Goal: Task Accomplishment & Management: Use online tool/utility

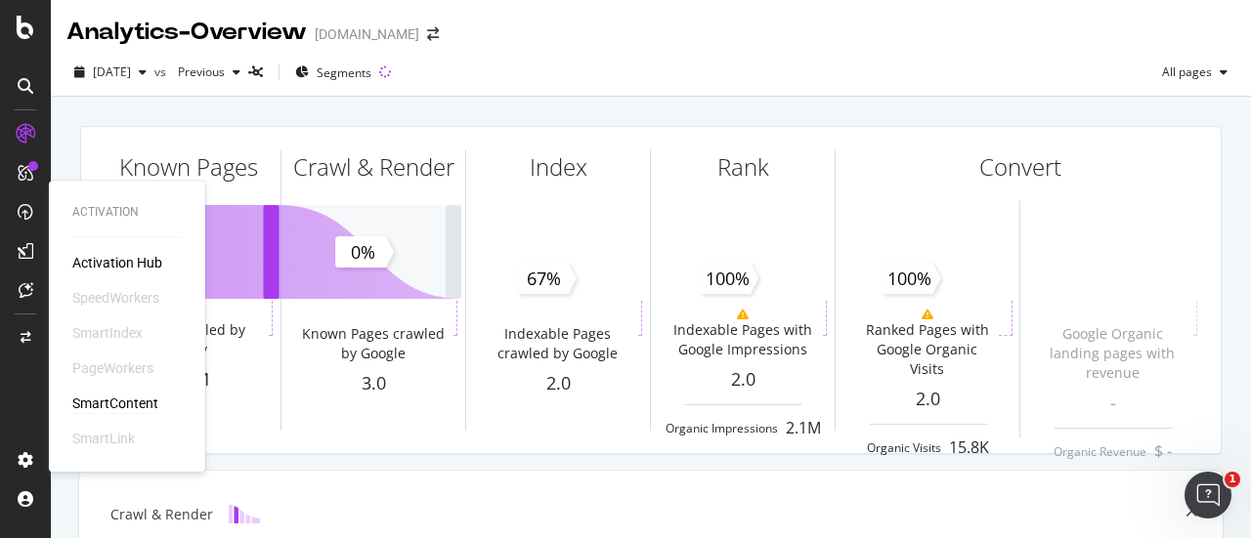
click at [135, 404] on div "SmartContent" at bounding box center [115, 404] width 86 height 20
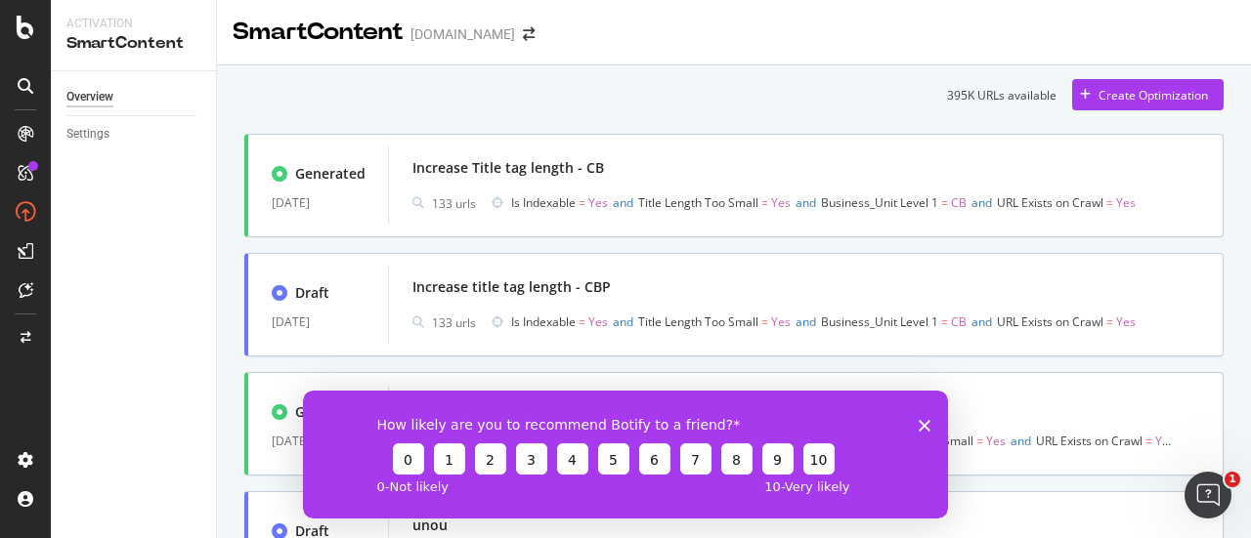
click at [921, 425] on icon "Close survey" at bounding box center [925, 425] width 12 height 12
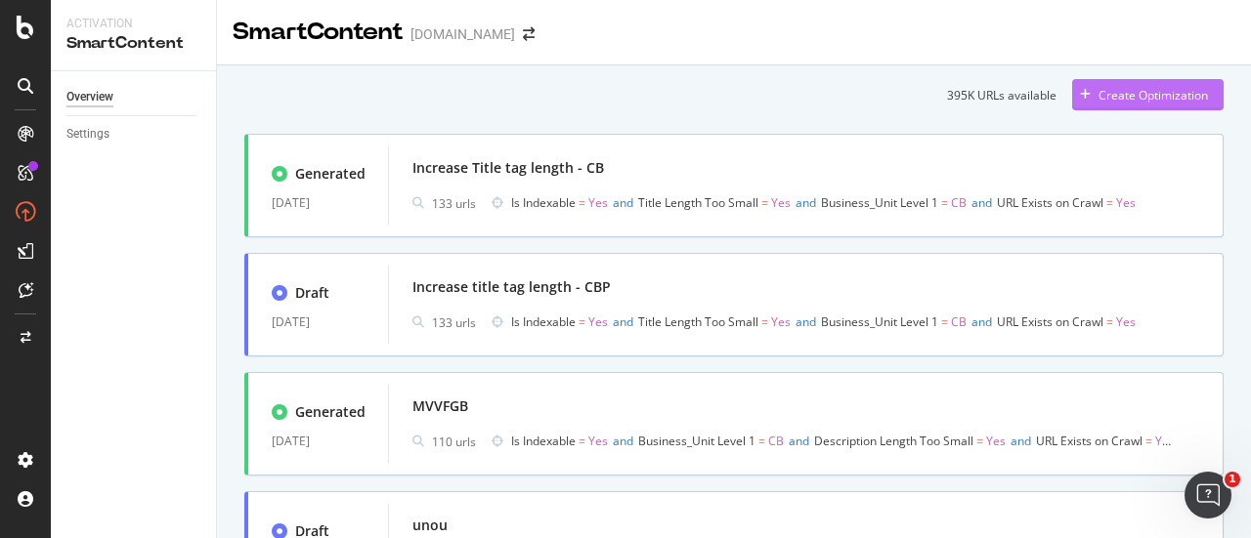
click at [1144, 95] on div "Create Optimization" at bounding box center [1152, 95] width 109 height 17
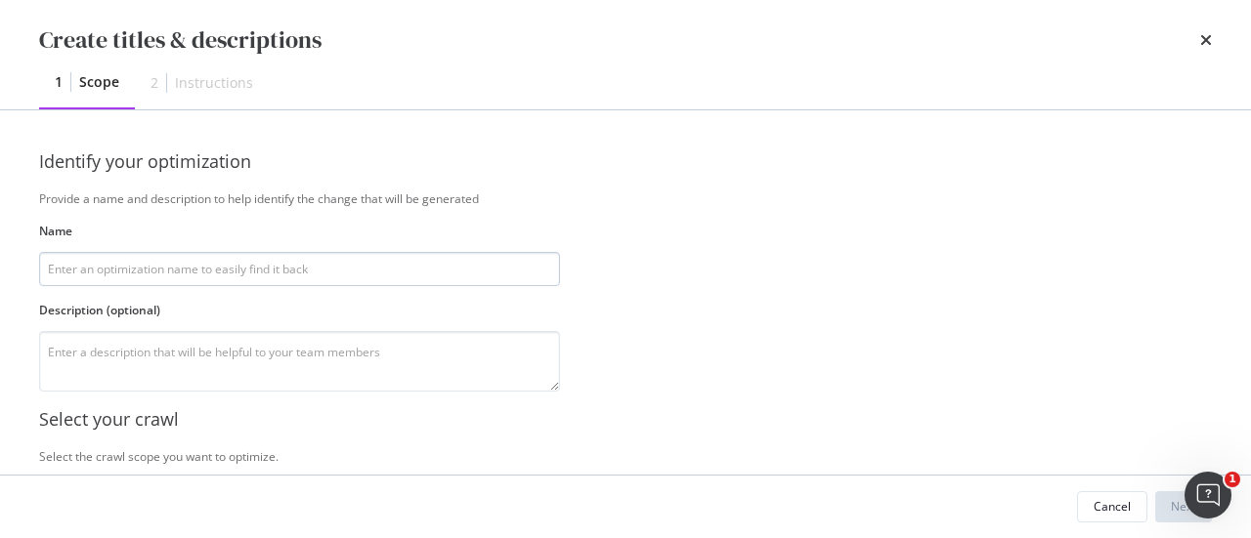
click at [217, 273] on input "modal" at bounding box center [299, 269] width 521 height 34
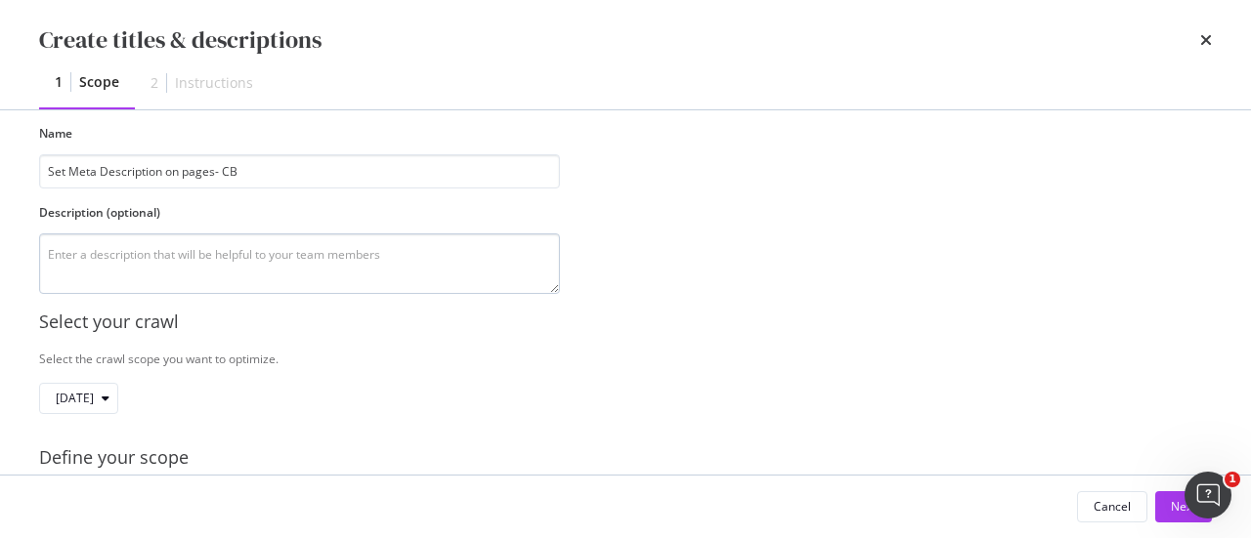
type input "Set Meta Description on pages- CB"
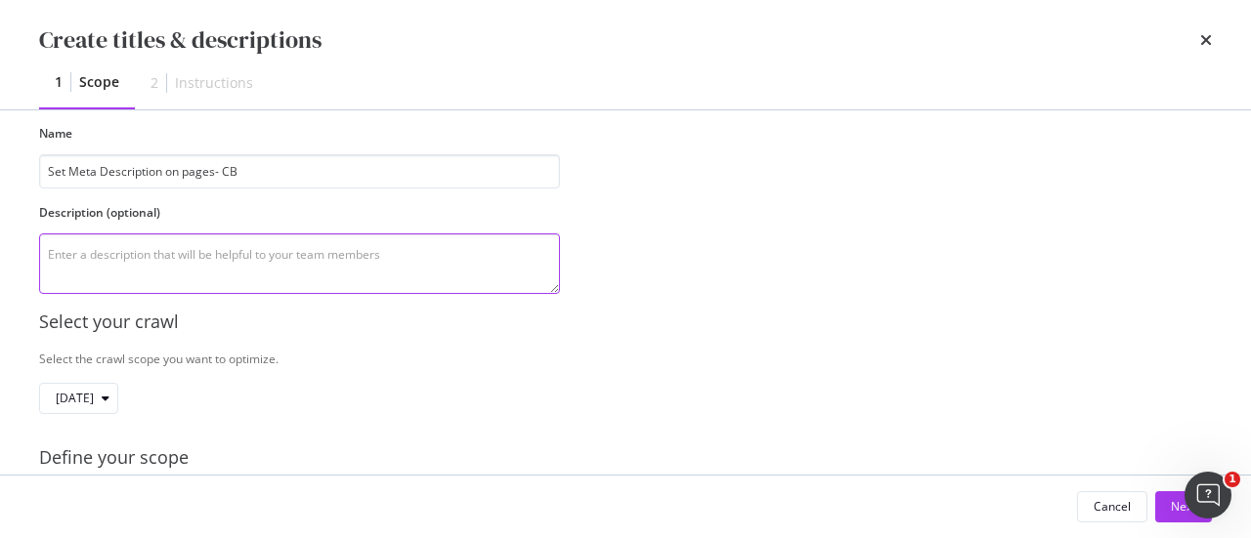
click at [242, 262] on textarea "modal" at bounding box center [299, 264] width 521 height 61
paste textarea "Write an engaging informational meta descriptions for the pages under 160 chara…"
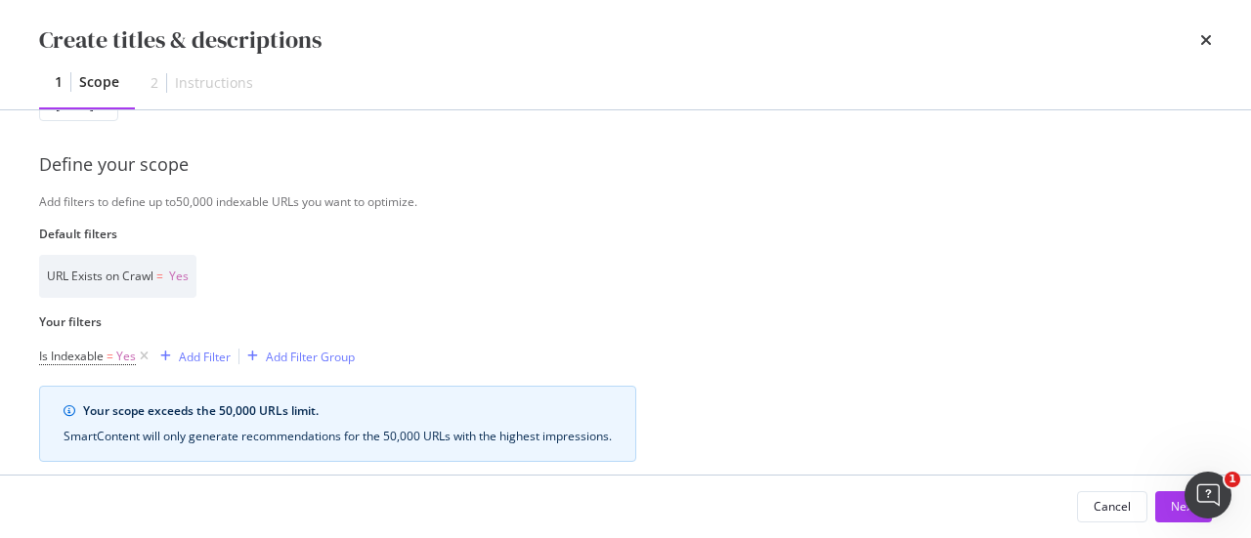
scroll to position [586, 0]
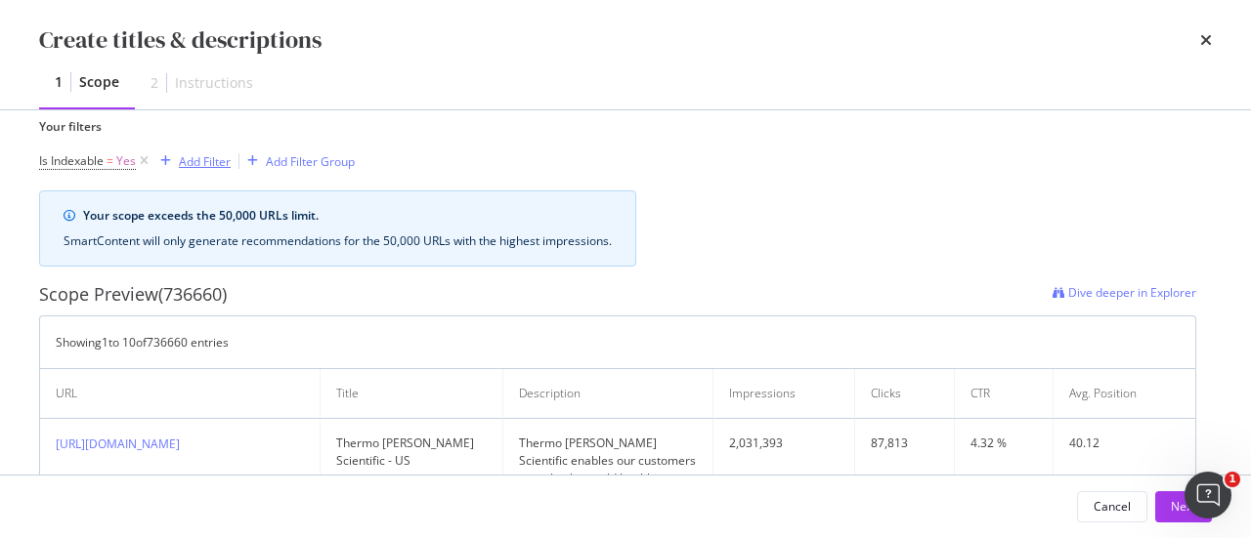
type textarea "Write an engaging informational meta descriptions for the pages under 160 chara…"
click at [191, 161] on div "Add Filter" at bounding box center [205, 161] width 52 height 17
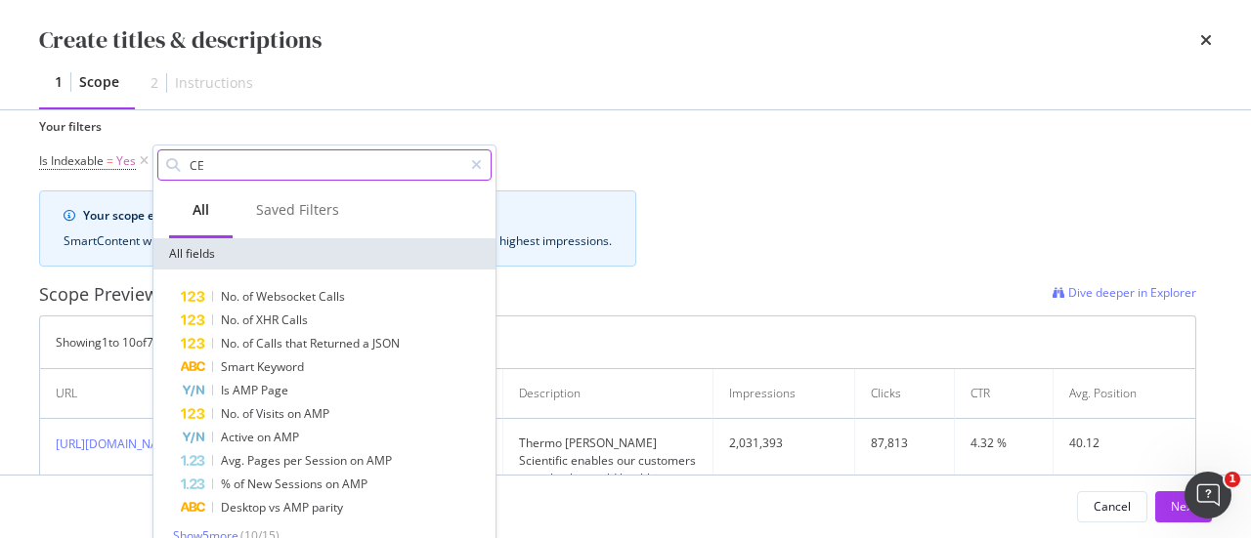
type input "C"
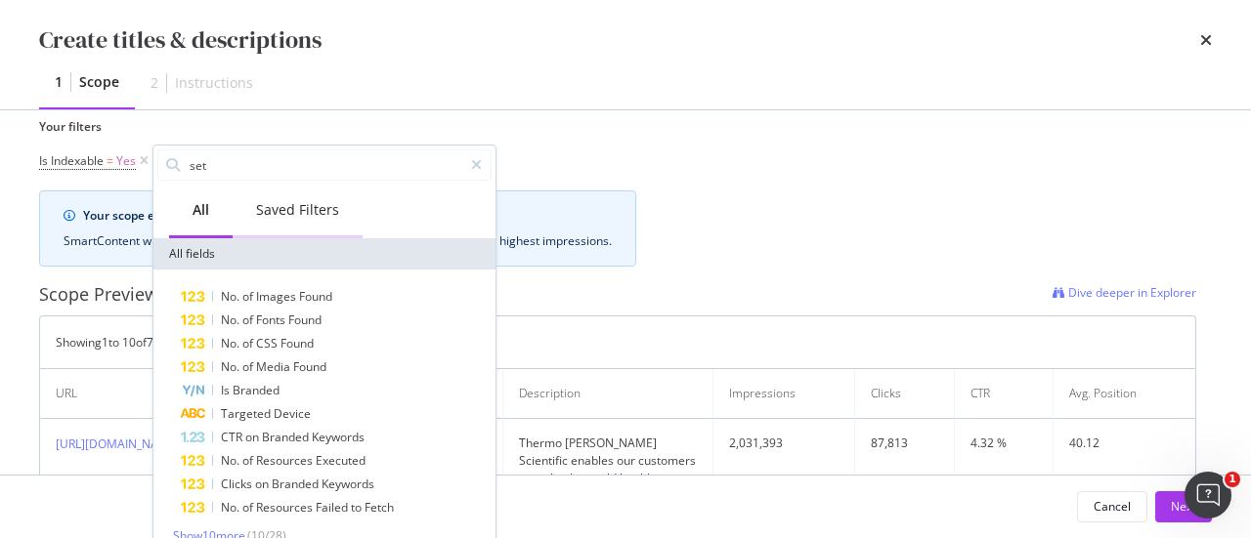
type input "set"
click at [303, 214] on div "Saved Filters" at bounding box center [297, 210] width 83 height 20
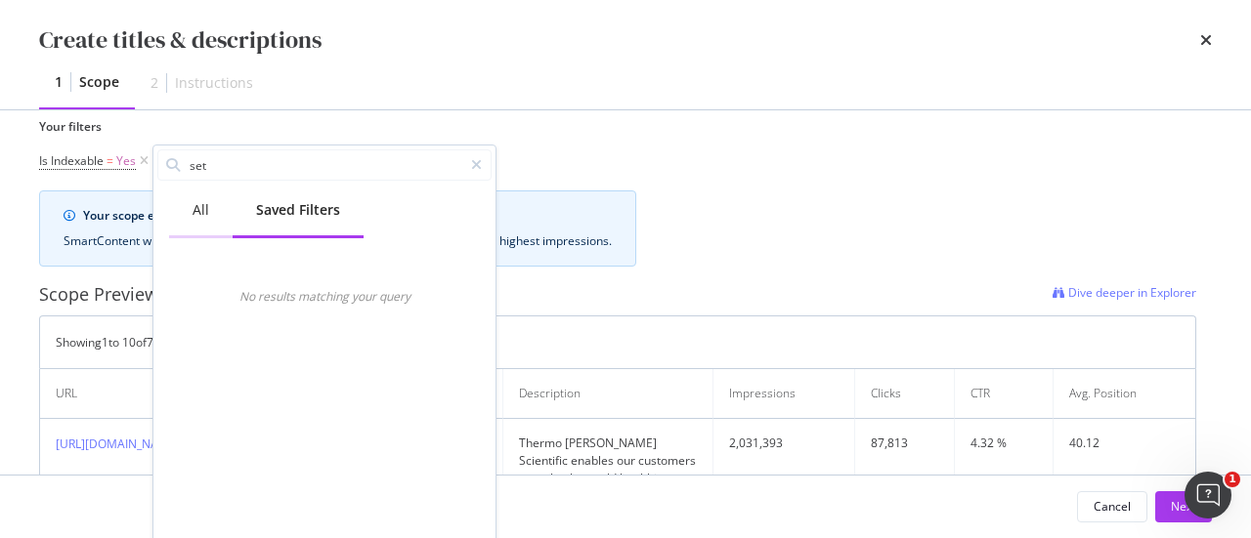
click at [204, 223] on div "All" at bounding box center [201, 212] width 64 height 54
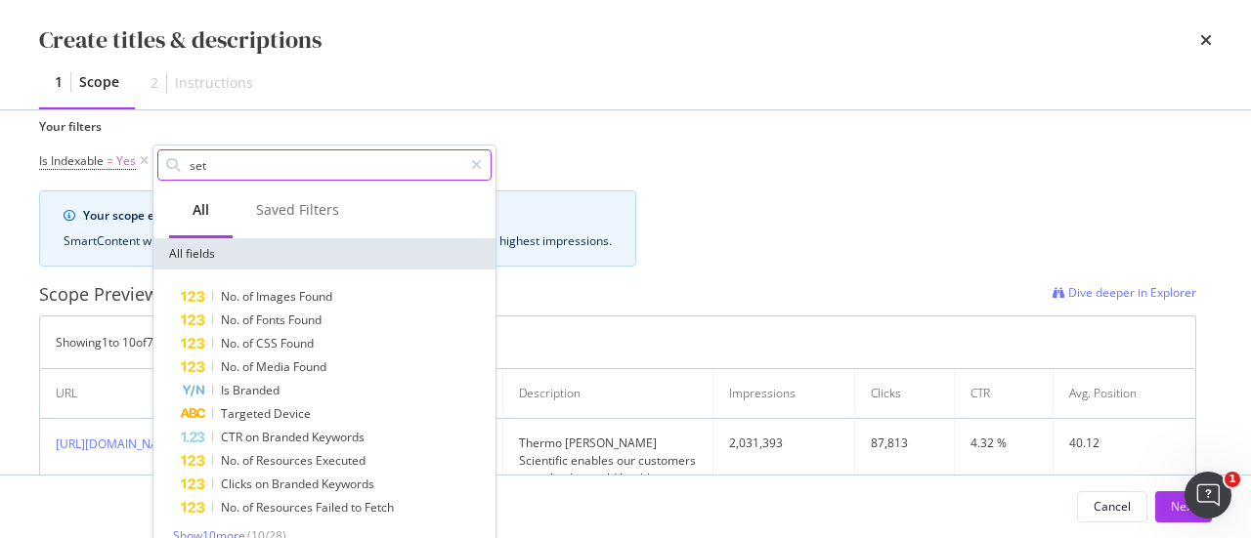
click at [231, 167] on input "set" at bounding box center [325, 164] width 275 height 29
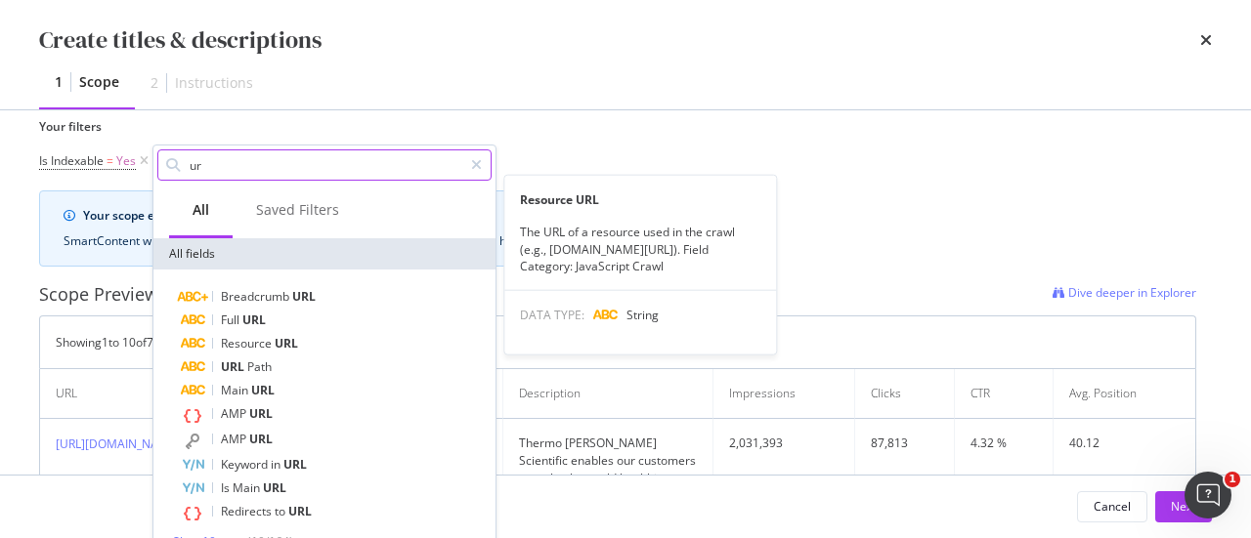
type input "u"
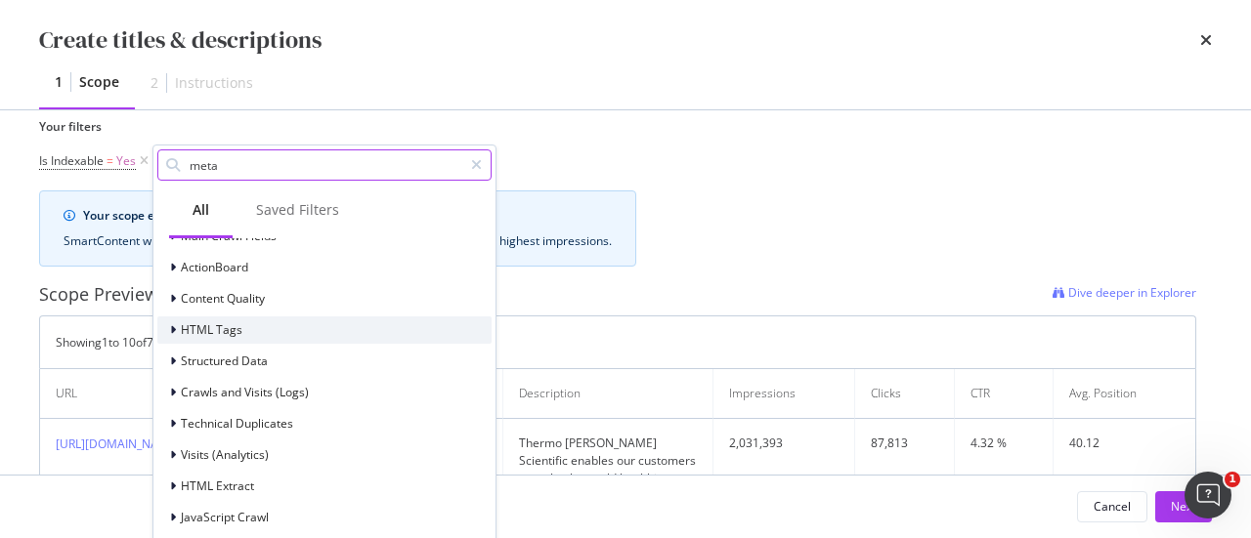
scroll to position [0, 0]
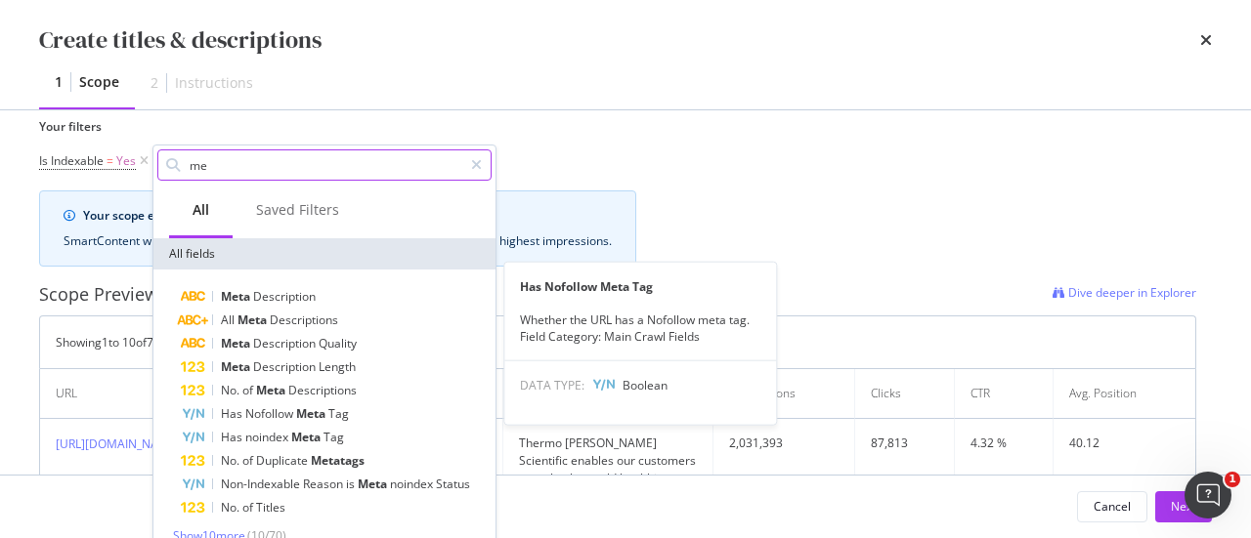
type input "m"
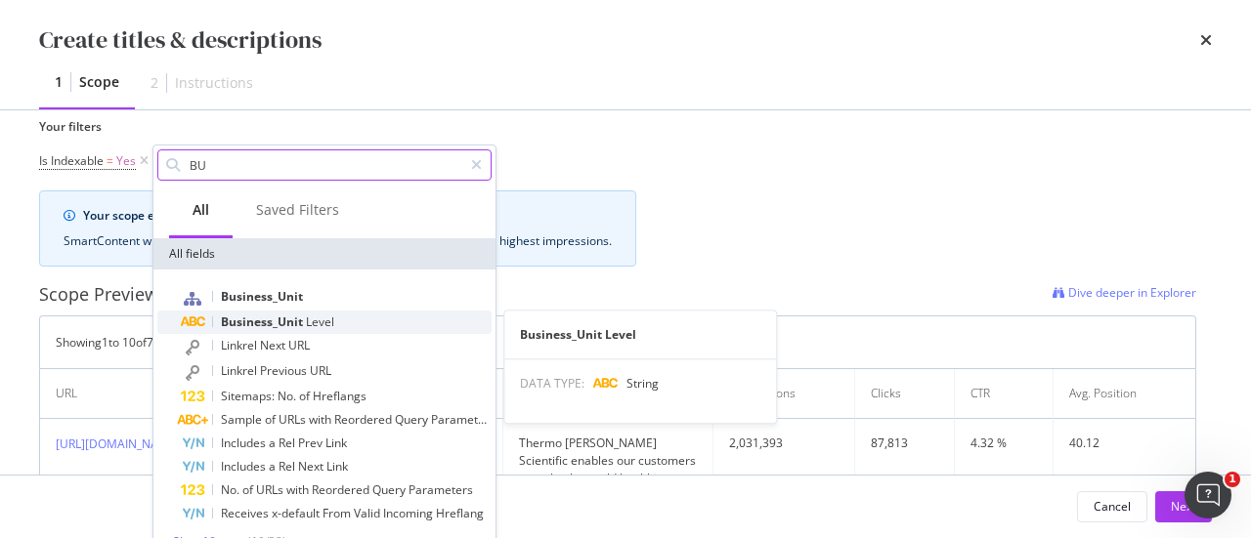
type input "BU"
click at [281, 322] on span "Business_Unit" at bounding box center [263, 322] width 85 height 17
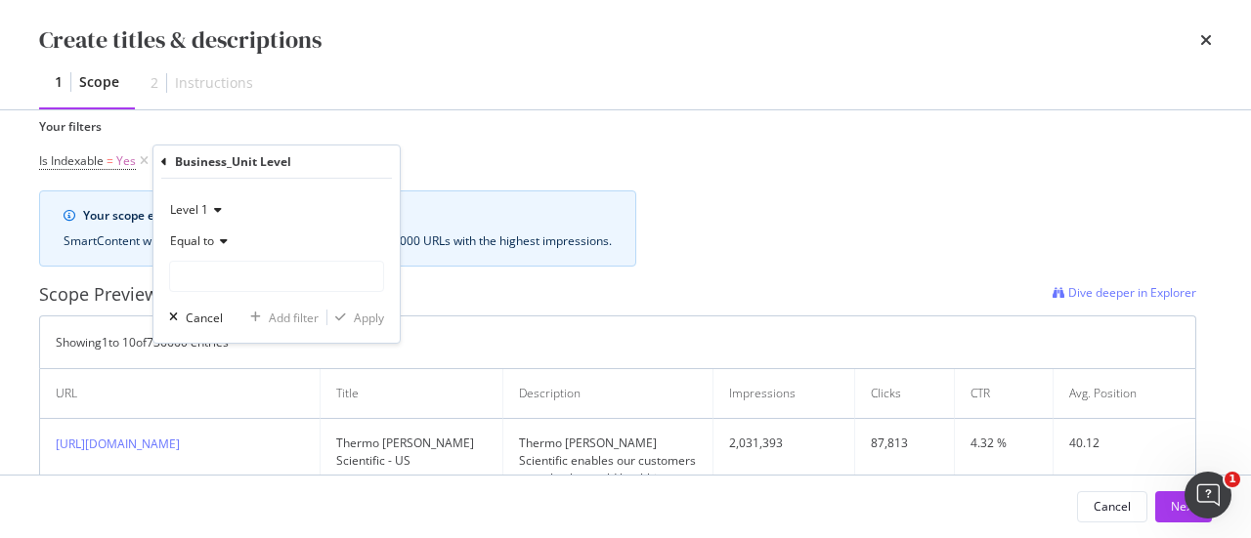
click at [211, 242] on span "Equal to" at bounding box center [192, 241] width 44 height 17
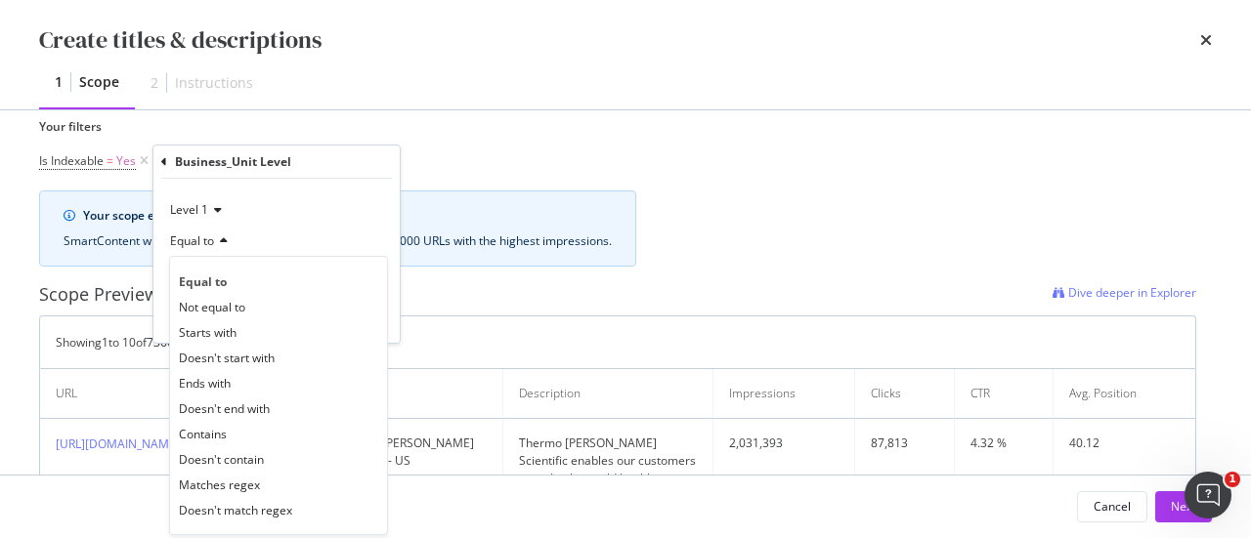
click at [223, 241] on icon "modal" at bounding box center [221, 241] width 14 height 12
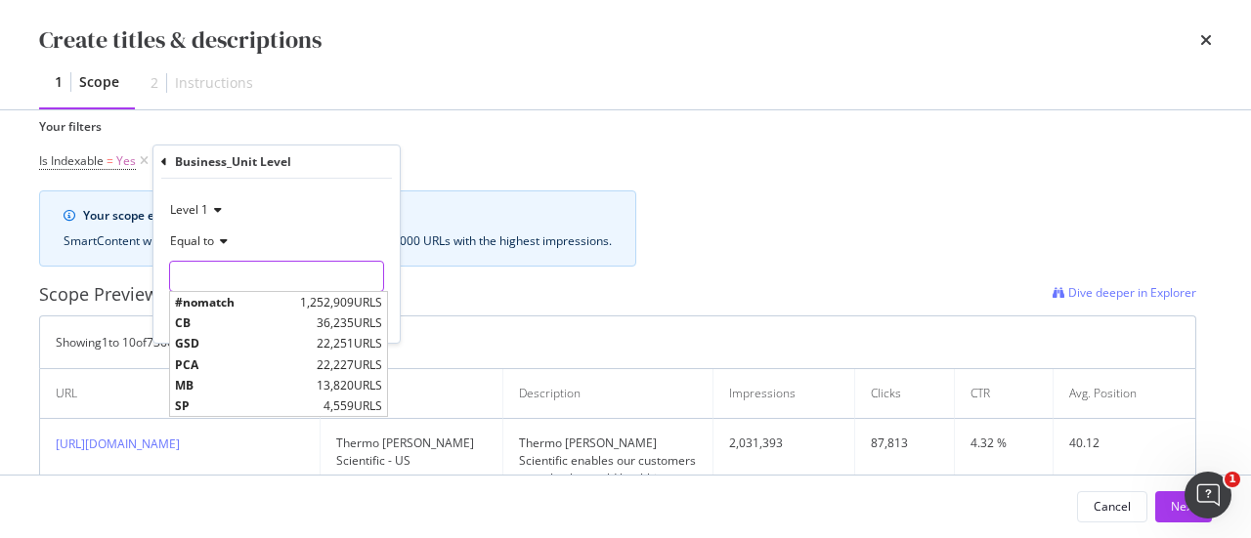
click at [223, 286] on input "Name" at bounding box center [276, 276] width 213 height 31
click at [203, 325] on span "CB" at bounding box center [243, 323] width 137 height 17
type input "CB"
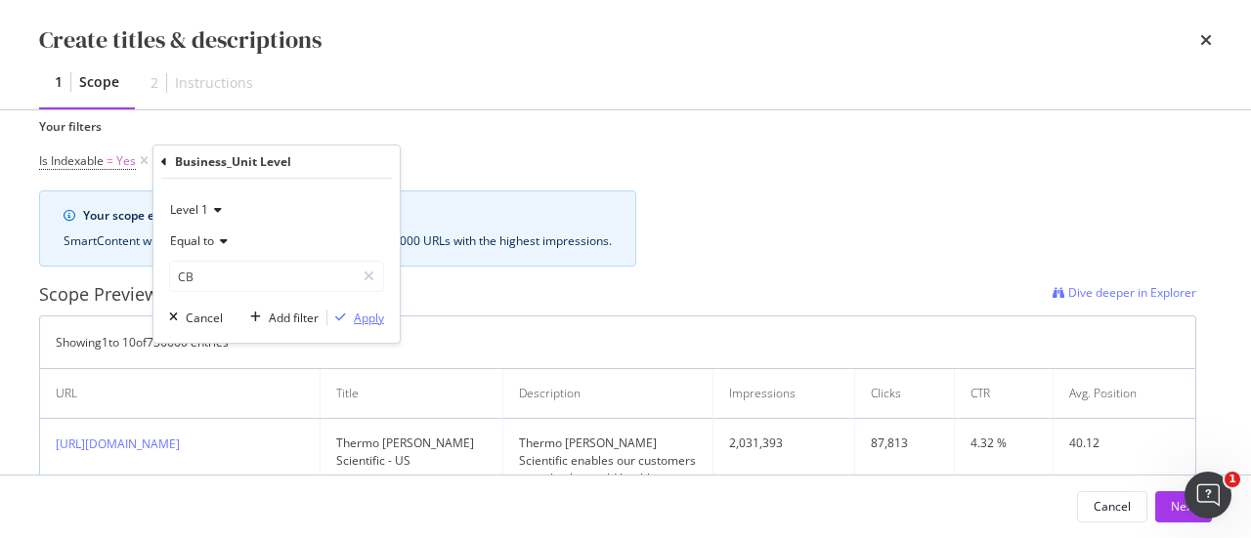
click at [352, 310] on div "Apply" at bounding box center [355, 318] width 57 height 18
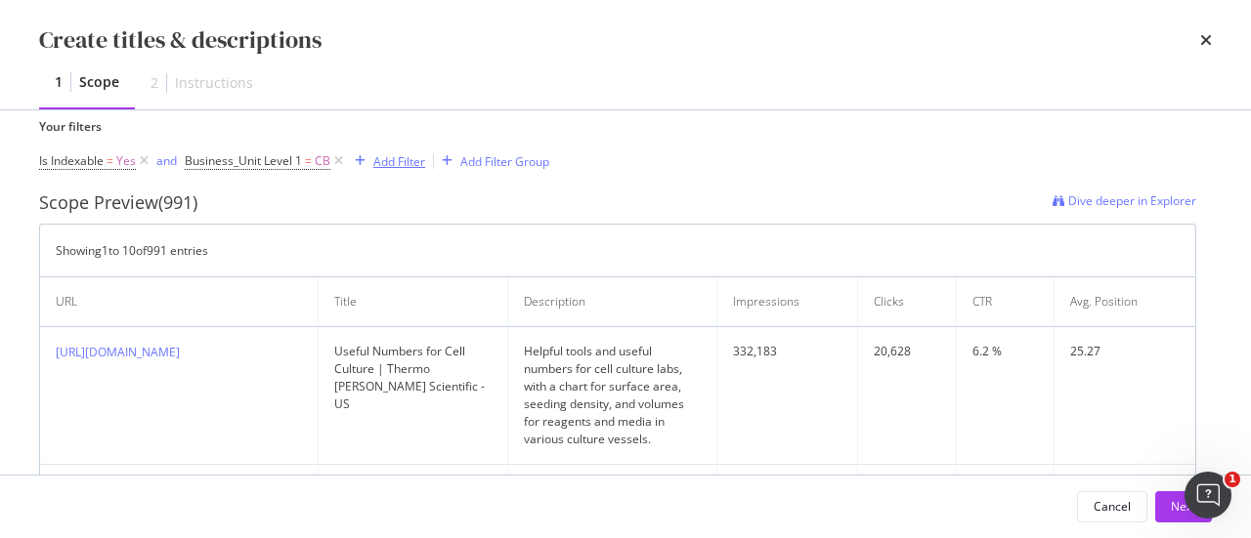
click at [402, 161] on div "Add Filter" at bounding box center [399, 161] width 52 height 17
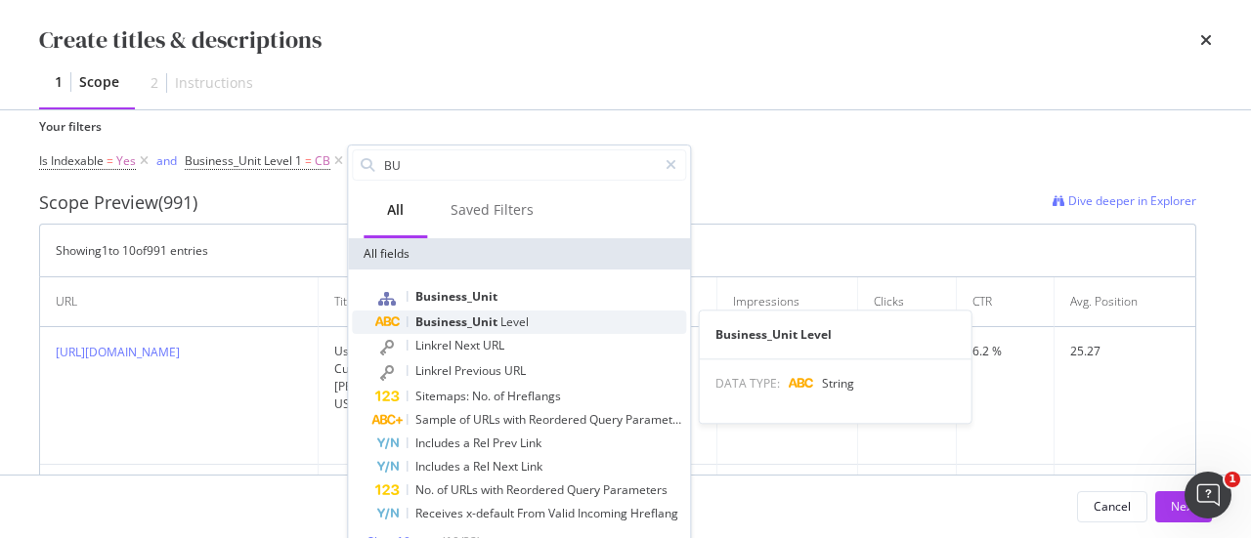
click at [461, 317] on span "Business_Unit" at bounding box center [457, 322] width 85 height 17
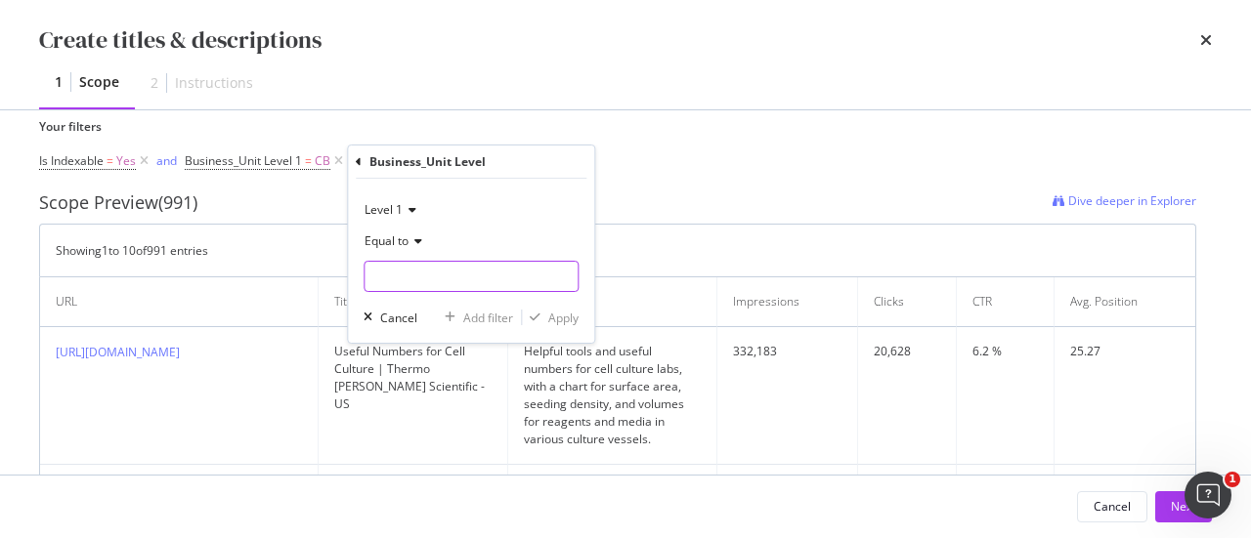
click at [428, 278] on input "Name" at bounding box center [470, 276] width 213 height 31
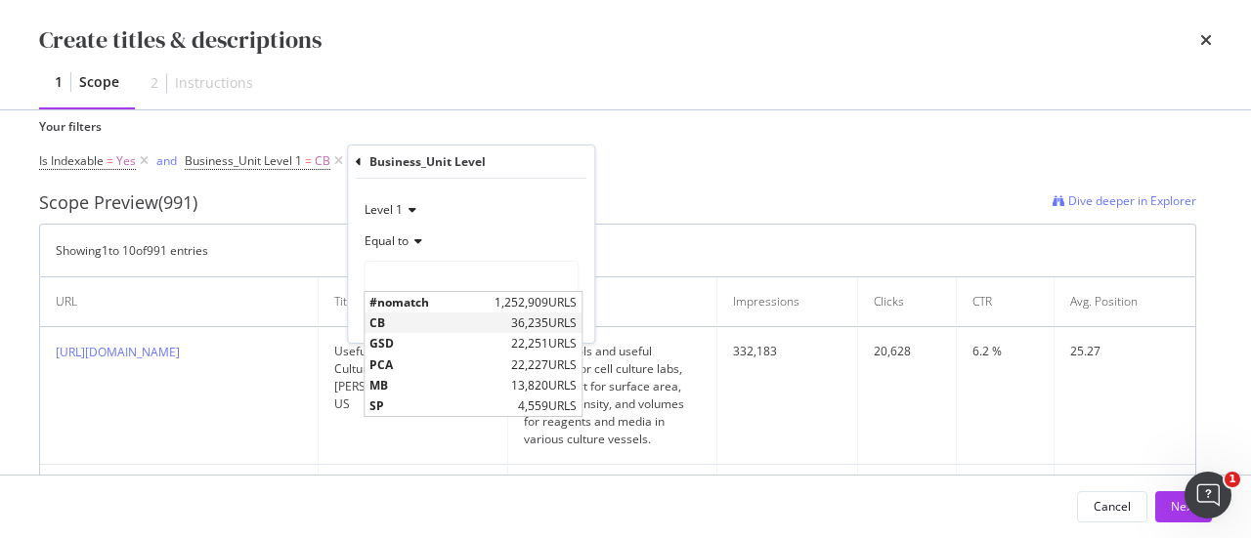
click at [406, 319] on span "CB" at bounding box center [437, 323] width 137 height 17
type input "CB"
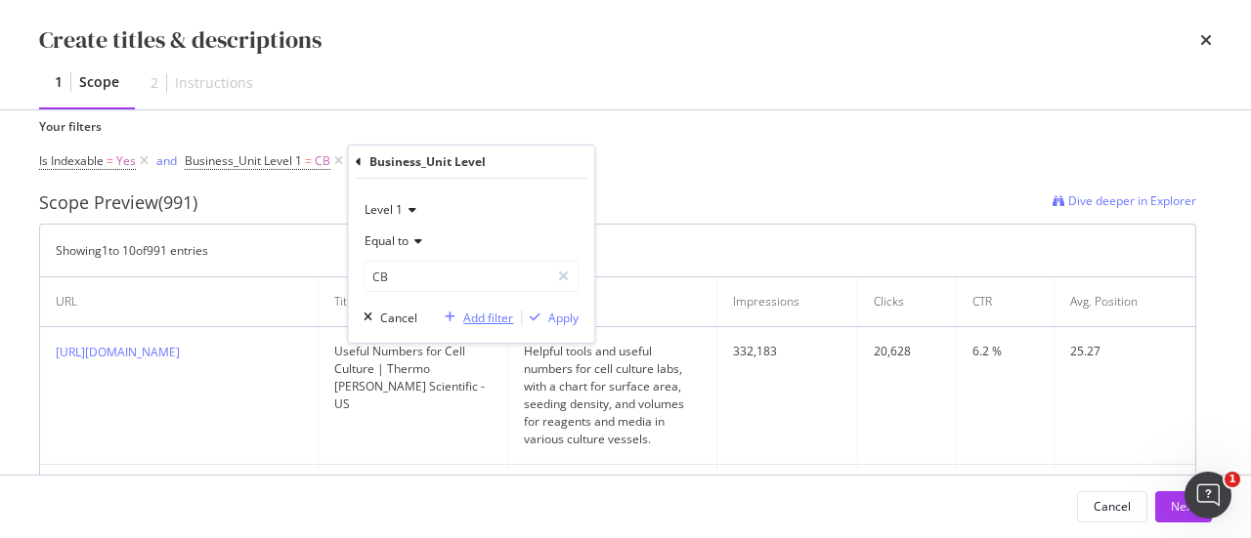
click at [471, 319] on div "Add filter" at bounding box center [488, 318] width 50 height 17
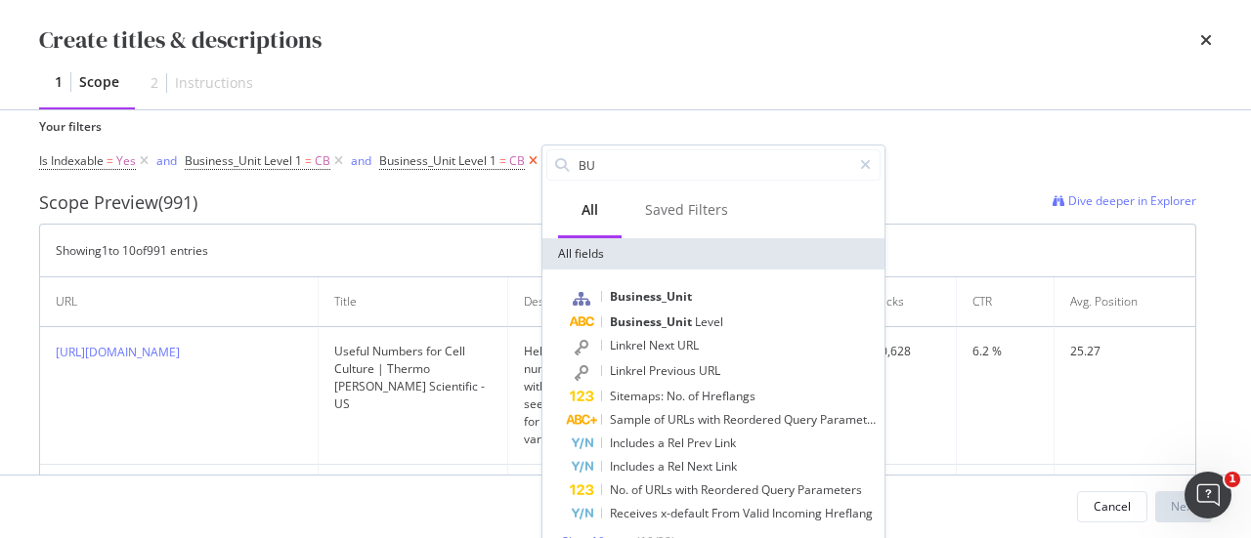
click at [532, 161] on icon "modal" at bounding box center [533, 161] width 17 height 20
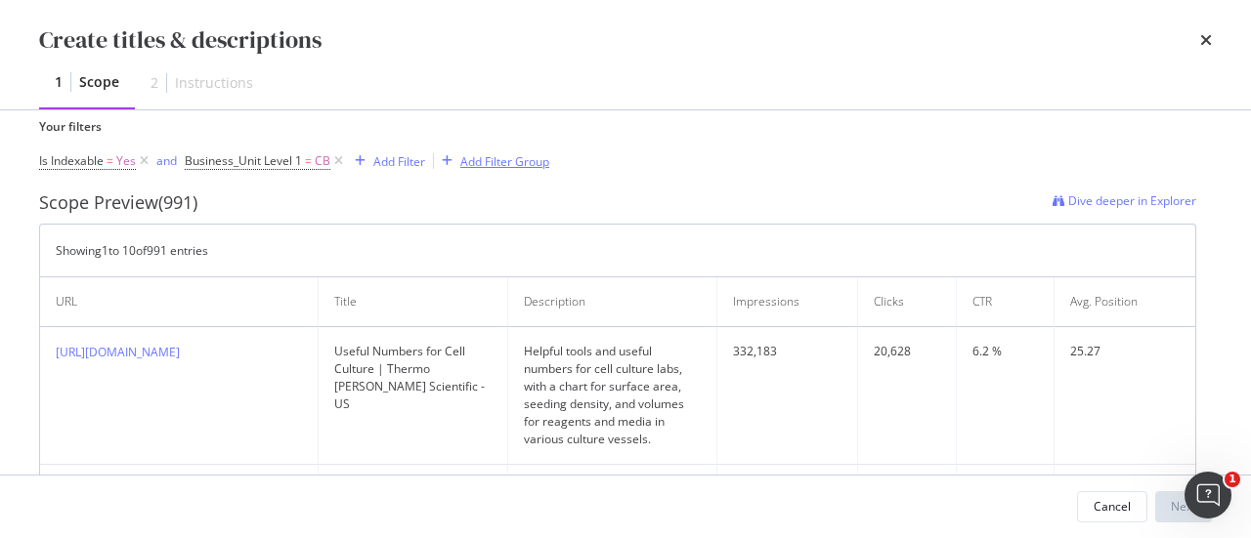
click at [494, 163] on div "Add Filter Group" at bounding box center [504, 161] width 89 height 17
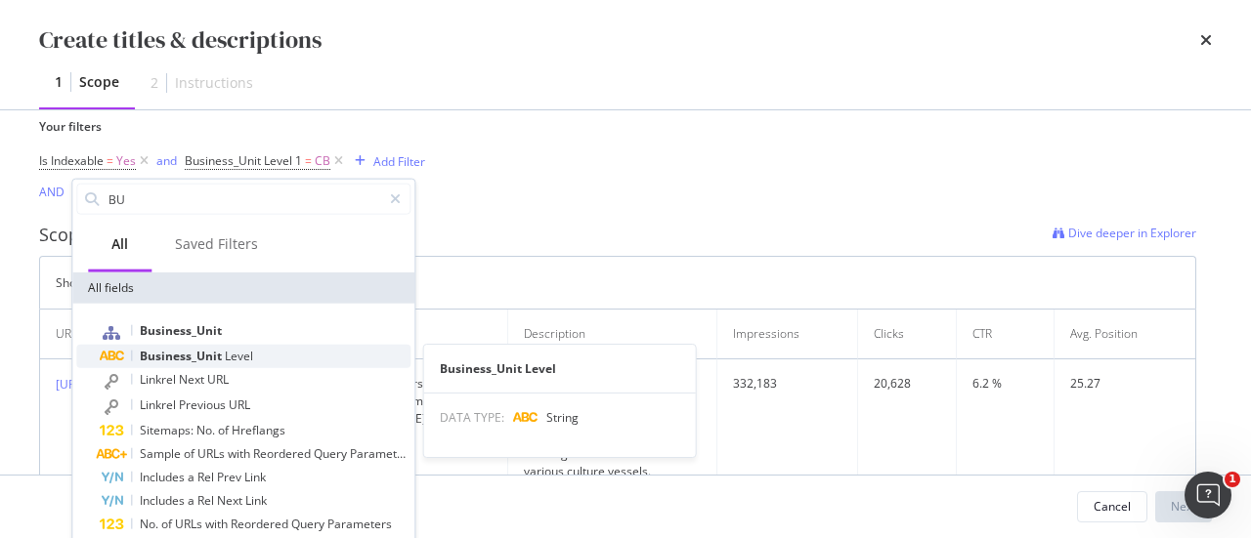
click at [240, 357] on span "Level" at bounding box center [239, 356] width 28 height 17
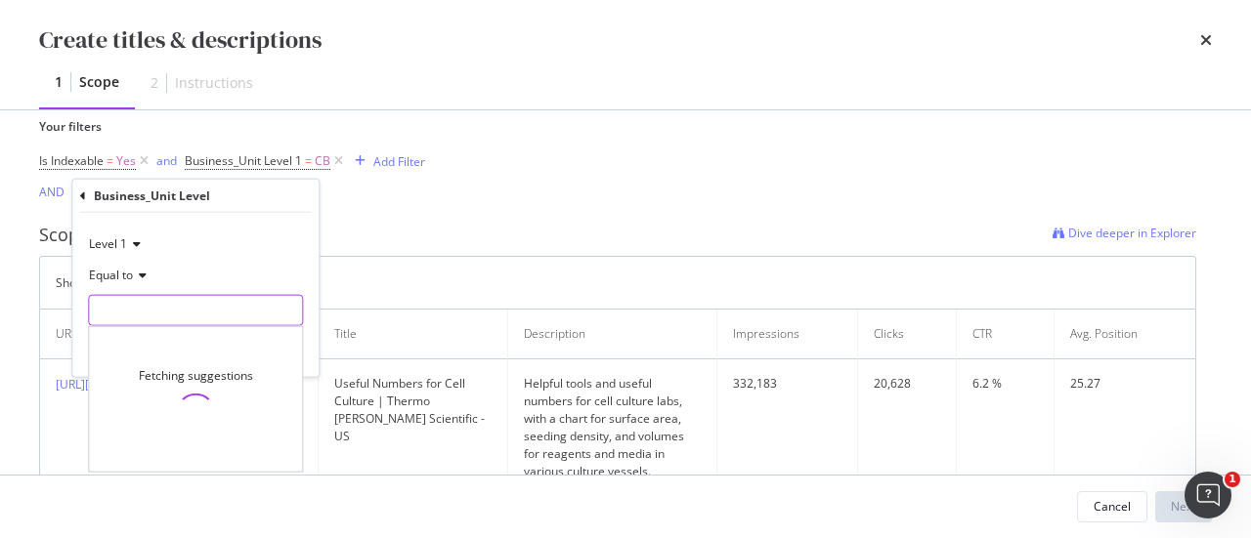
click at [234, 307] on input "Name" at bounding box center [195, 310] width 213 height 31
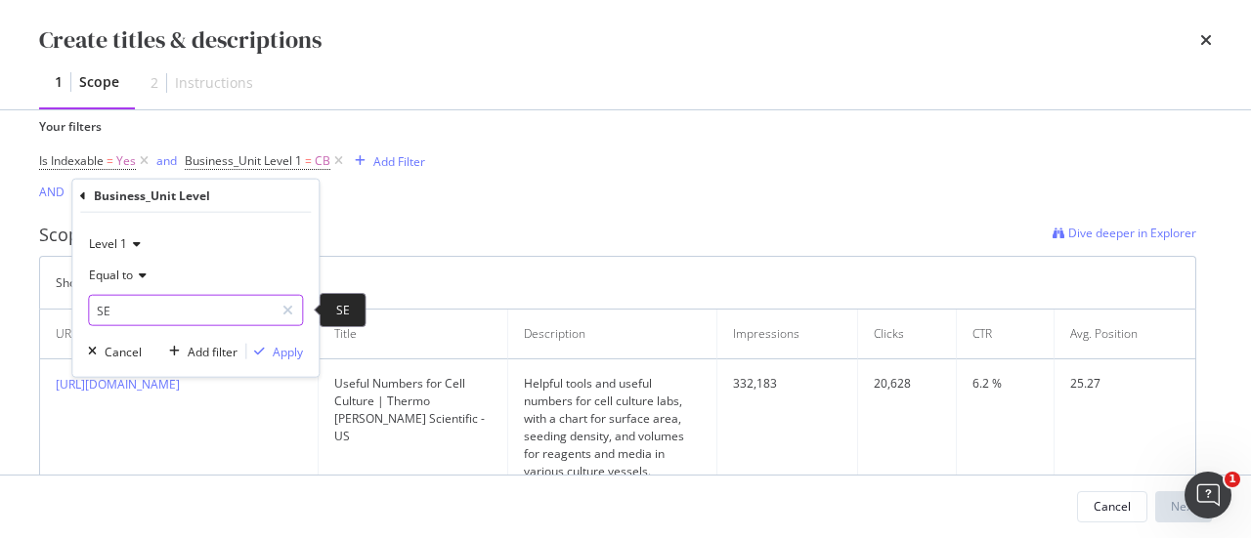
type input "SE"
click at [303, 313] on div "SE" at bounding box center [195, 310] width 215 height 31
click at [292, 313] on icon "modal" at bounding box center [287, 311] width 11 height 14
click at [126, 354] on div "Cancel" at bounding box center [123, 351] width 37 height 17
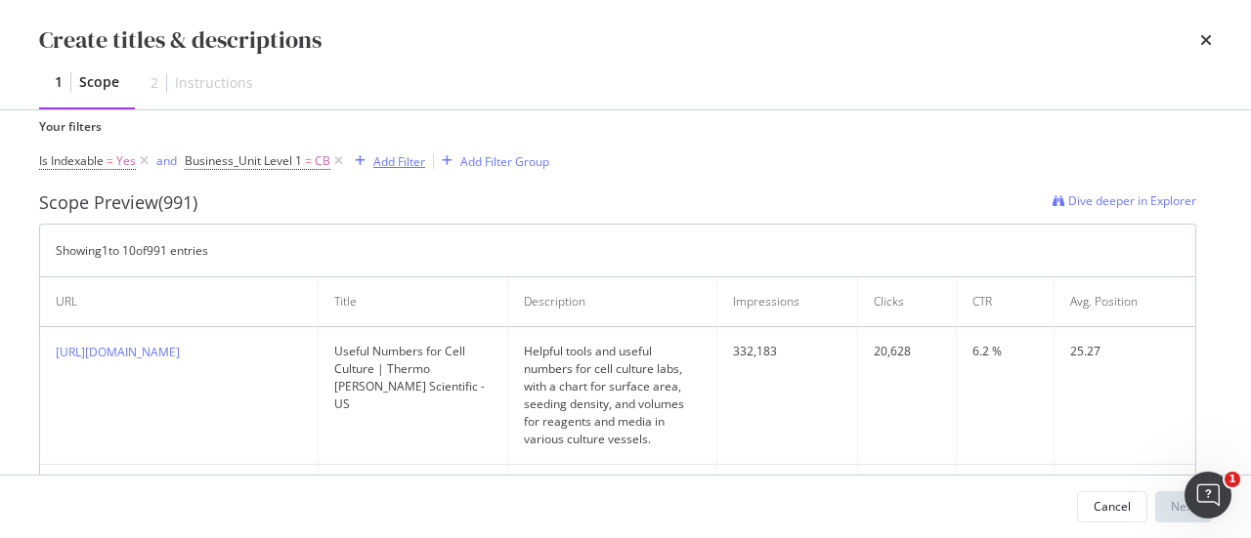
click at [407, 153] on div "Add Filter" at bounding box center [399, 161] width 52 height 17
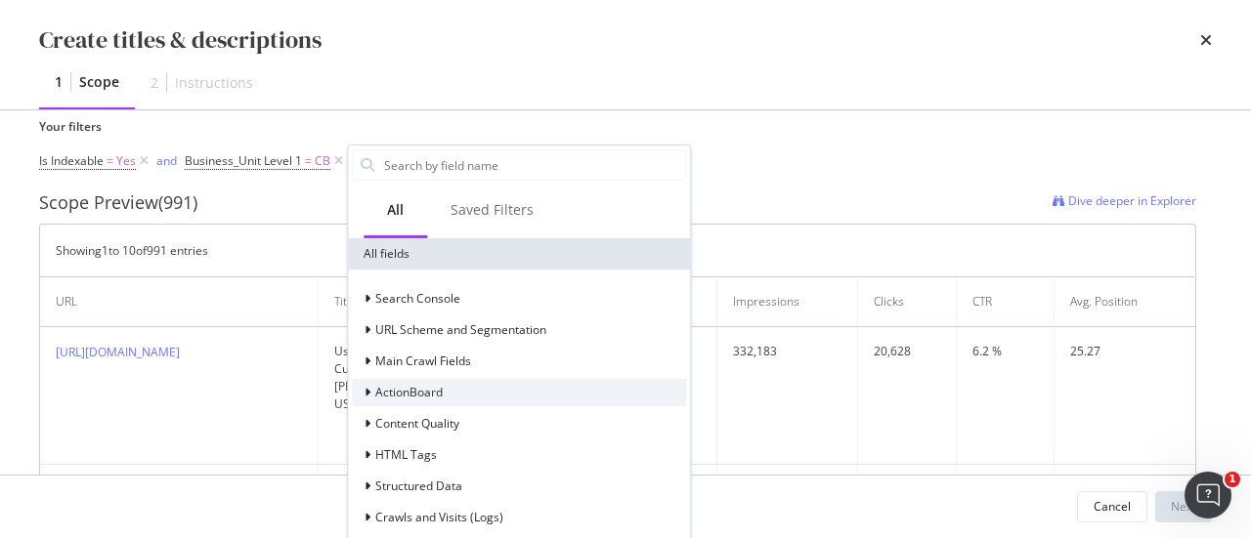
click at [366, 391] on icon "modal" at bounding box center [367, 393] width 6 height 12
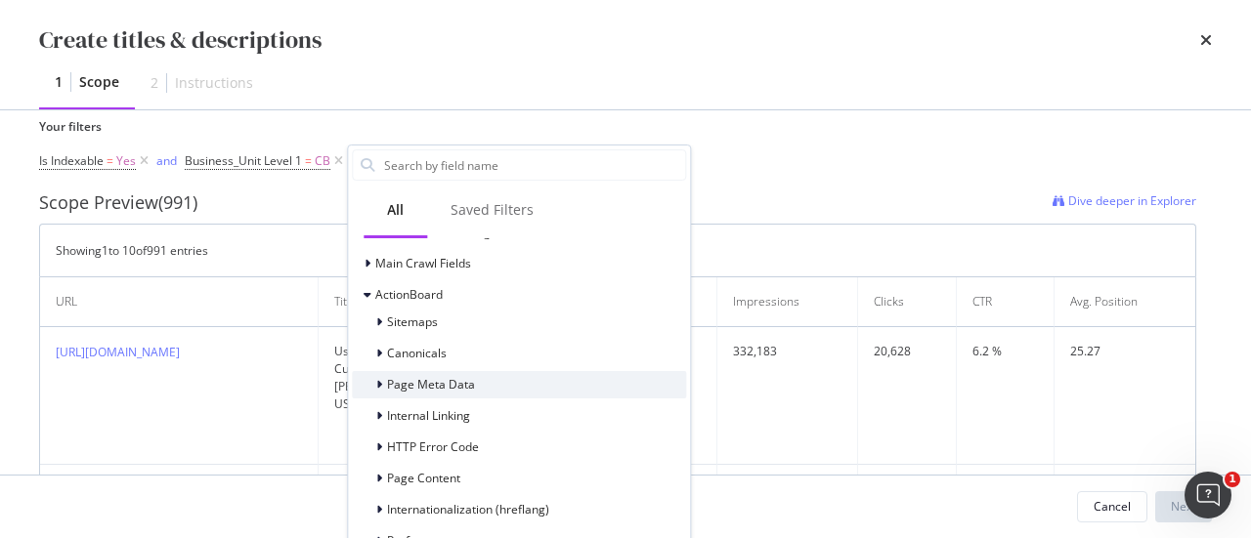
click at [380, 385] on icon "modal" at bounding box center [379, 385] width 6 height 12
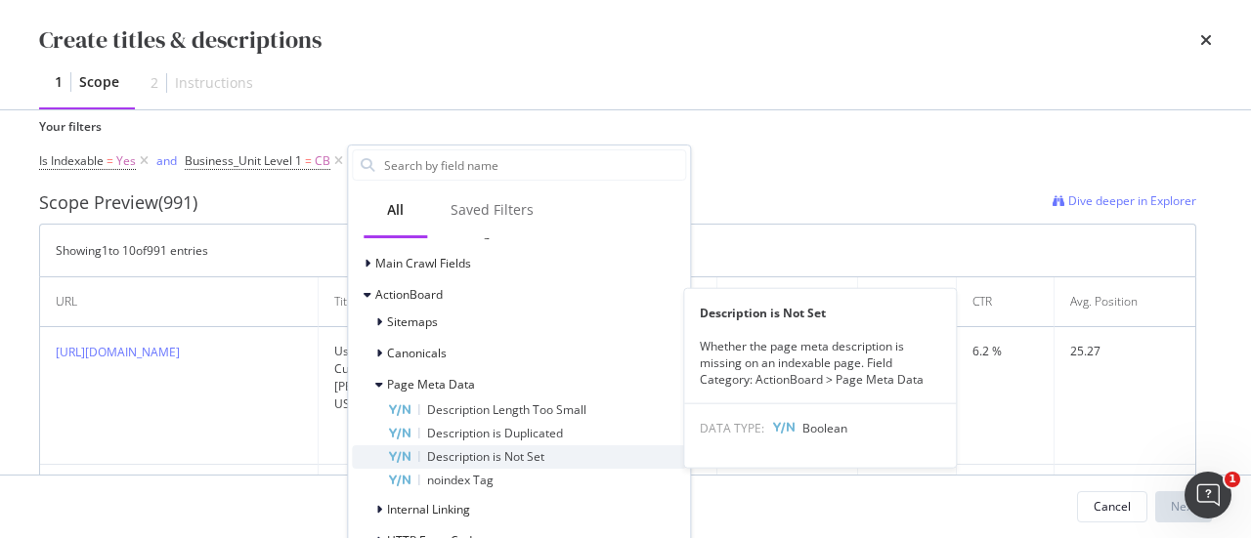
click at [520, 452] on span "Description is Not Set" at bounding box center [485, 457] width 117 height 17
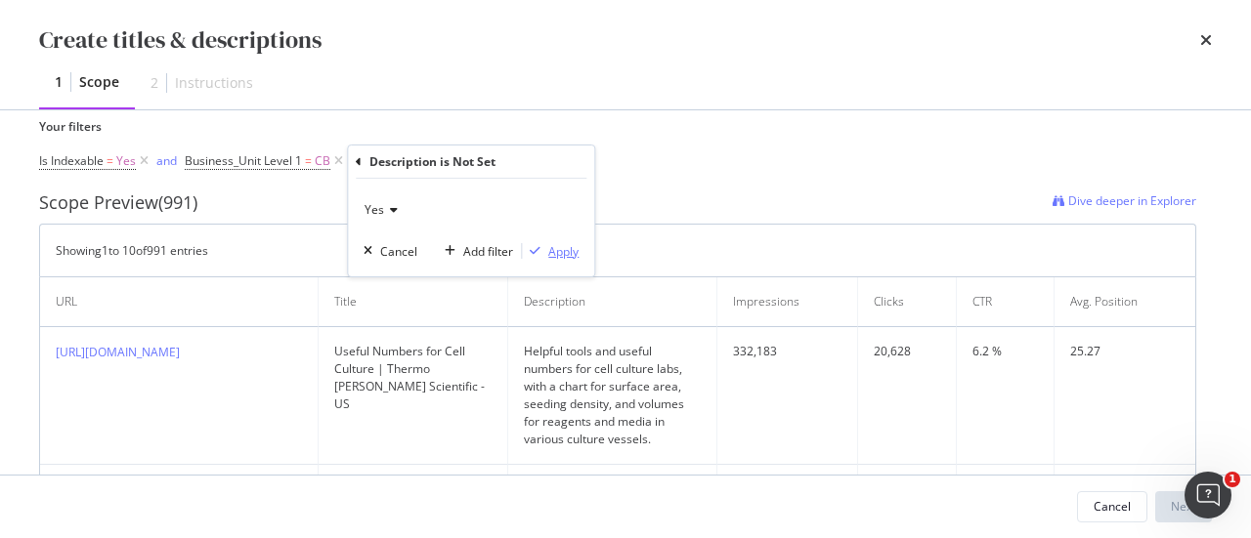
click at [549, 257] on div "Apply" at bounding box center [563, 251] width 30 height 17
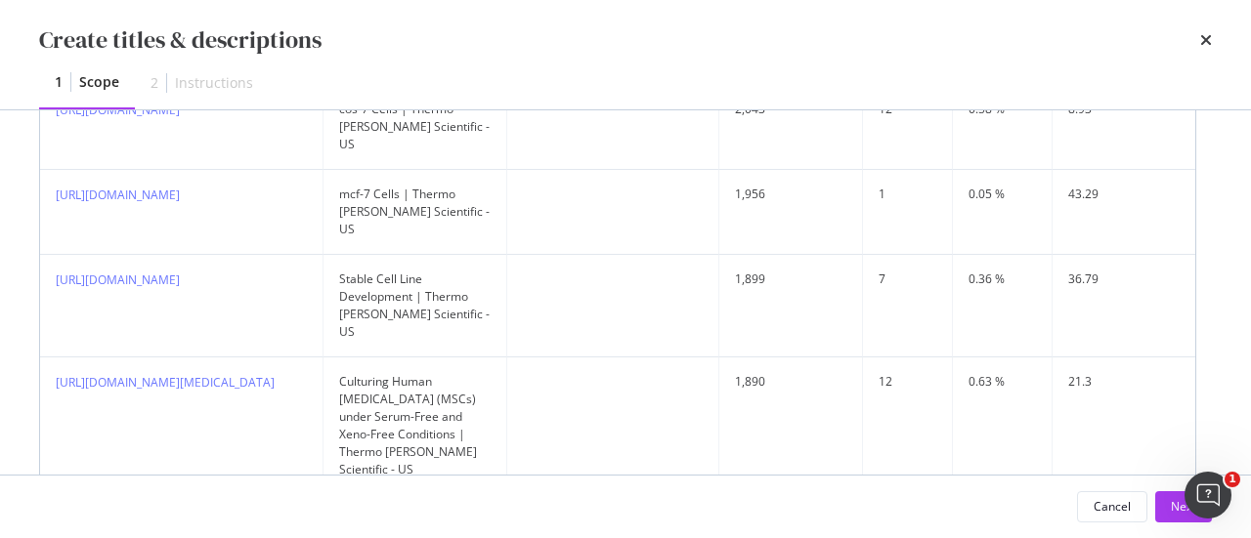
scroll to position [1485, 0]
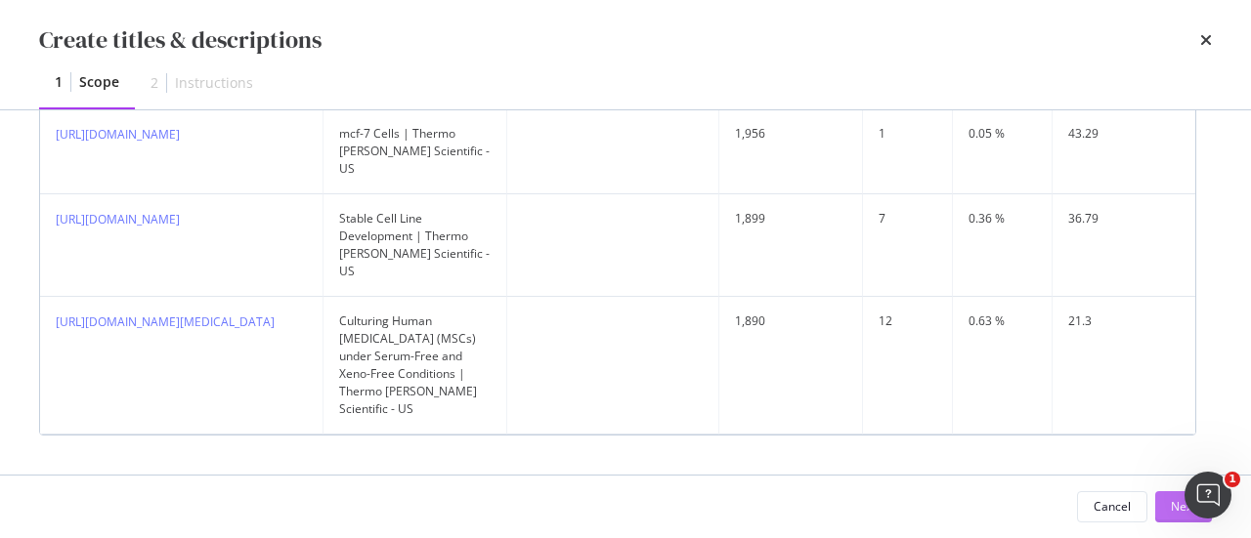
click at [1159, 503] on button "Next" at bounding box center [1183, 506] width 57 height 31
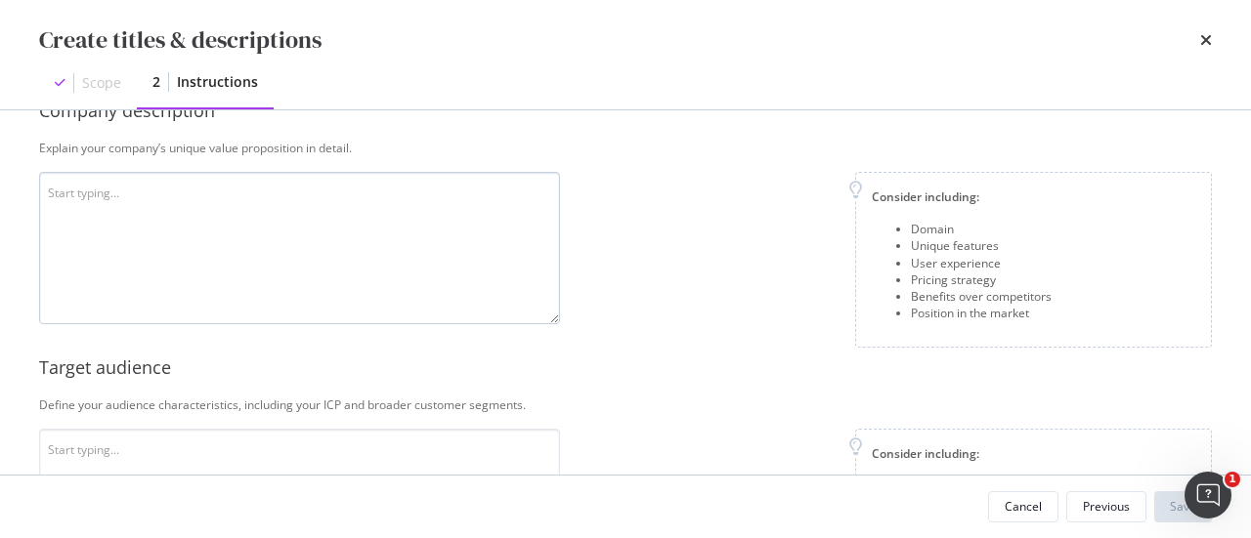
scroll to position [195, 0]
click at [137, 173] on textarea "modal" at bounding box center [299, 246] width 521 height 152
paste textarea "About Thermo [PERSON_NAME] Scientific Thermo [PERSON_NAME] Scientific Inc. is t…"
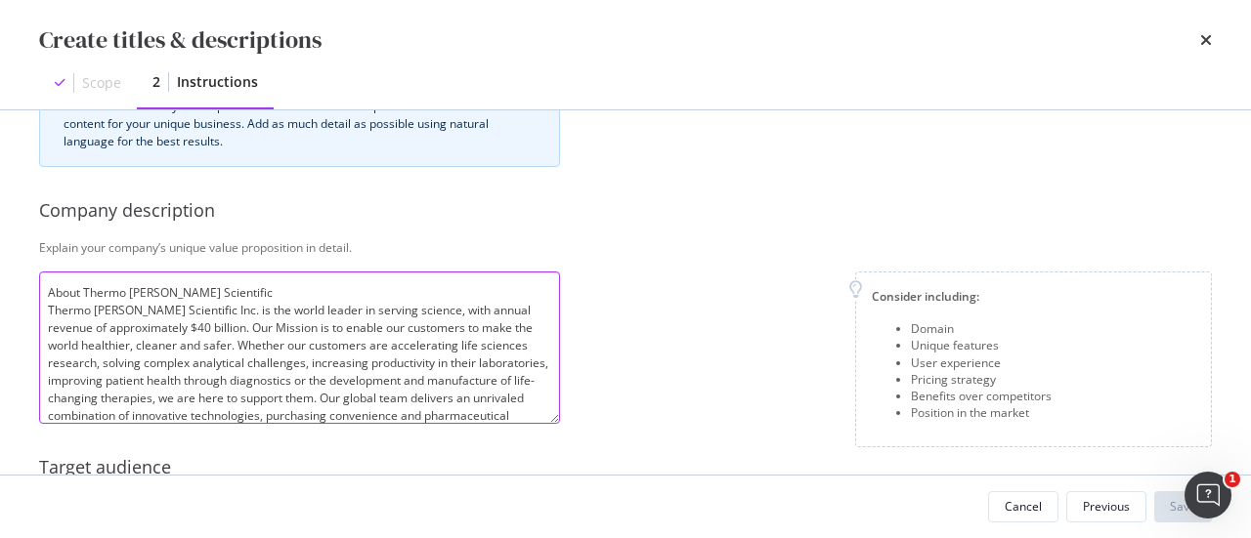
scroll to position [0, 0]
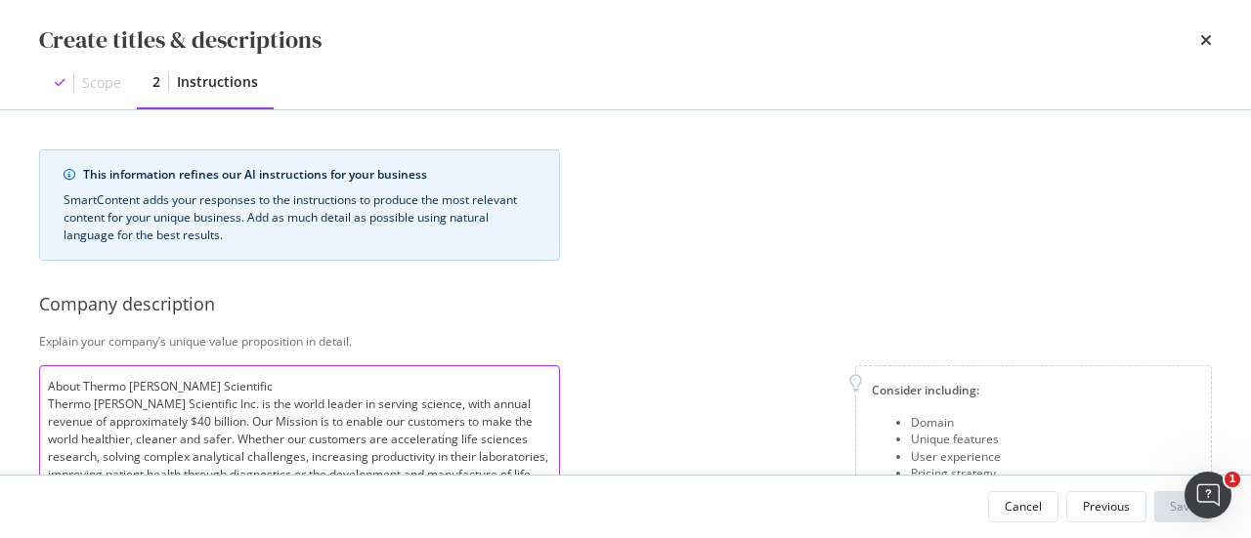
click at [239, 388] on textarea "About Thermo [PERSON_NAME] Scientific Thermo [PERSON_NAME] Scientific Inc. is t…" at bounding box center [299, 441] width 521 height 152
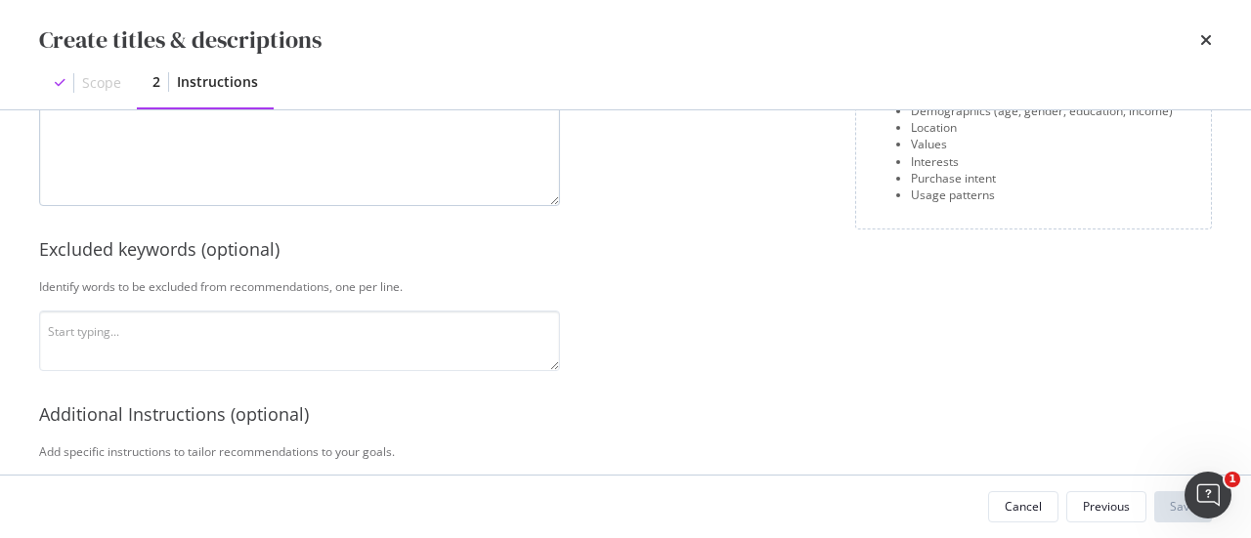
scroll to position [684, 0]
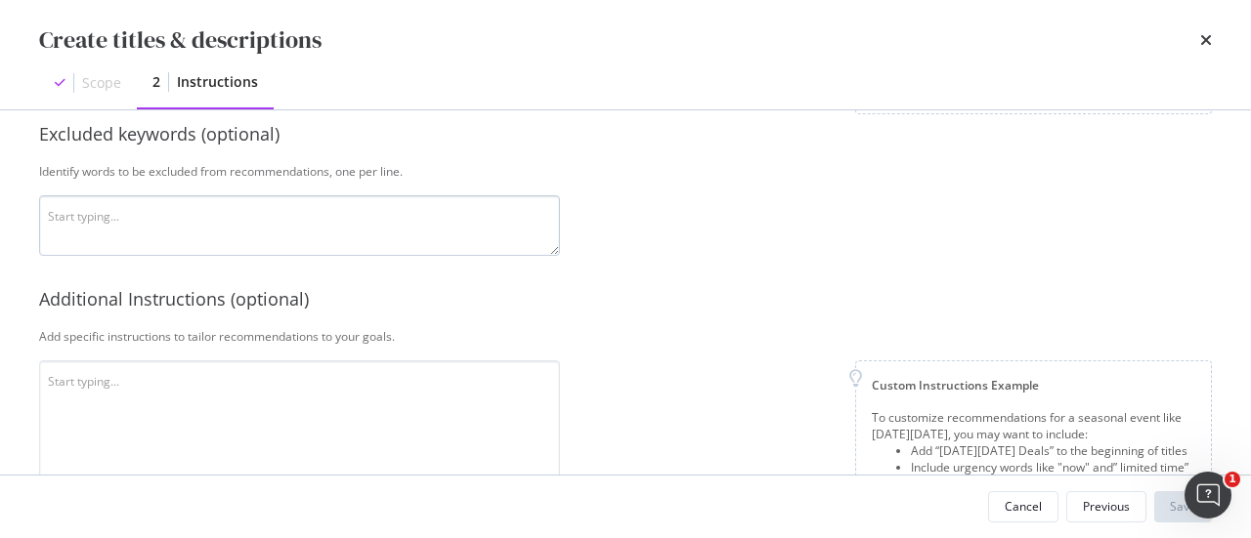
type textarea "About Thermo [PERSON_NAME] Scientific: Thermo [PERSON_NAME] Scientific Inc. is …"
click at [272, 232] on textarea "modal" at bounding box center [299, 225] width 521 height 61
paste textarea "Loremips, Dolorsitam, CONS (Adipisci Elitsed doe Temporincididuntut lab Etdolor…"
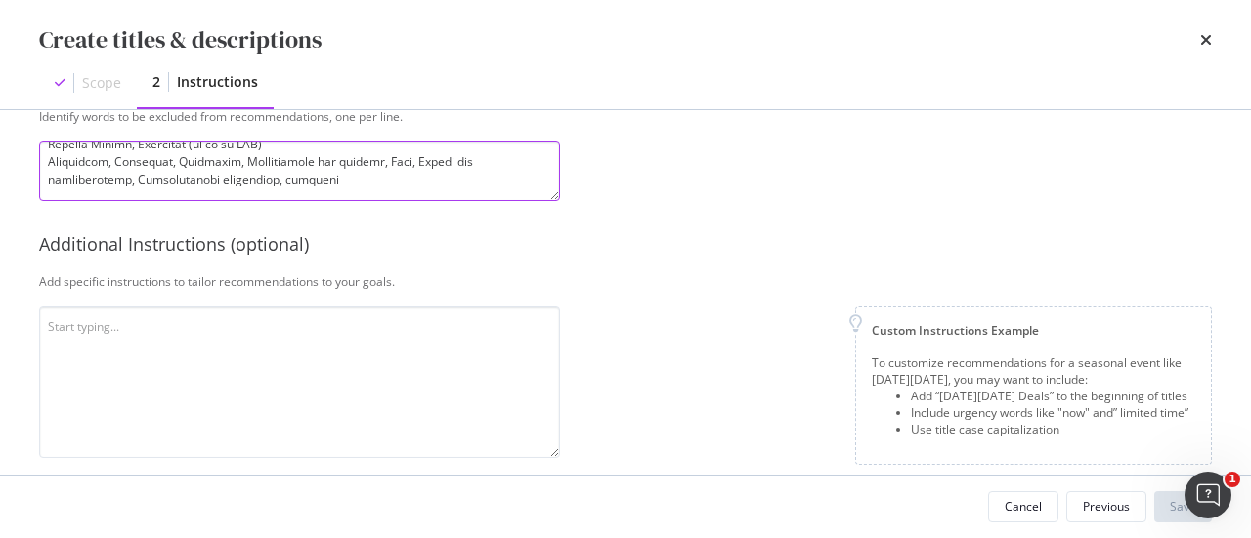
scroll to position [758, 0]
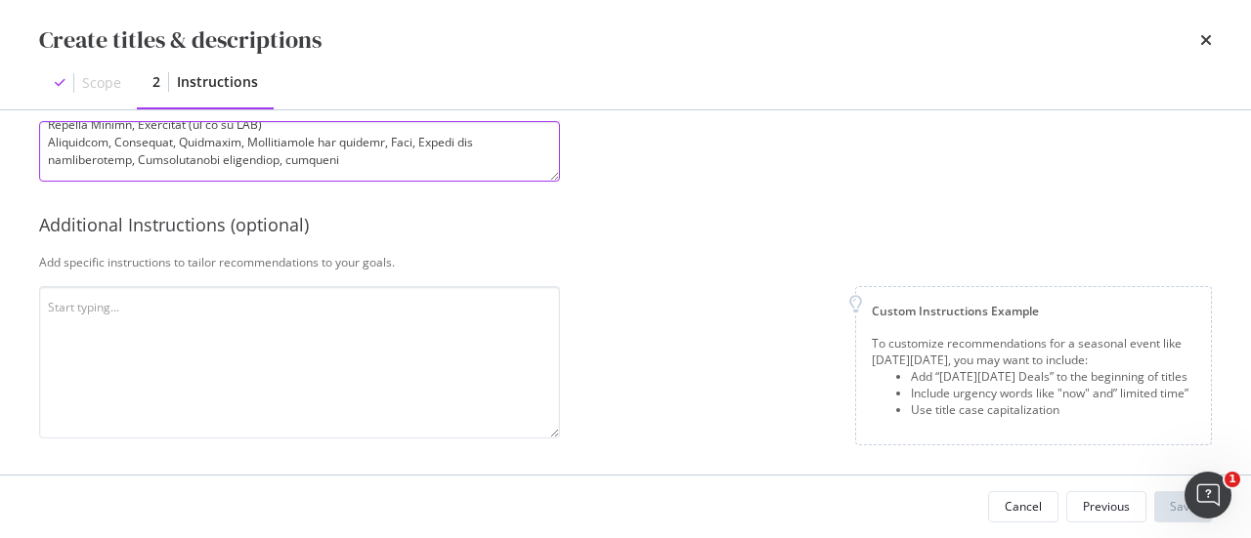
type textarea "Loremips, Dolorsitam, CONS (Adipisci Elitsed doe Temporincididuntut lab Etdolor…"
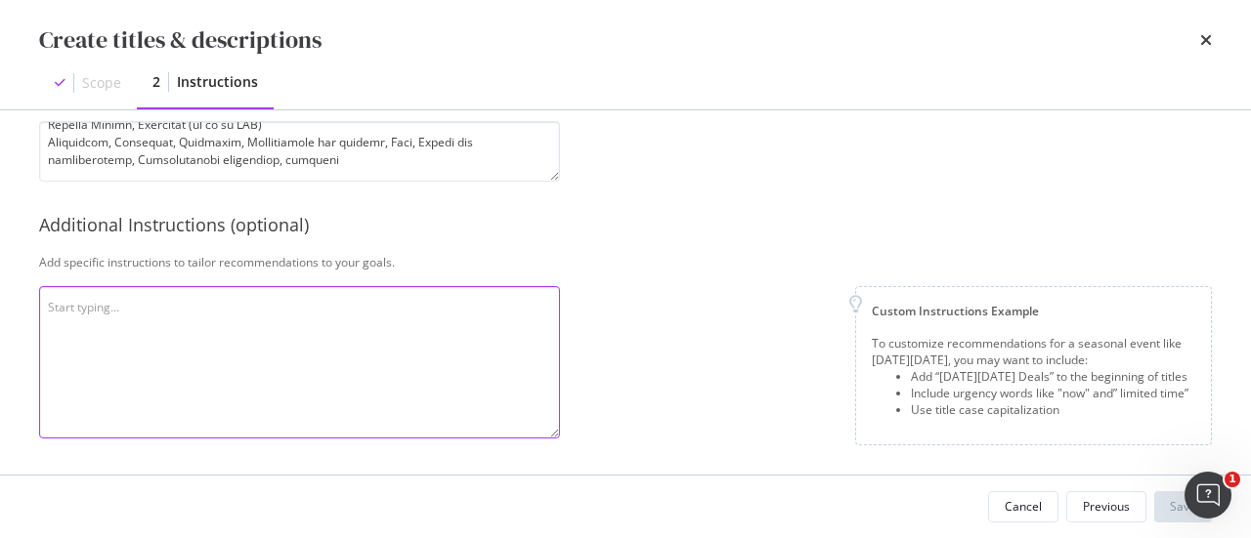
click at [295, 298] on textarea "modal" at bounding box center [299, 362] width 521 height 152
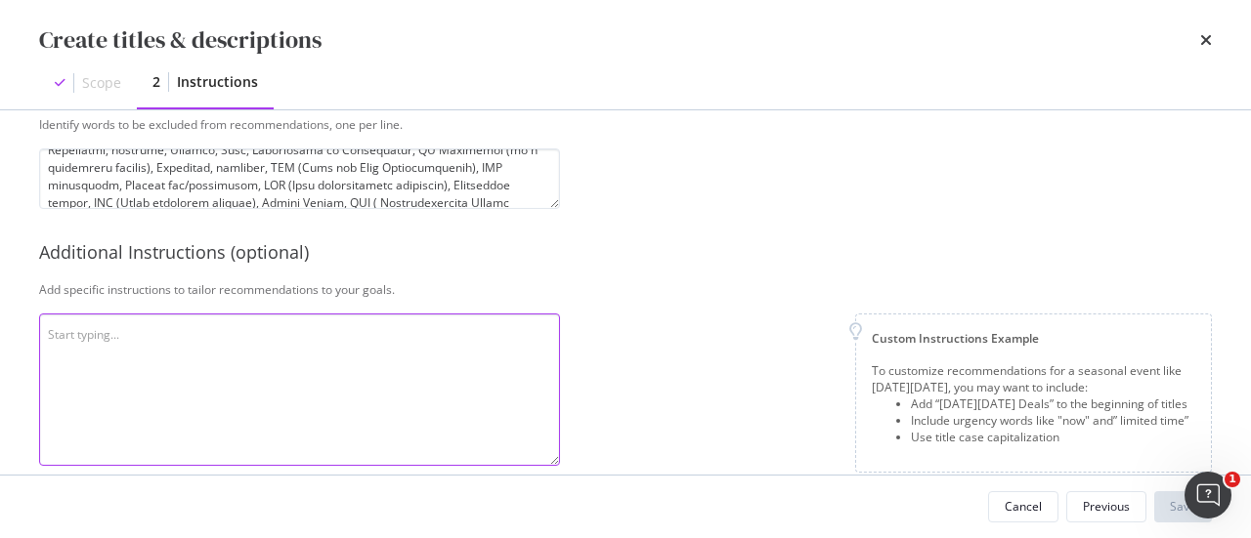
scroll to position [758, 0]
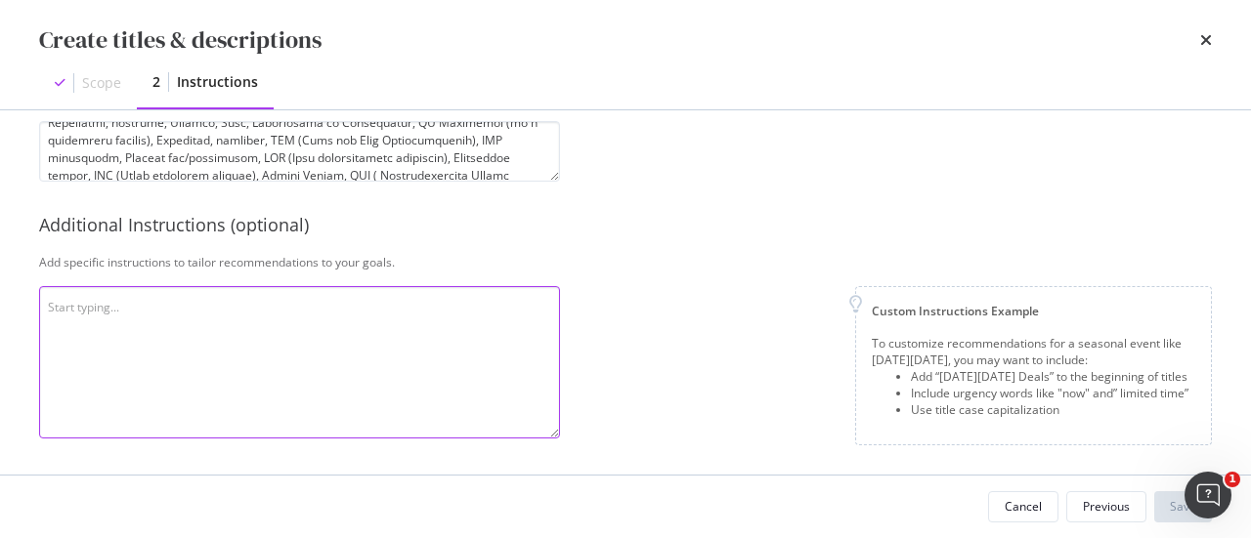
paste textarea "Loremips, Dolorsitam, CONS (Adipisci Elitsed doe Temporincididuntut lab Etdolor…"
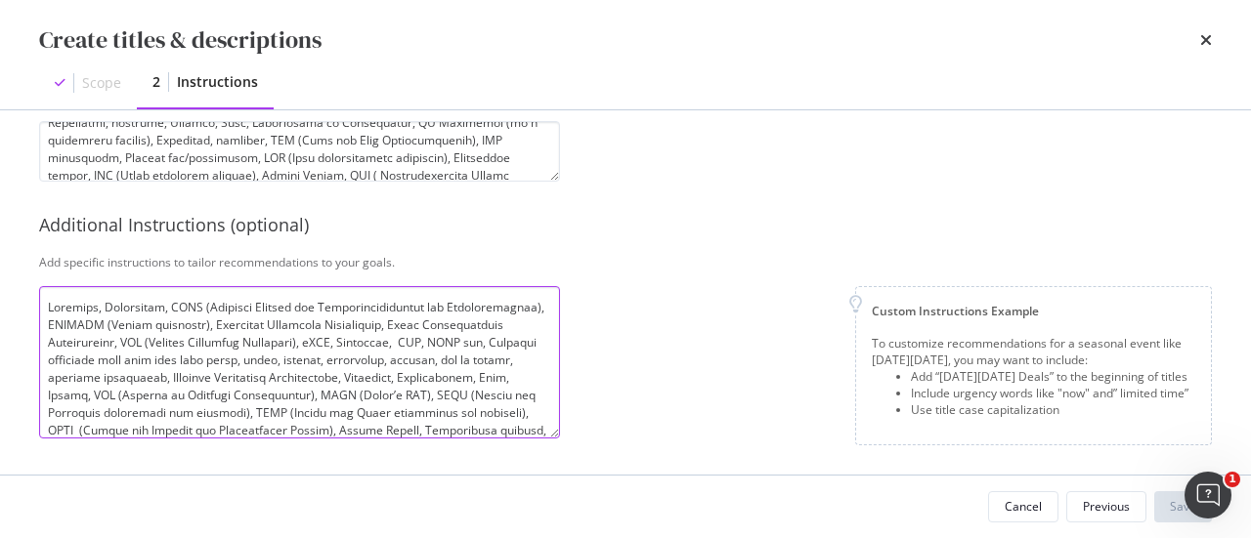
scroll to position [299, 0]
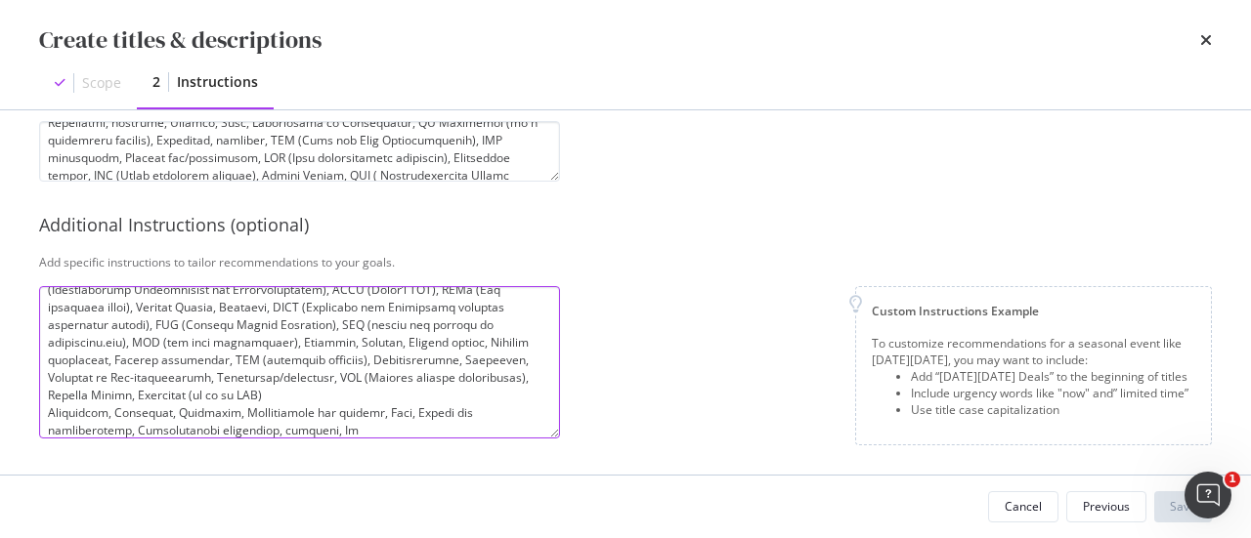
click at [365, 329] on textarea "modal" at bounding box center [299, 362] width 521 height 152
click at [297, 427] on textarea "modal" at bounding box center [299, 362] width 521 height 152
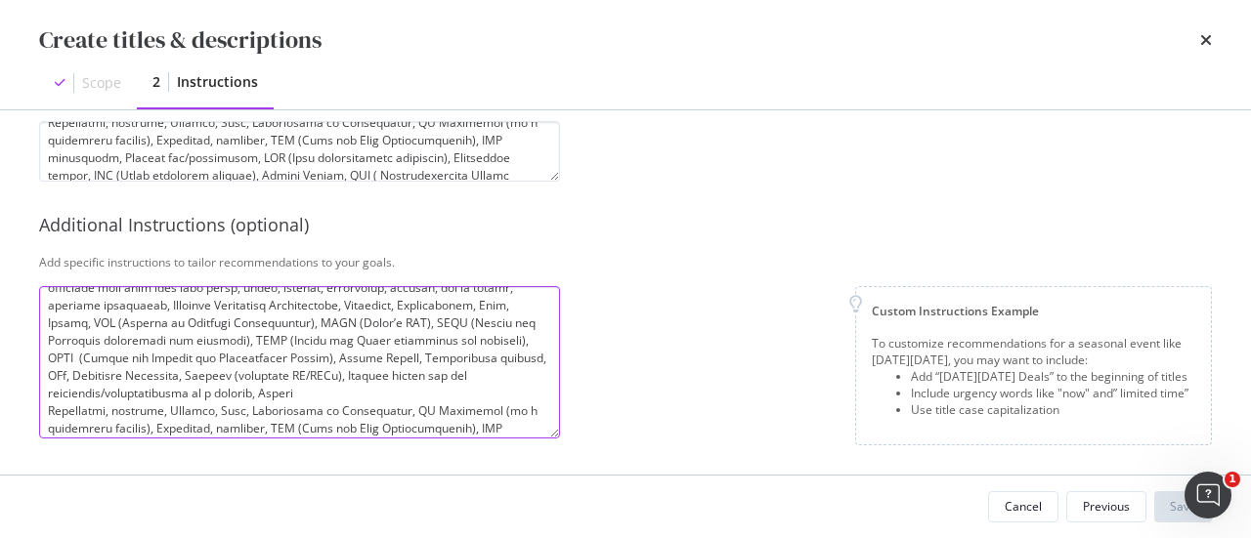
scroll to position [0, 0]
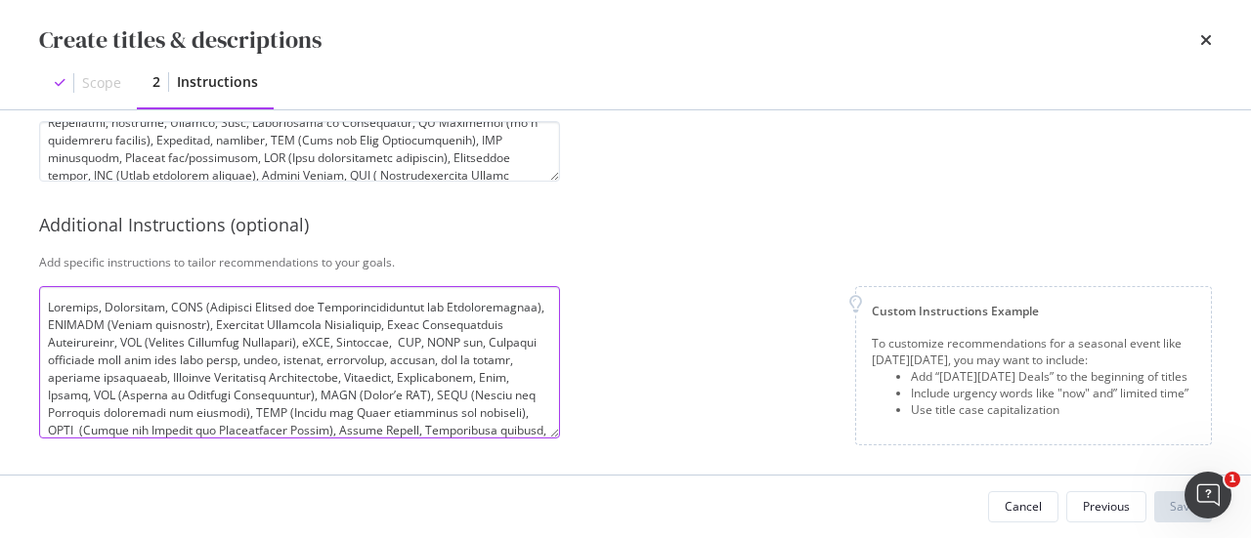
drag, startPoint x: 296, startPoint y: 417, endPoint x: 16, endPoint y: 275, distance: 314.6
click at [16, 278] on div "This information refines our AI instructions for your business SmartContent add…" at bounding box center [625, 292] width 1251 height 364
type textarea "and listing, Safe, Safety and effectiveness, Substantially equivalent, specimen…"
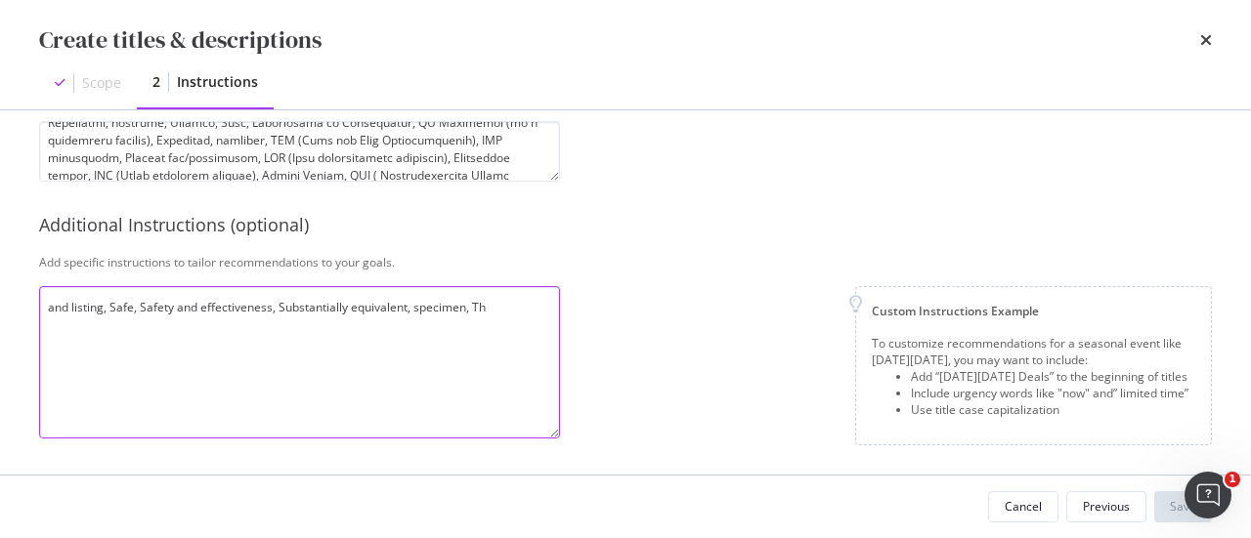
click at [362, 315] on textarea "and listing, Safe, Safety and effectiveness, Substantially equivalent, specimen…" at bounding box center [299, 362] width 521 height 152
paste textarea "Write an engaging informational meta descriptions for the pages under 160 chara…"
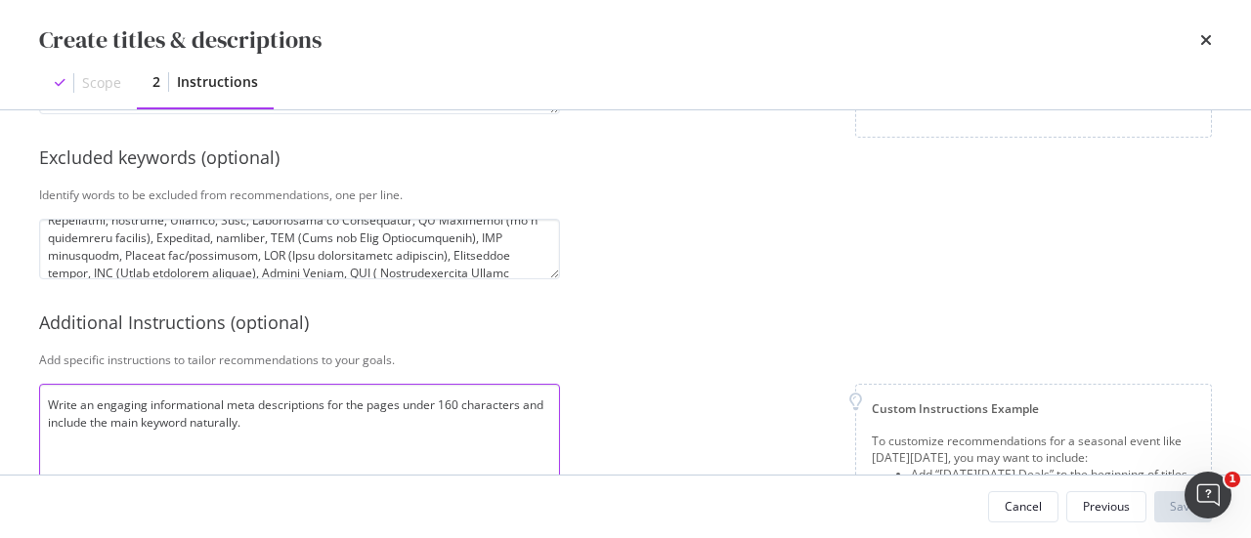
scroll to position [563, 0]
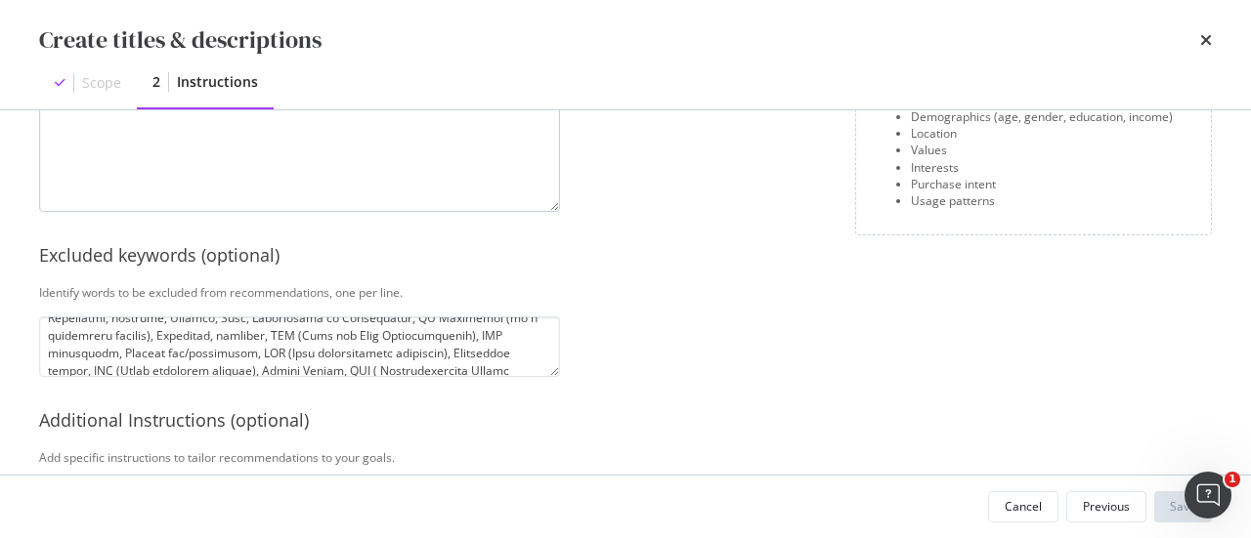
type textarea "Write an engaging informational meta descriptions for the pages under 160 chara…"
click at [303, 196] on textarea "modal" at bounding box center [299, 136] width 521 height 152
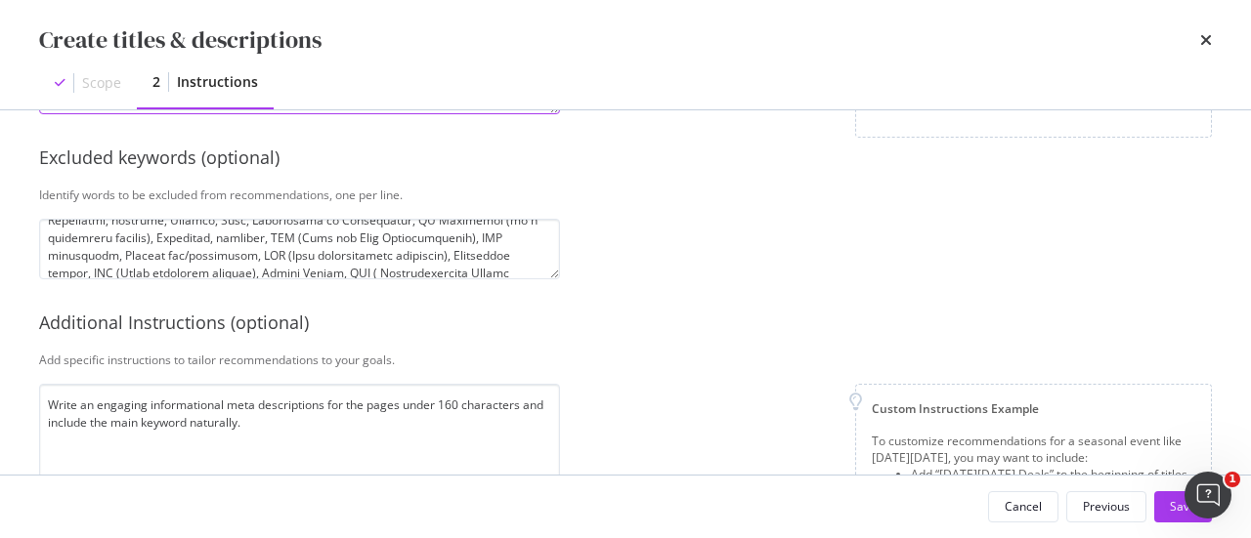
scroll to position [758, 0]
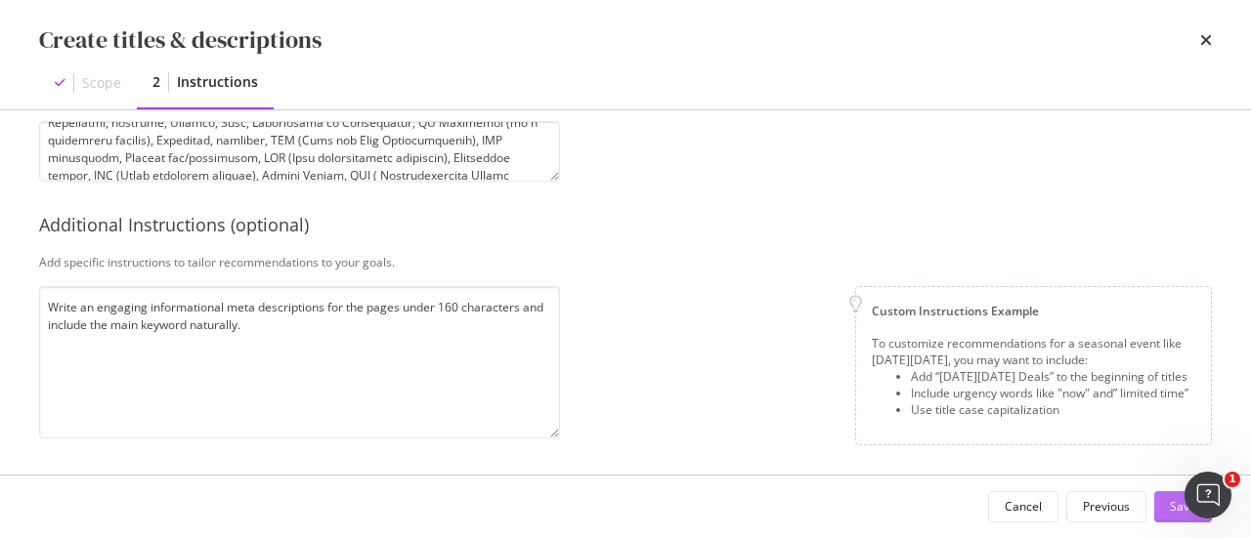
type textarea "NA"
click at [1166, 507] on button "Save" at bounding box center [1183, 506] width 58 height 31
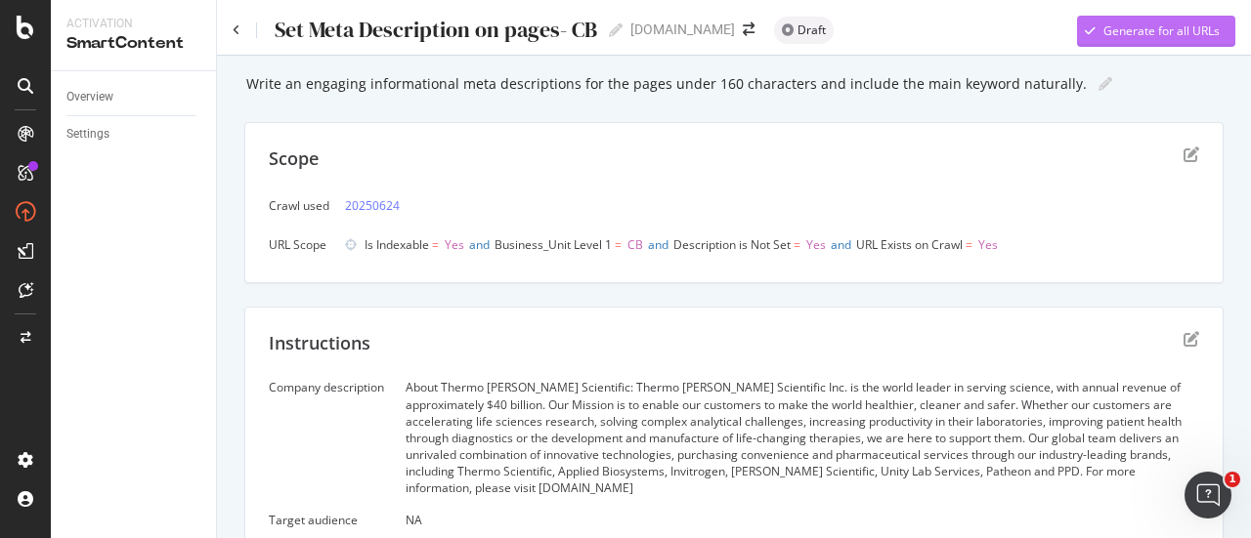
click at [1121, 37] on div "Generate for all URLs" at bounding box center [1161, 30] width 116 height 17
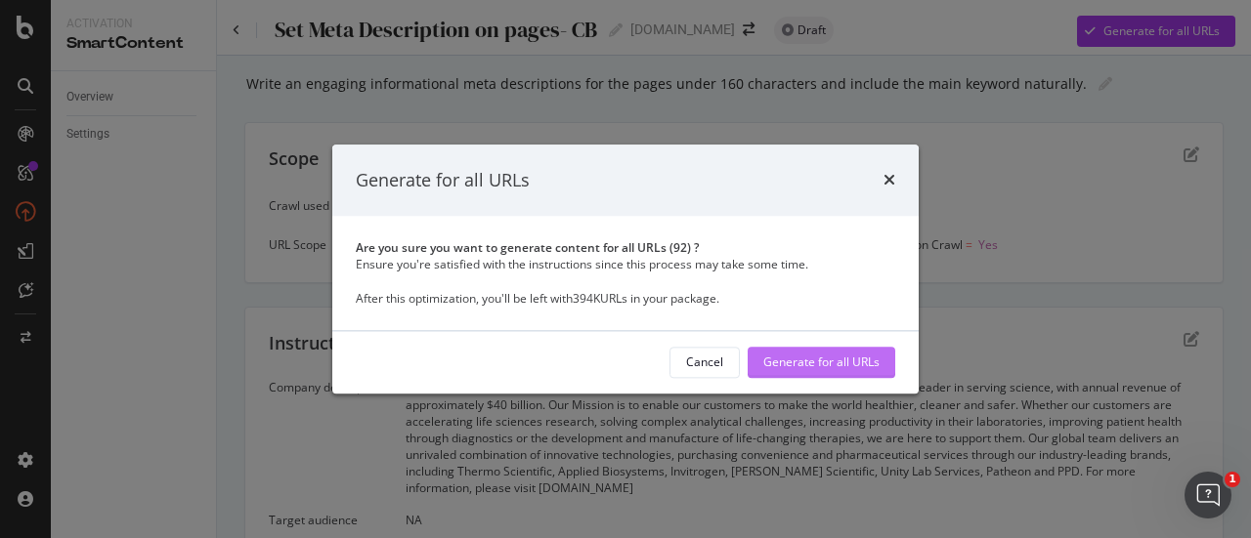
click at [831, 369] on div "Generate for all URLs" at bounding box center [821, 363] width 116 height 17
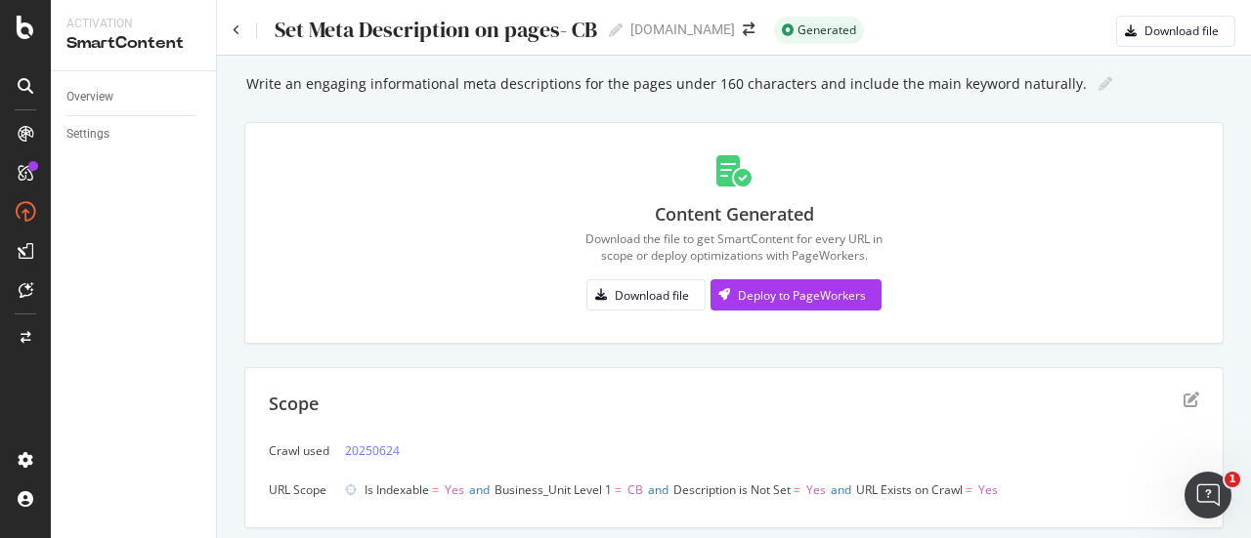
click at [831, 369] on div "Scope Crawl used 20250624 URL Scope Is Indexable = Yes and Business_Unit Level …" at bounding box center [733, 447] width 979 height 161
click at [1144, 36] on div "Download file" at bounding box center [1181, 30] width 74 height 17
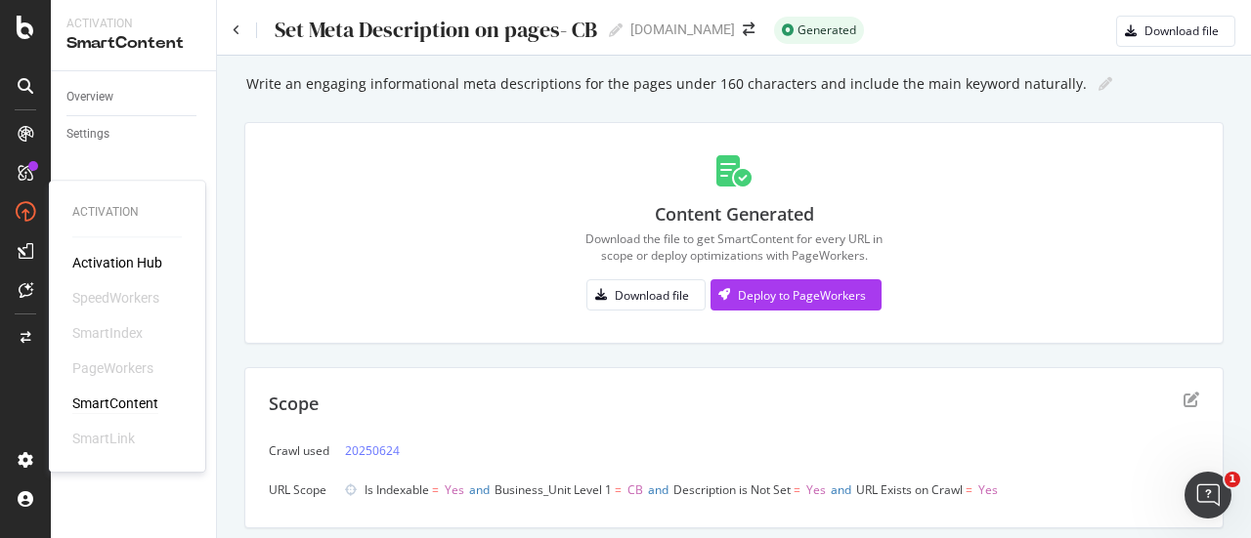
click at [102, 400] on div "SmartContent" at bounding box center [115, 404] width 86 height 20
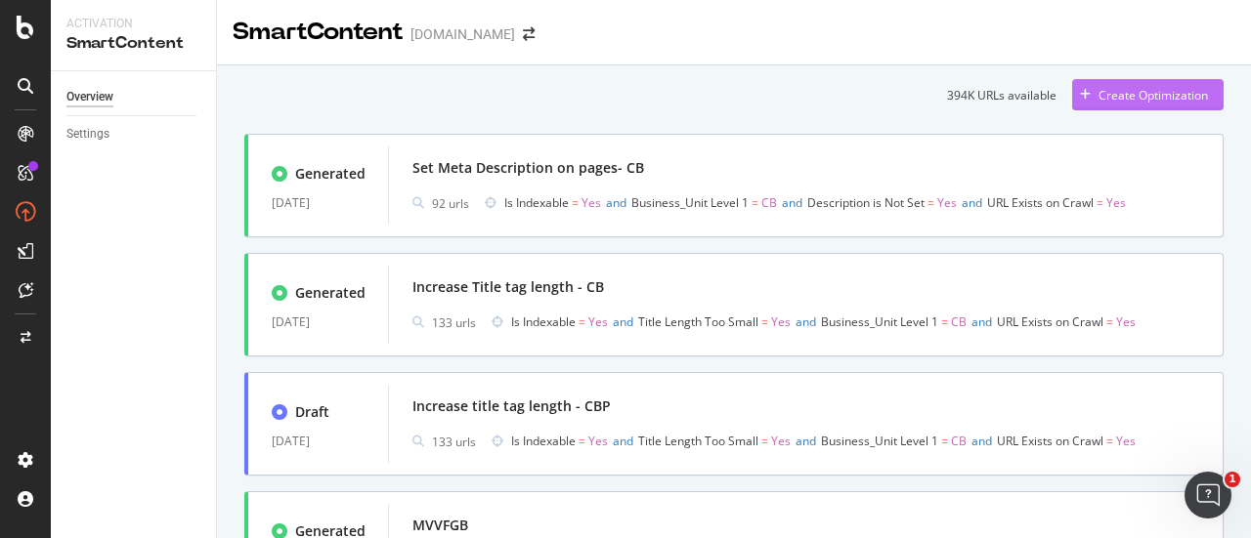
click at [1080, 95] on icon "button" at bounding box center [1085, 95] width 11 height 12
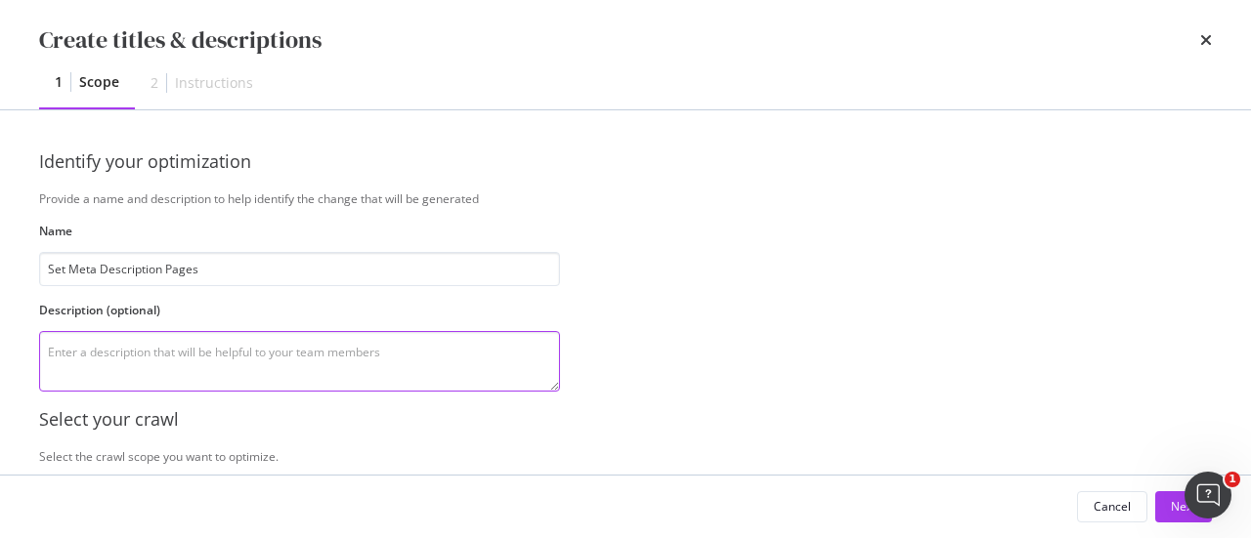
click at [169, 359] on textarea "modal" at bounding box center [299, 361] width 521 height 61
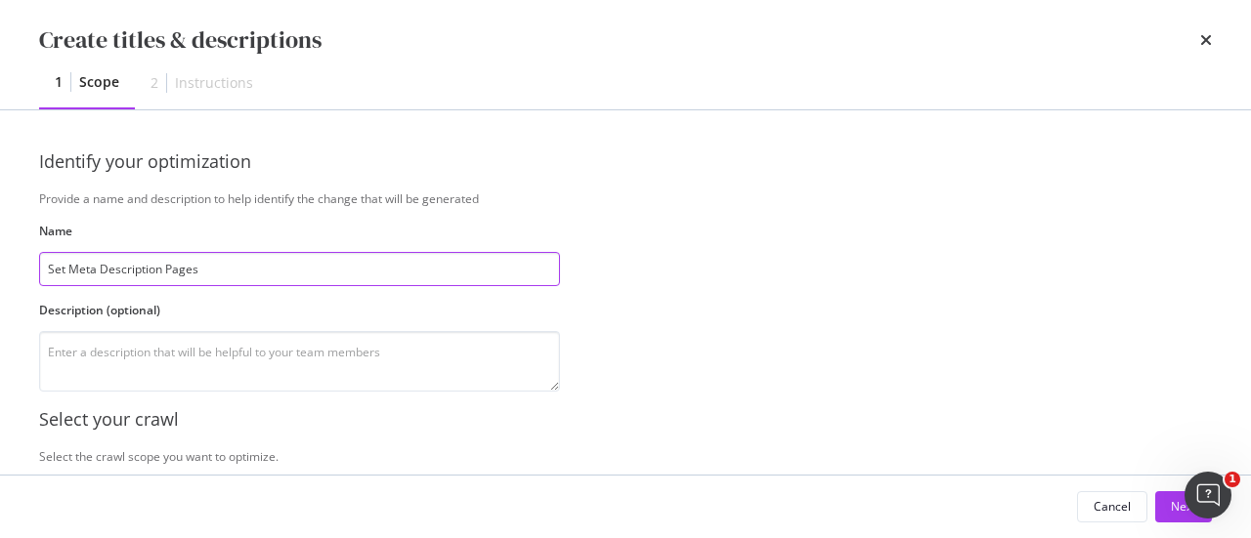
click at [223, 275] on input "Set Meta Description Pages" at bounding box center [299, 269] width 521 height 34
type input "Set Meta Description Pages- Cell Bio"
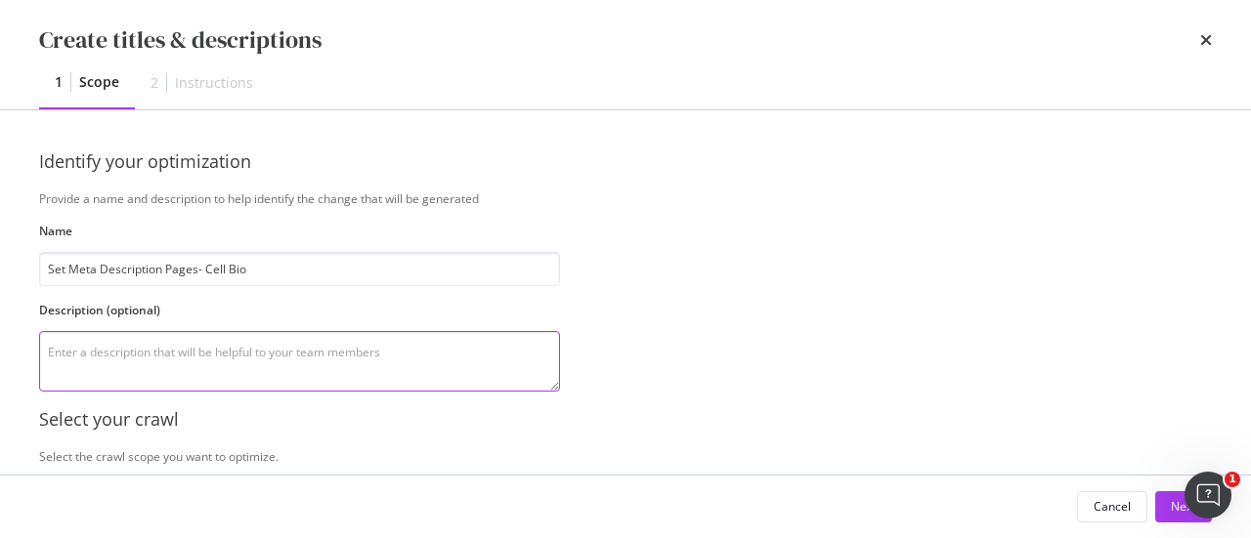
click at [205, 378] on textarea "modal" at bounding box center [299, 361] width 521 height 61
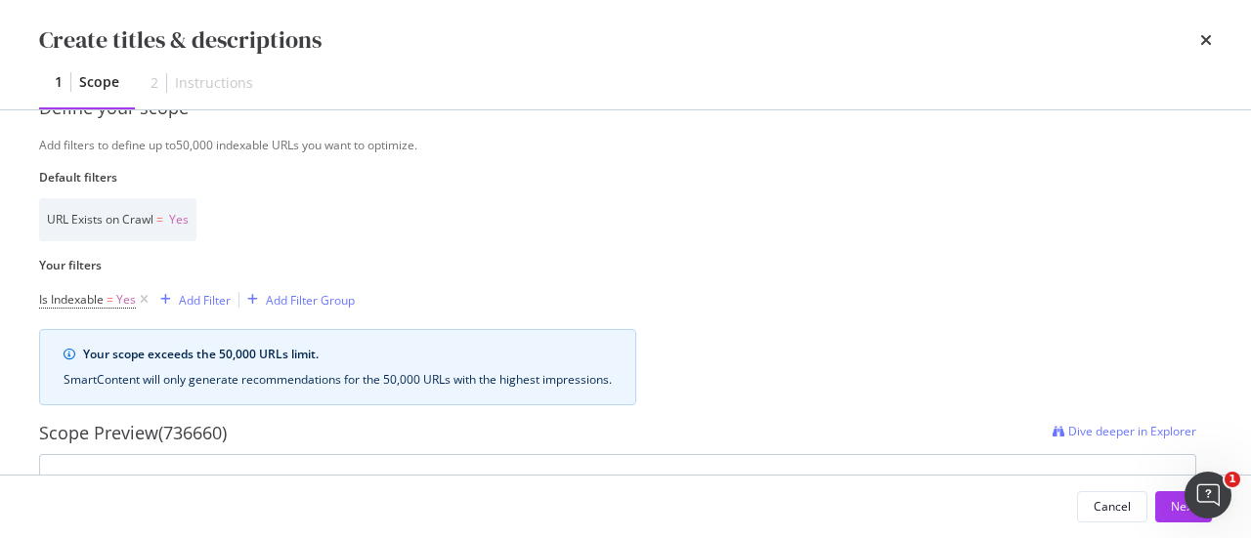
scroll to position [489, 0]
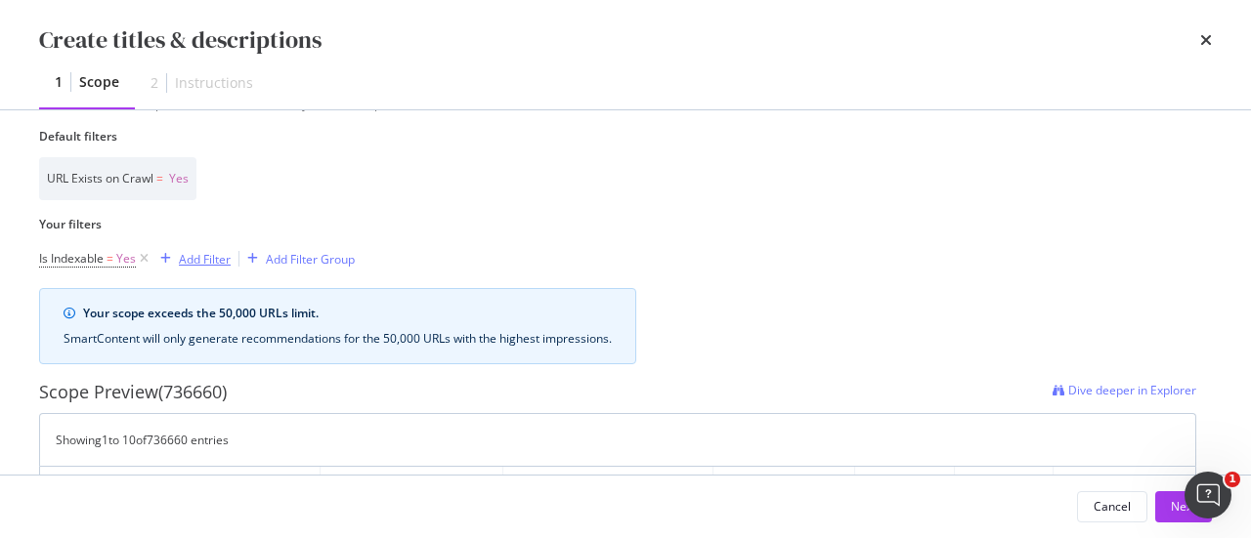
click at [187, 263] on div "Add Filter" at bounding box center [205, 259] width 52 height 17
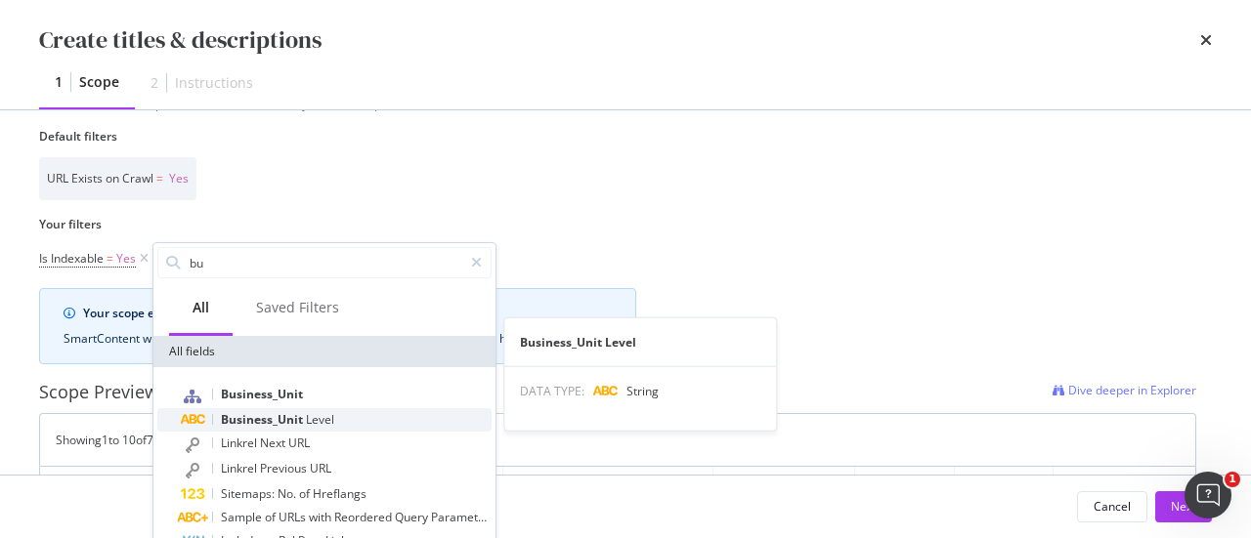
type input "bu"
click at [303, 427] on span "Business_Unit" at bounding box center [263, 419] width 85 height 17
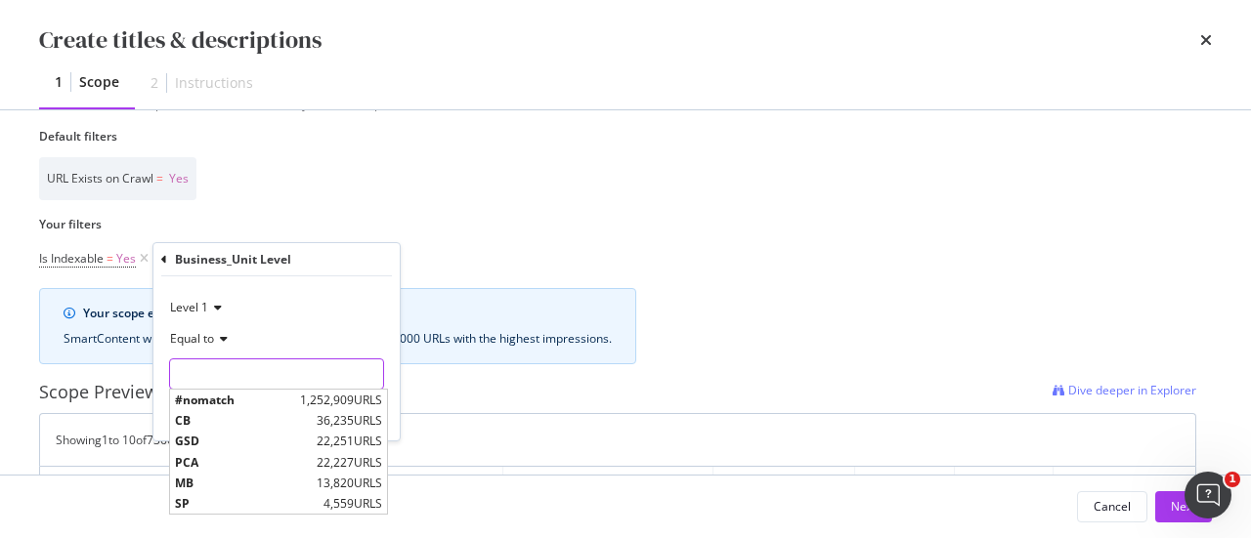
click at [209, 372] on input "Name" at bounding box center [276, 374] width 213 height 31
click at [211, 421] on span "CB" at bounding box center [243, 420] width 137 height 17
type input "CB"
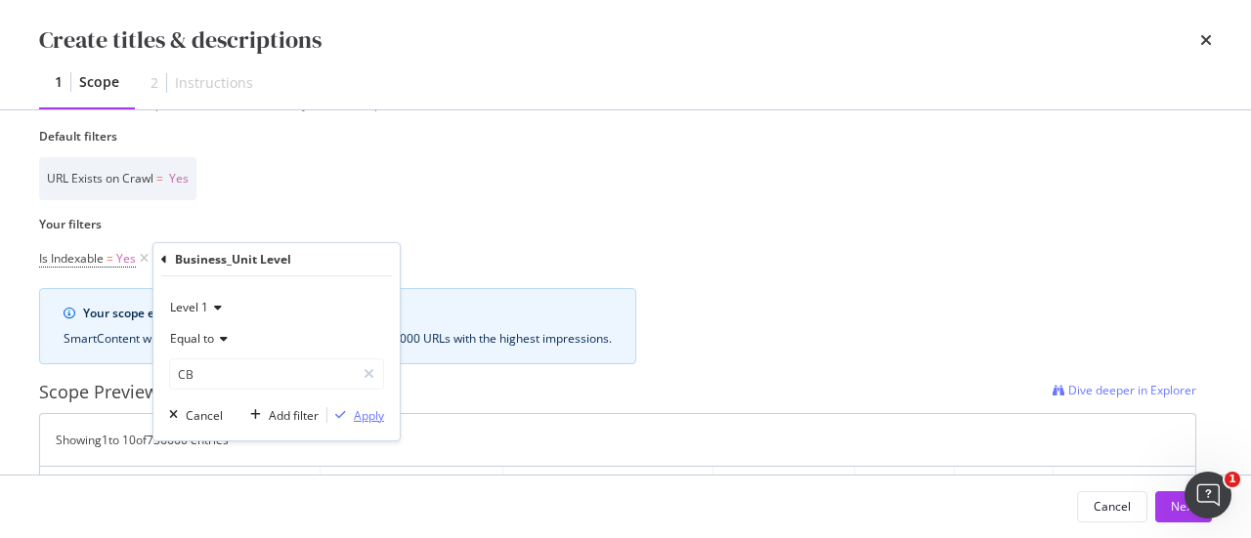
click at [348, 413] on div "modal" at bounding box center [340, 415] width 26 height 12
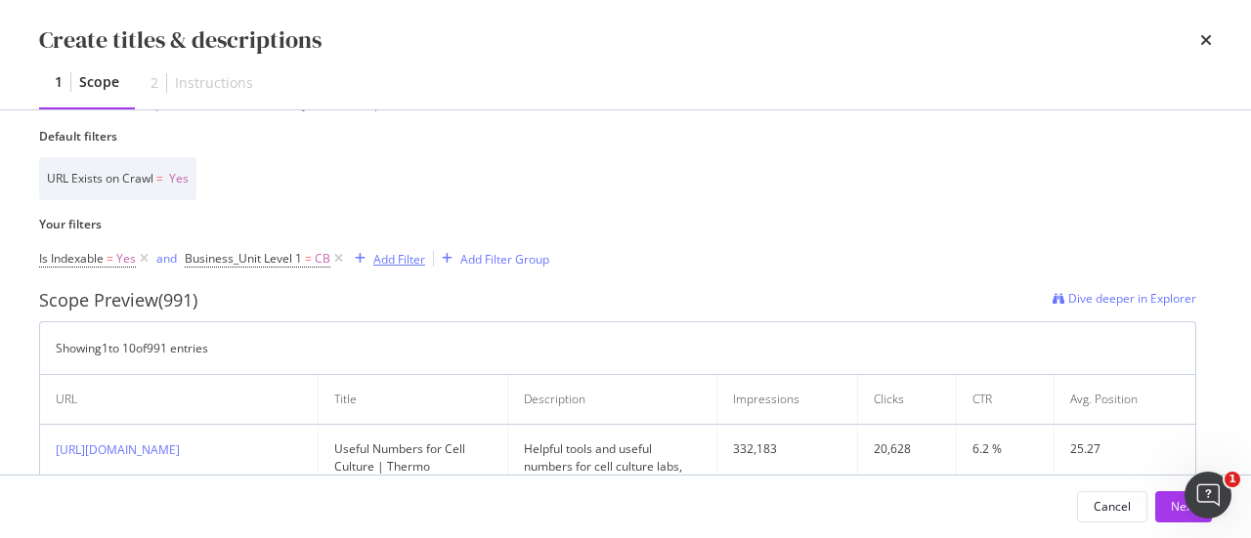
click at [422, 256] on div "Add Filter" at bounding box center [399, 259] width 52 height 17
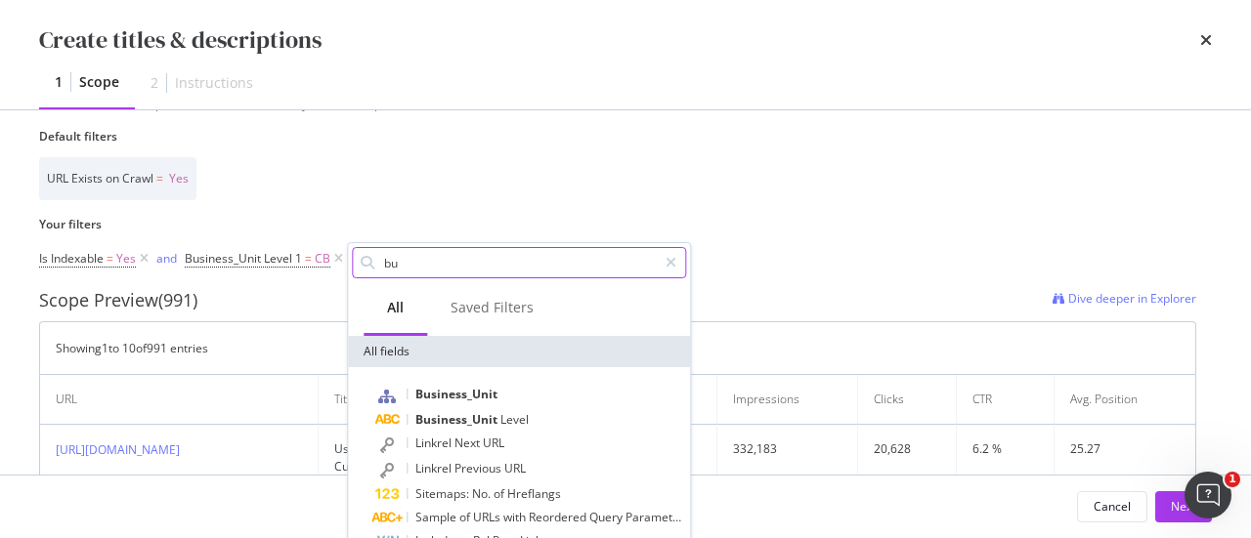
click at [460, 261] on input "bu" at bounding box center [519, 262] width 275 height 29
type input "b"
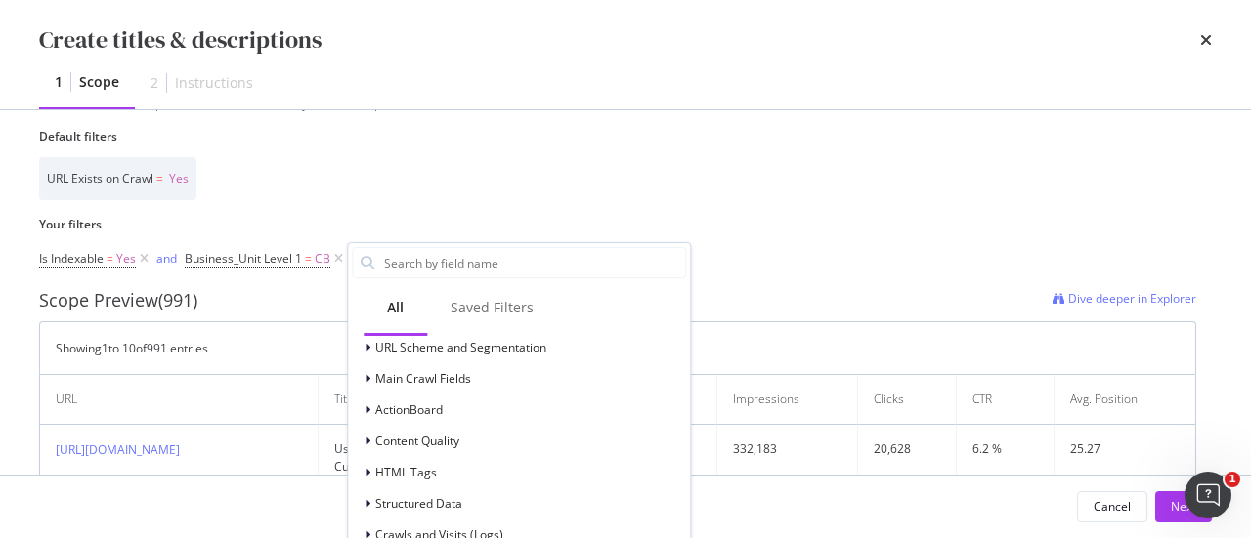
scroll to position [98, 0]
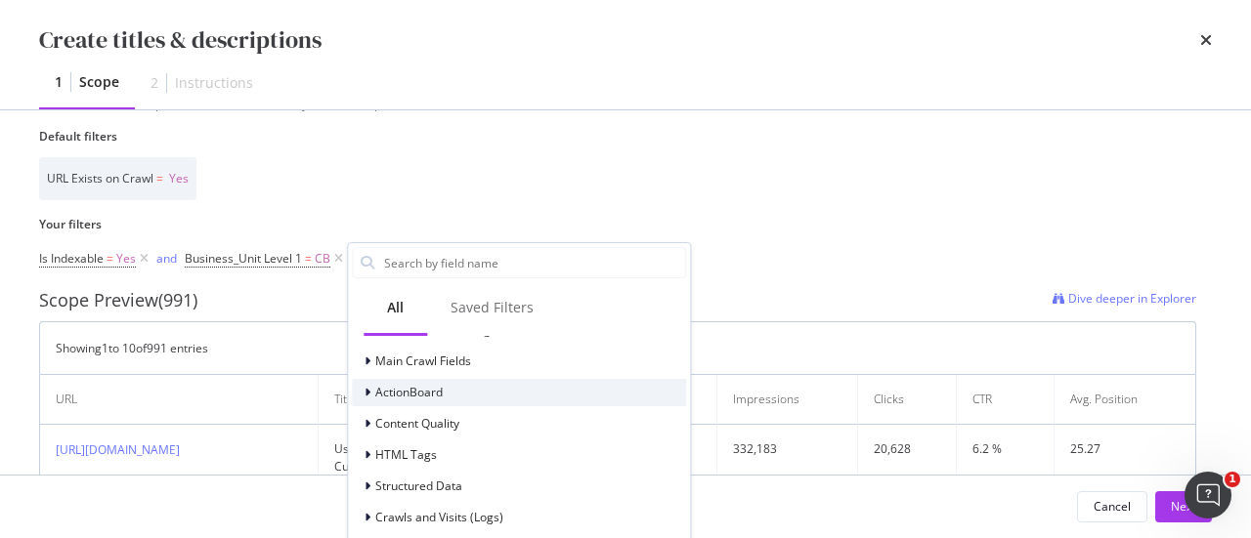
click at [370, 396] on div "modal" at bounding box center [369, 393] width 12 height 20
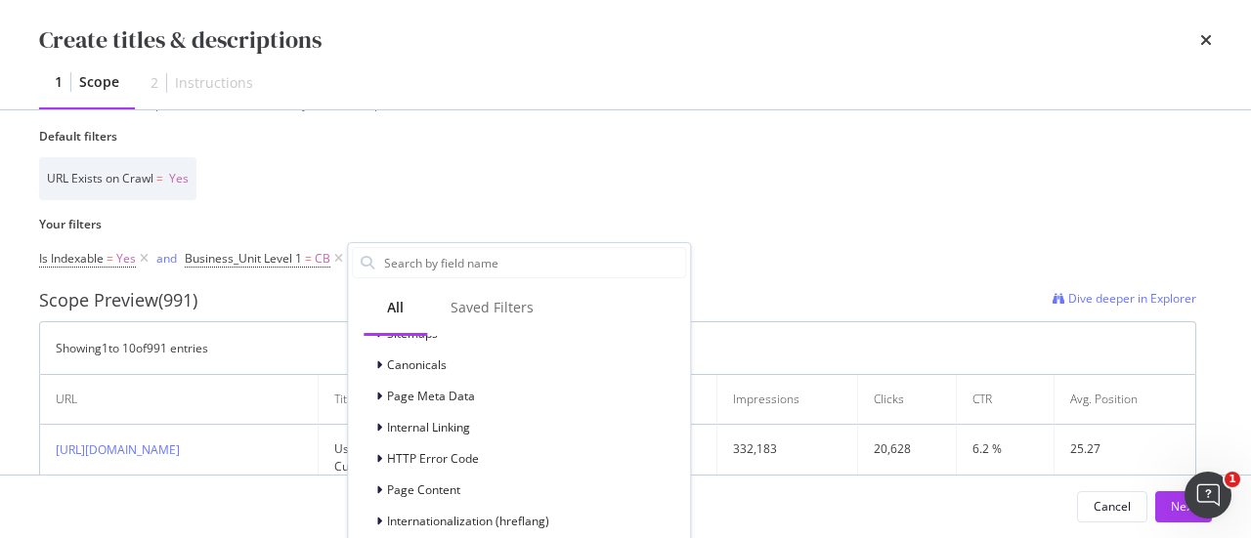
scroll to position [195, 0]
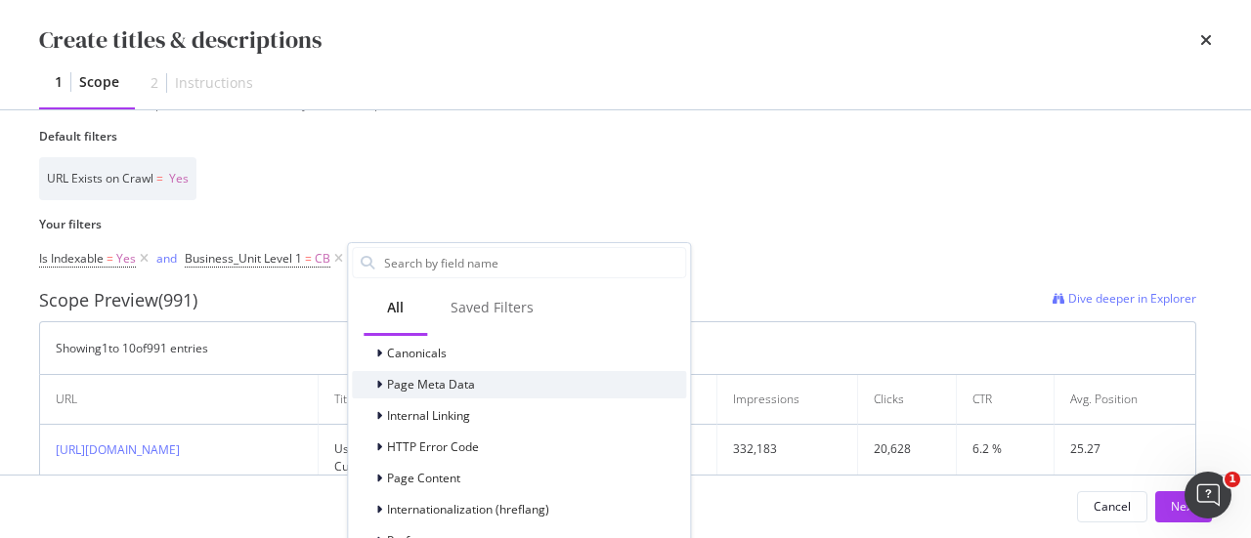
click at [381, 386] on icon "modal" at bounding box center [379, 385] width 6 height 12
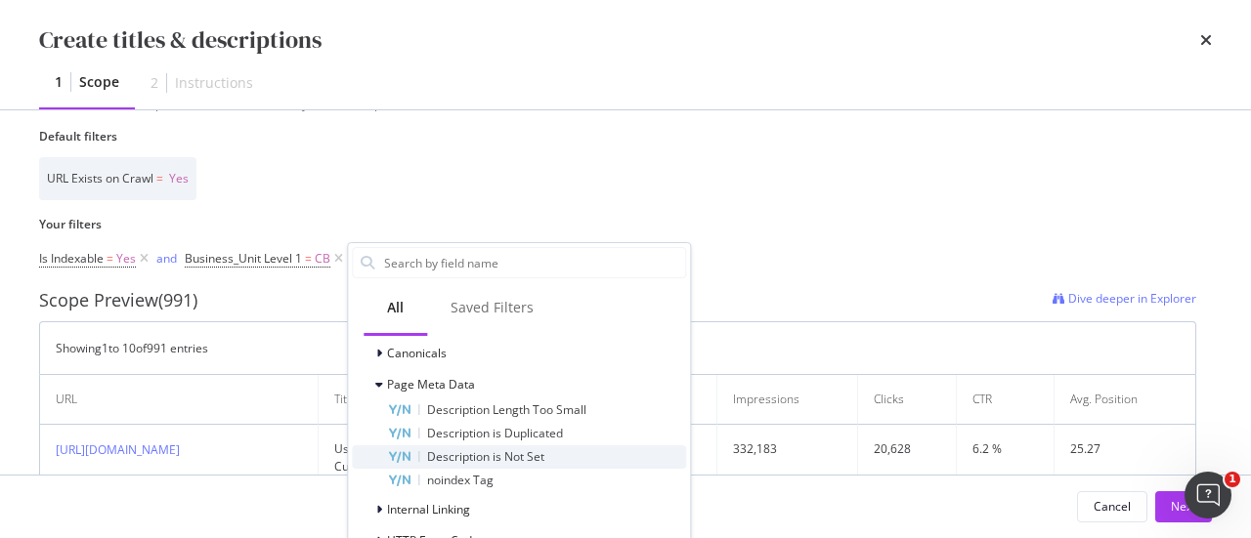
click at [459, 459] on span "Description is Not Set" at bounding box center [485, 457] width 117 height 17
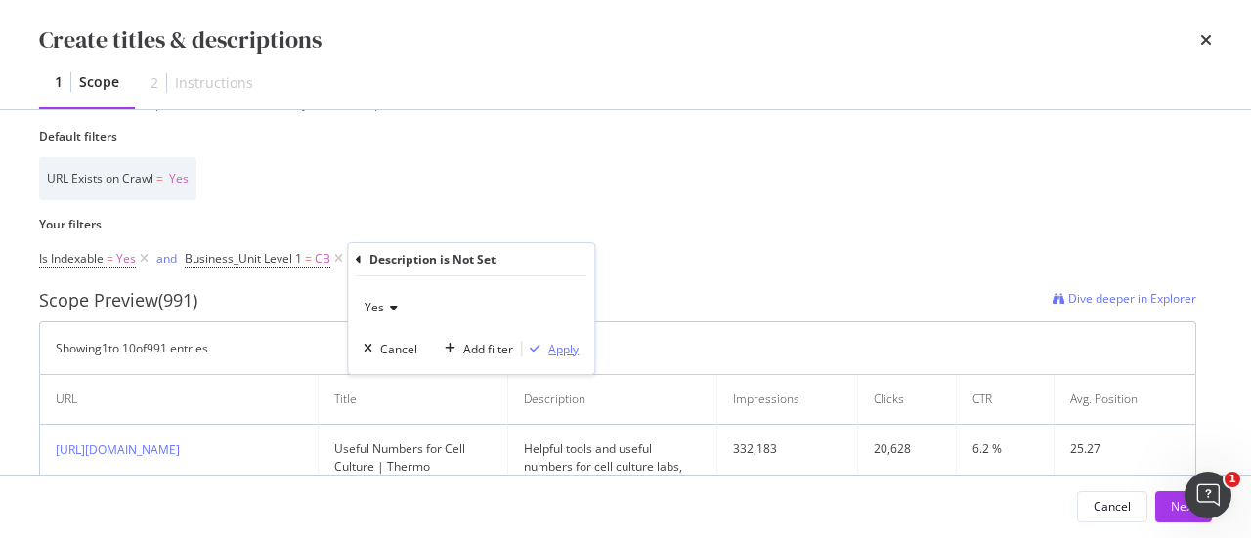
click at [537, 343] on icon "modal" at bounding box center [535, 349] width 11 height 12
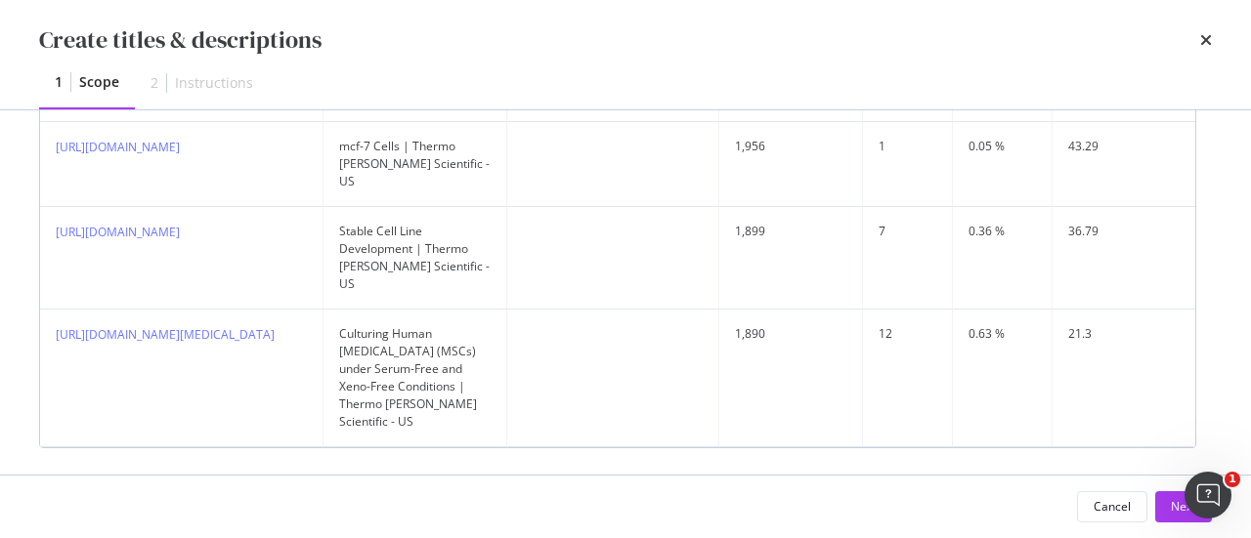
scroll to position [1485, 0]
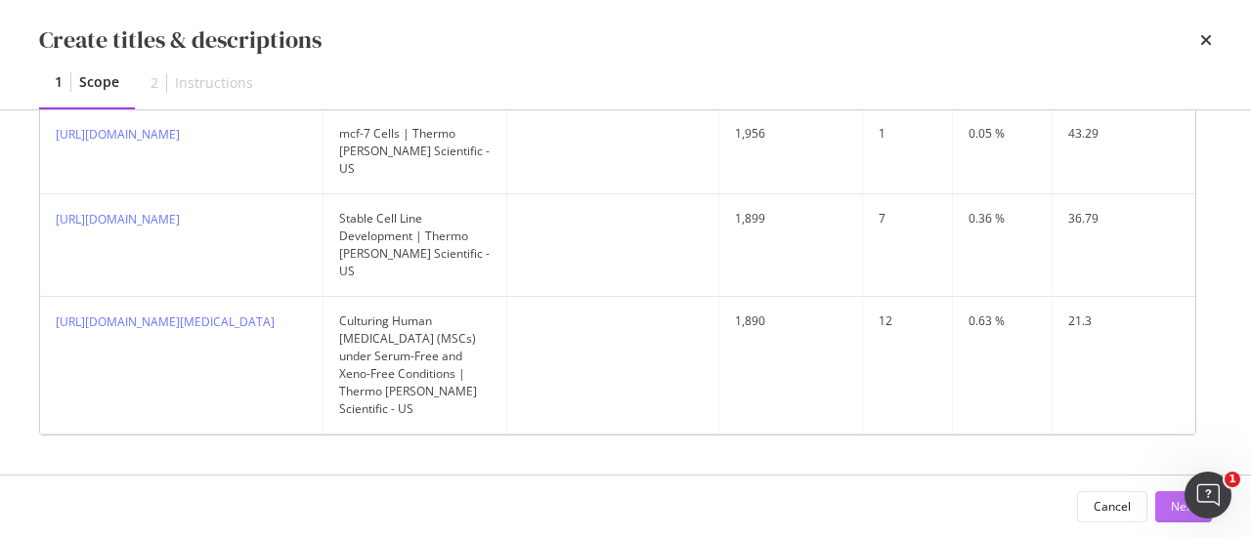
click at [1173, 511] on div "Next" at bounding box center [1183, 506] width 25 height 17
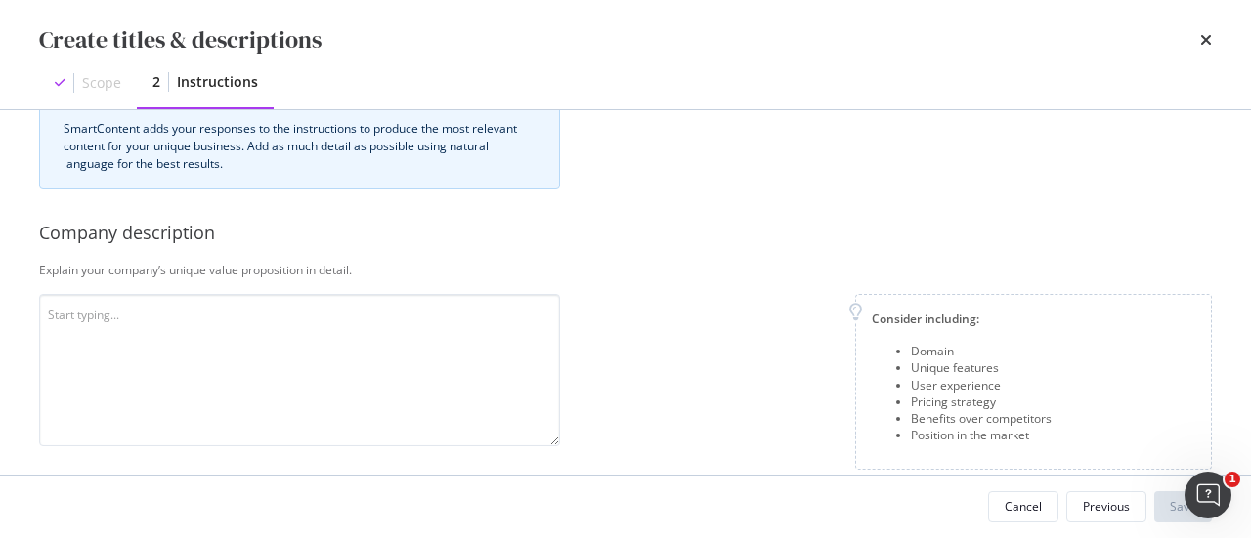
scroll to position [98, 0]
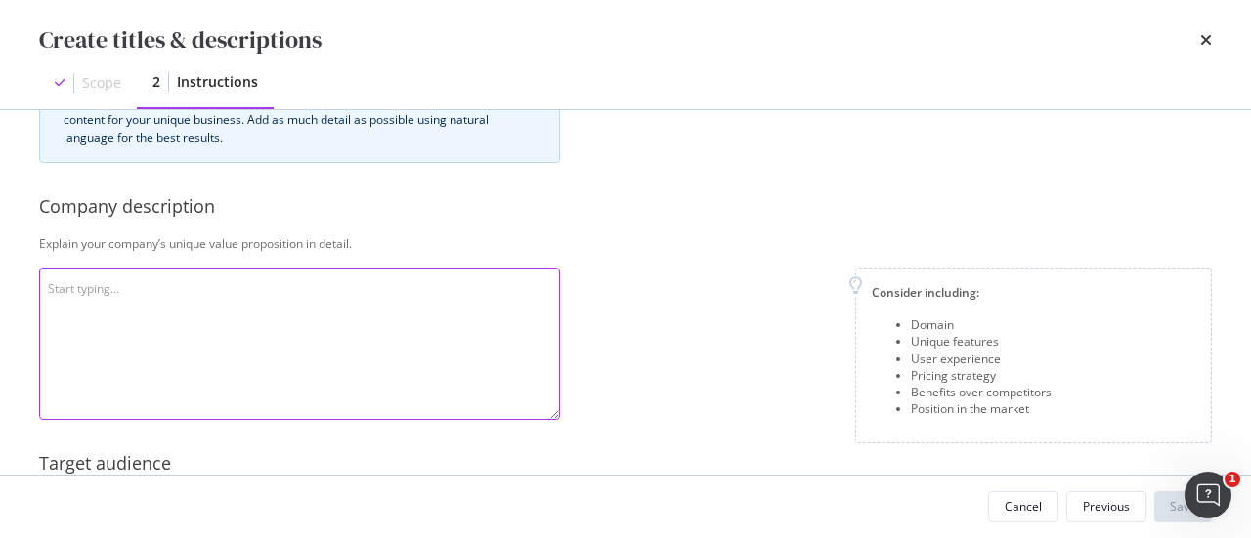
click at [245, 279] on textarea "modal" at bounding box center [299, 344] width 521 height 152
paste textarea "About Thermo [PERSON_NAME] Scientific Thermo [PERSON_NAME] Scientific Inc. is t…"
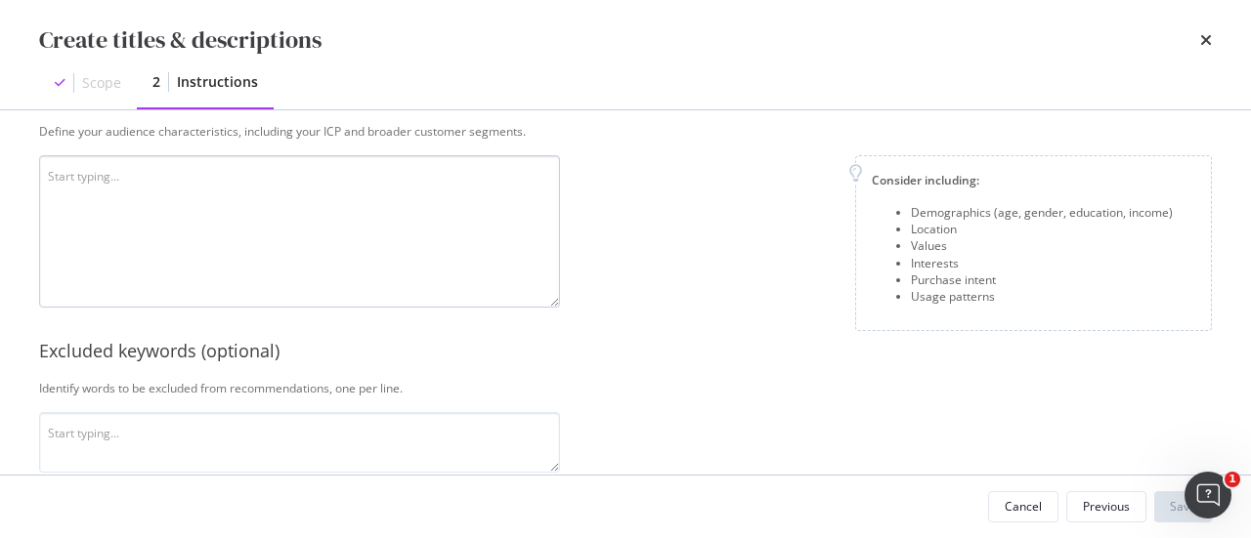
scroll to position [489, 0]
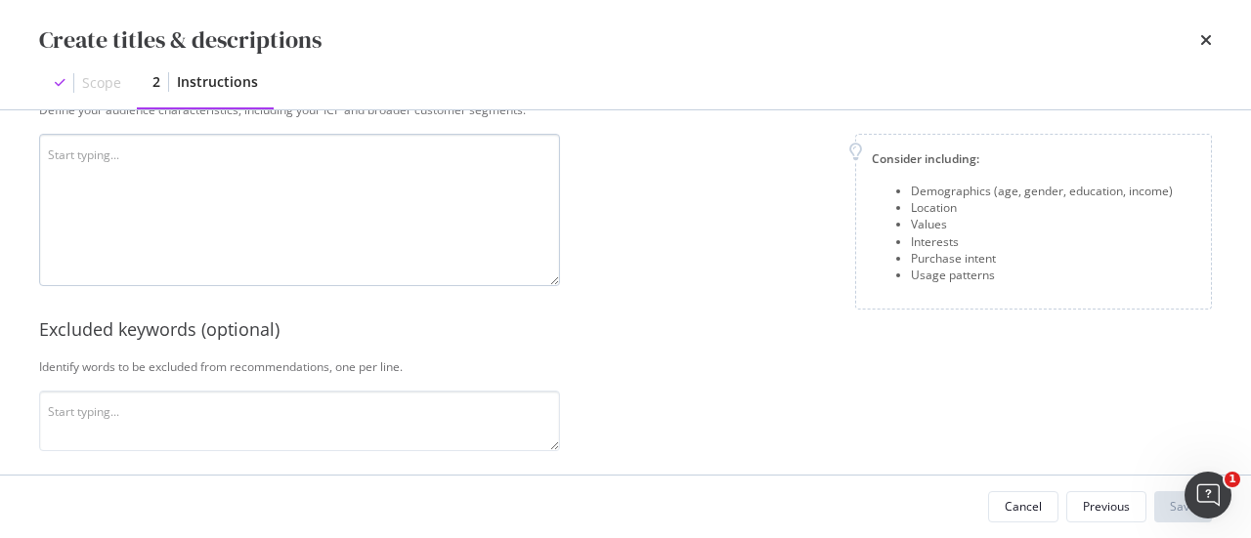
type textarea "About Thermo [PERSON_NAME] Scientific Thermo [PERSON_NAME] Scientific Inc. is t…"
click at [428, 199] on textarea "modal" at bounding box center [299, 210] width 521 height 152
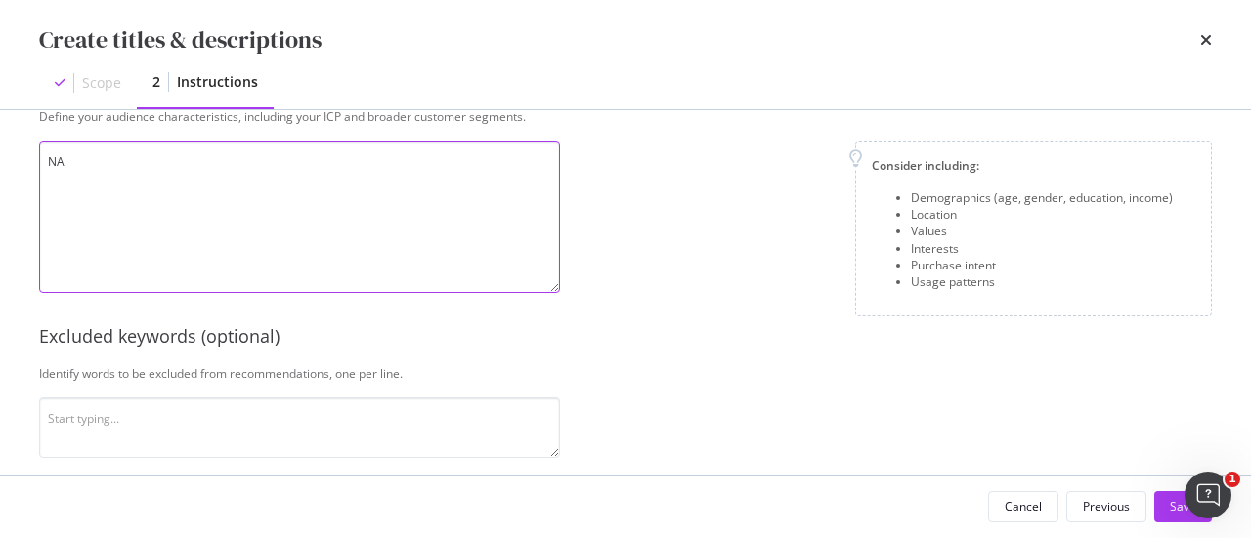
scroll to position [586, 0]
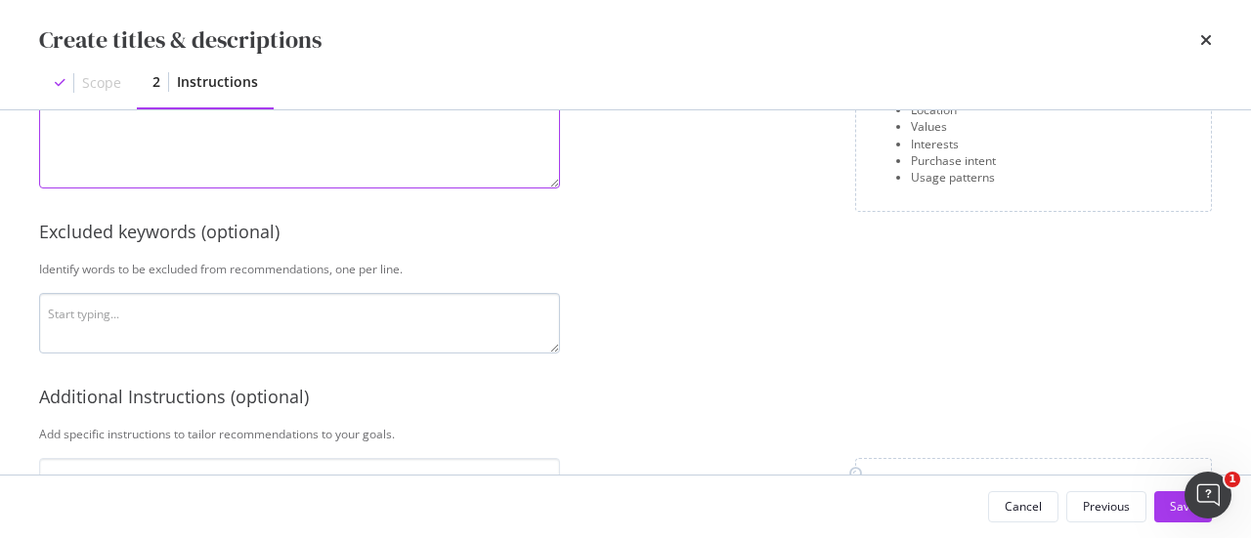
type textarea "NA"
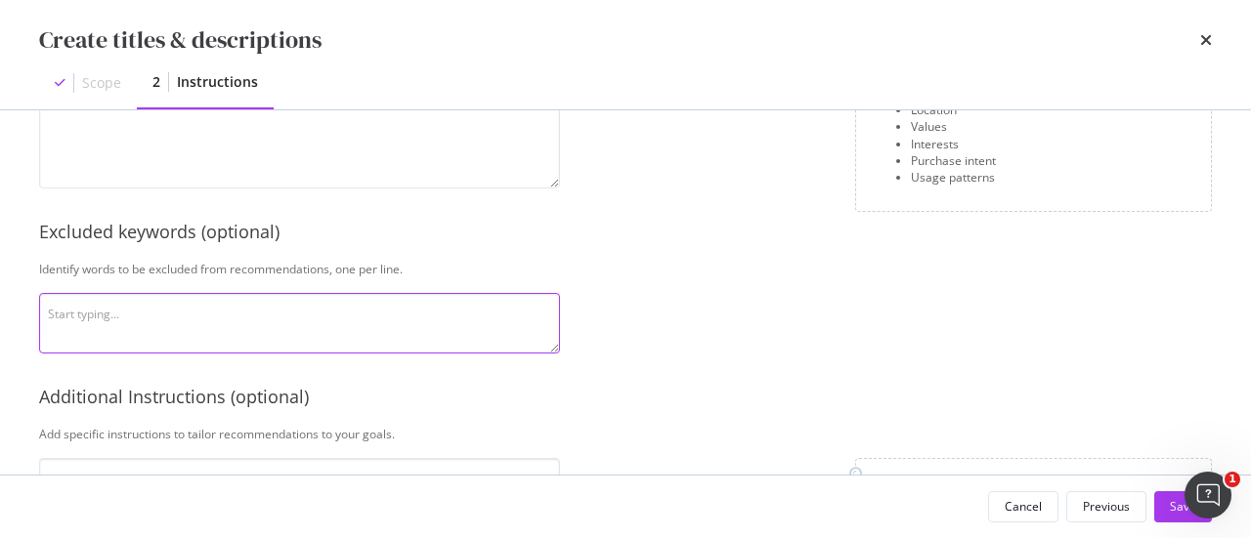
click at [412, 330] on textarea "modal" at bounding box center [299, 323] width 521 height 61
paste textarea "Loremips, Dolorsitam, CONS (Adipisci Elitsed doe Temporincididuntut lab Etdolor…"
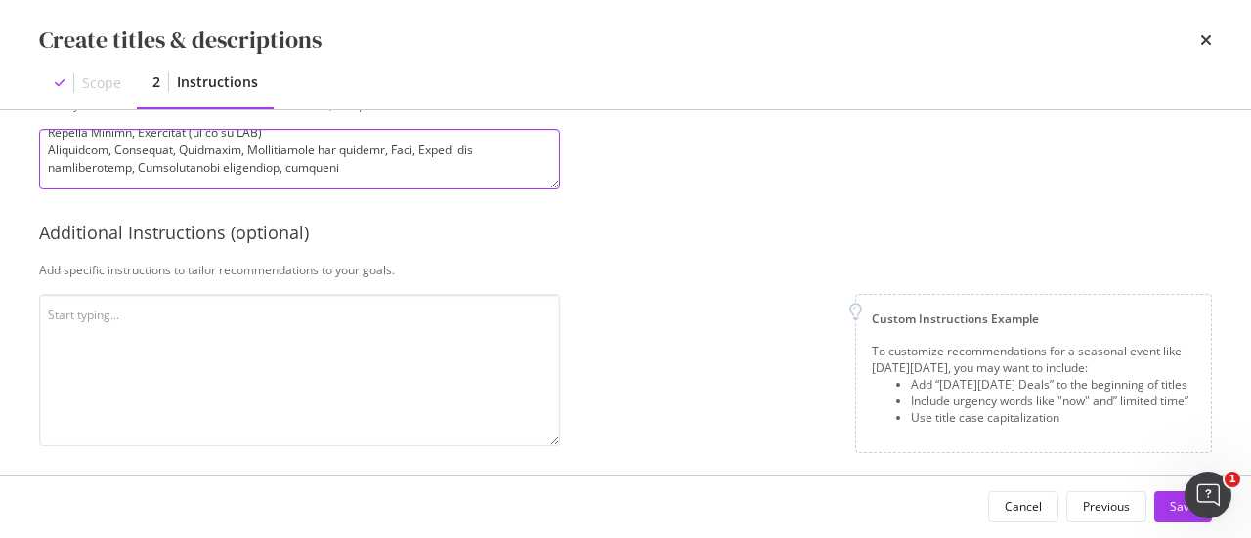
scroll to position [758, 0]
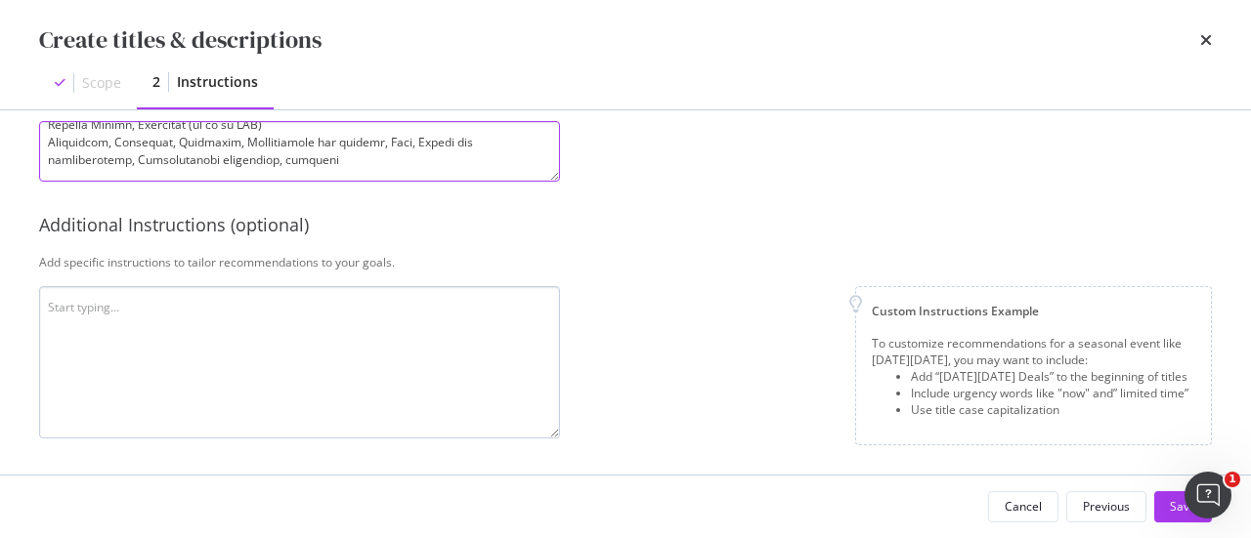
type textarea "Loremips, Dolorsitam, CONS (Adipisci Elitsed doe Temporincididuntut lab Etdolor…"
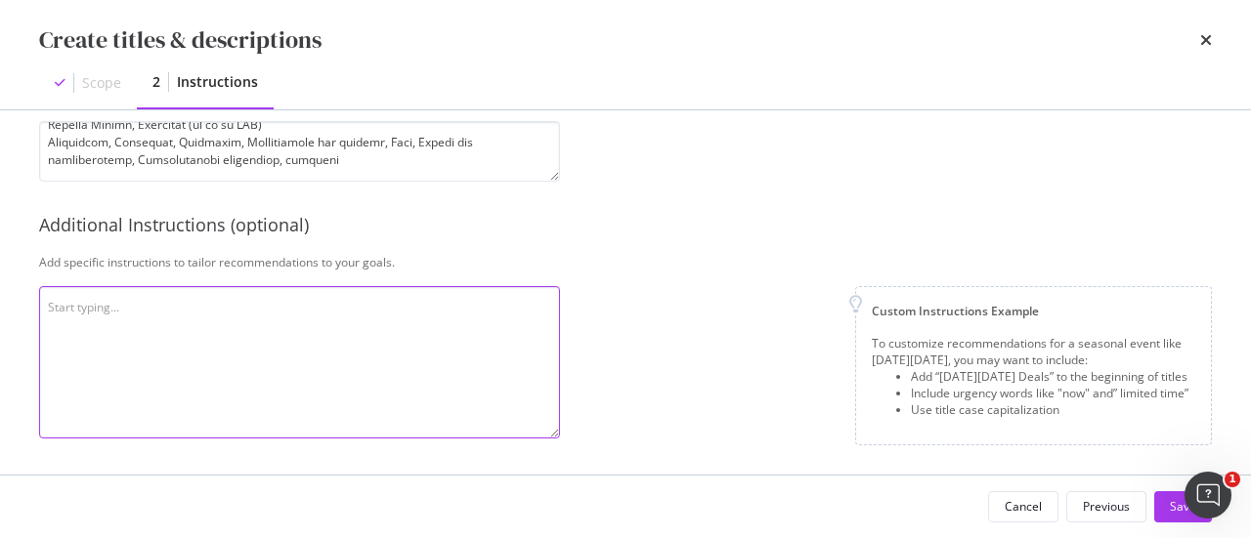
click at [229, 324] on textarea "modal" at bounding box center [299, 362] width 521 height 152
paste textarea "Generate informational meta descriptions within 160 characters for the pages by…"
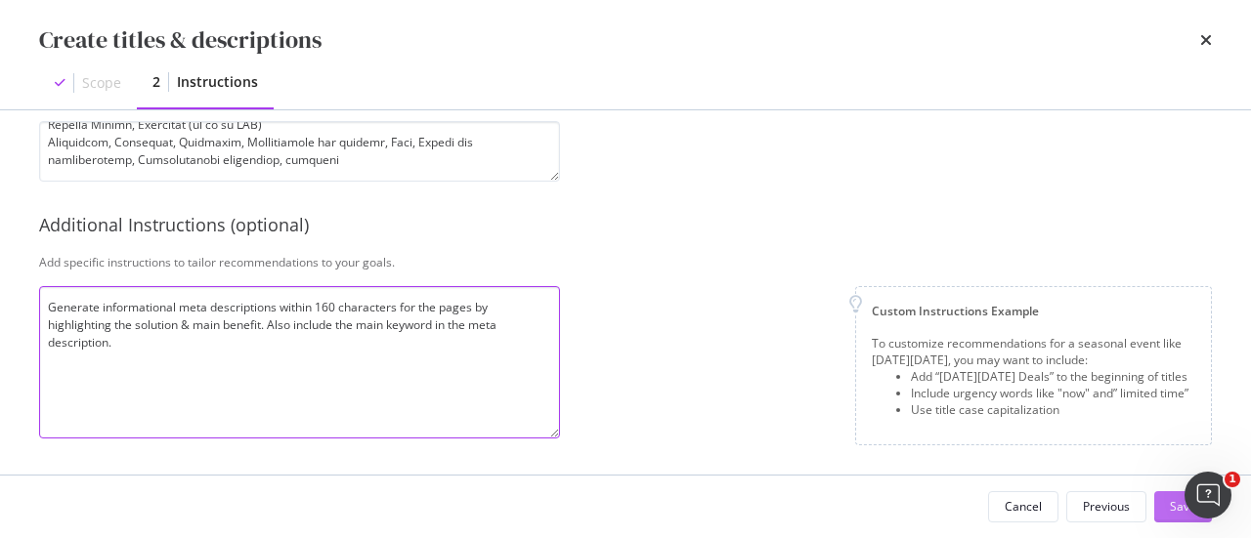
type textarea "Generate informational meta descriptions within 160 characters for the pages by…"
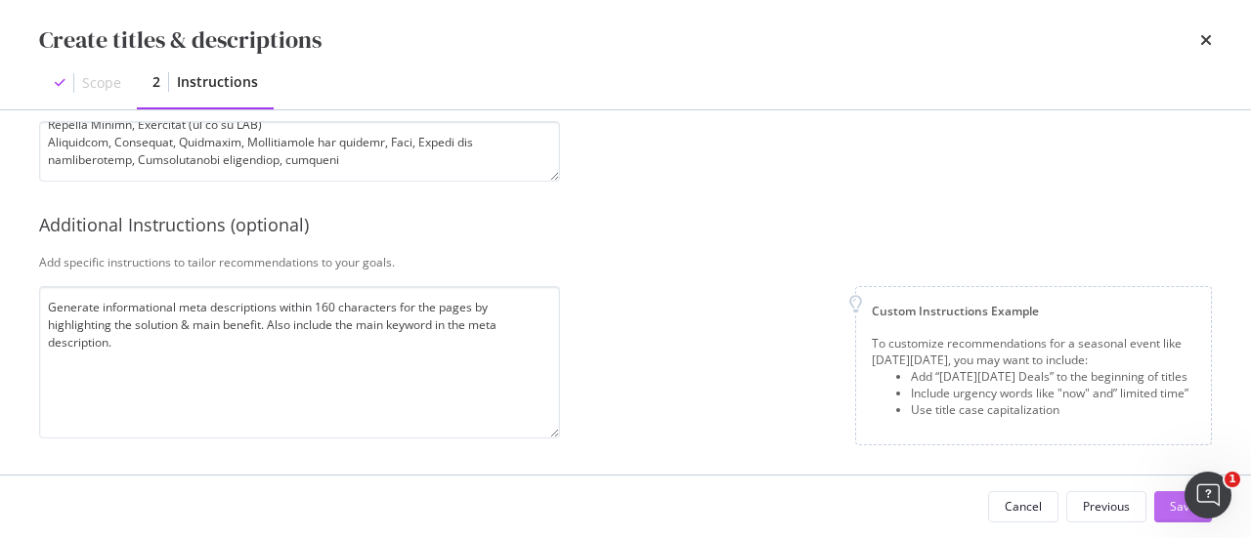
click at [1167, 508] on button "Save" at bounding box center [1183, 506] width 58 height 31
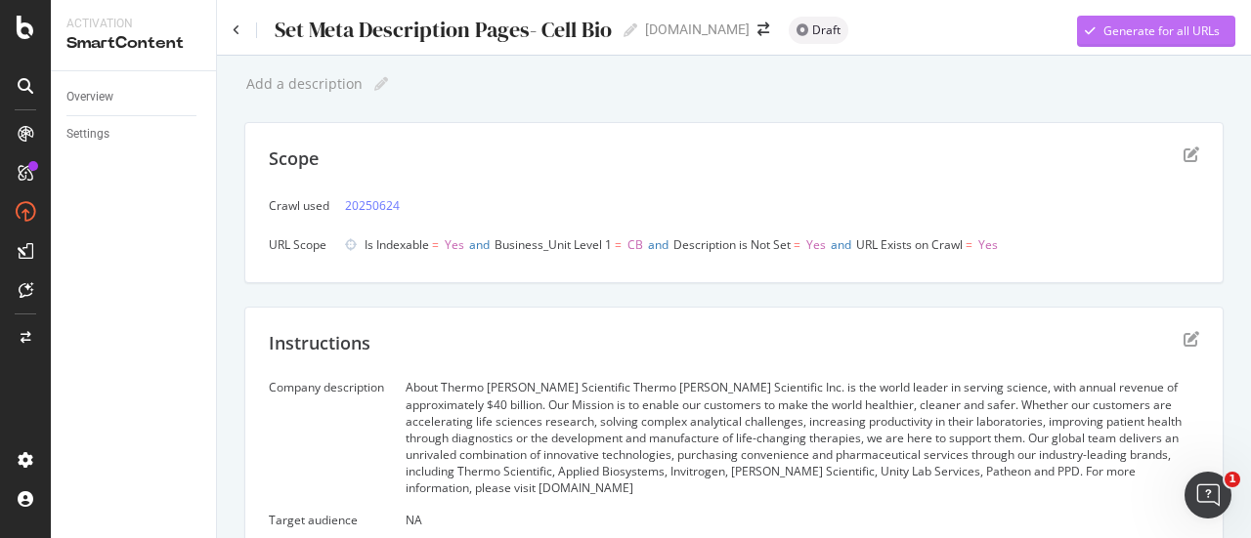
click at [1115, 30] on div "Generate for all URLs" at bounding box center [1161, 30] width 116 height 17
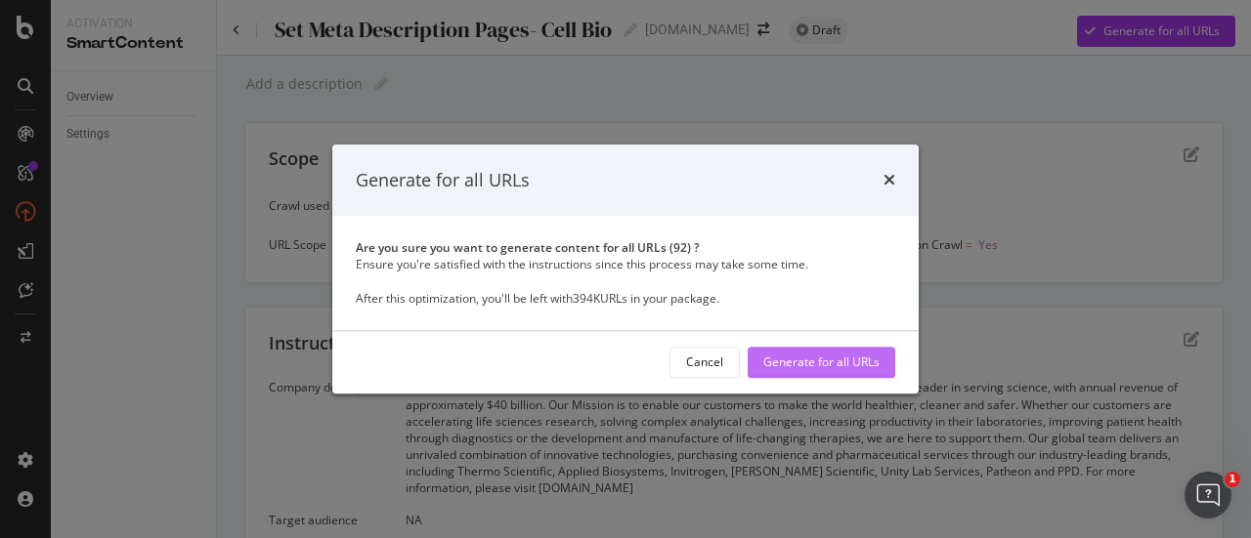
click at [822, 356] on div "Generate for all URLs" at bounding box center [821, 363] width 116 height 17
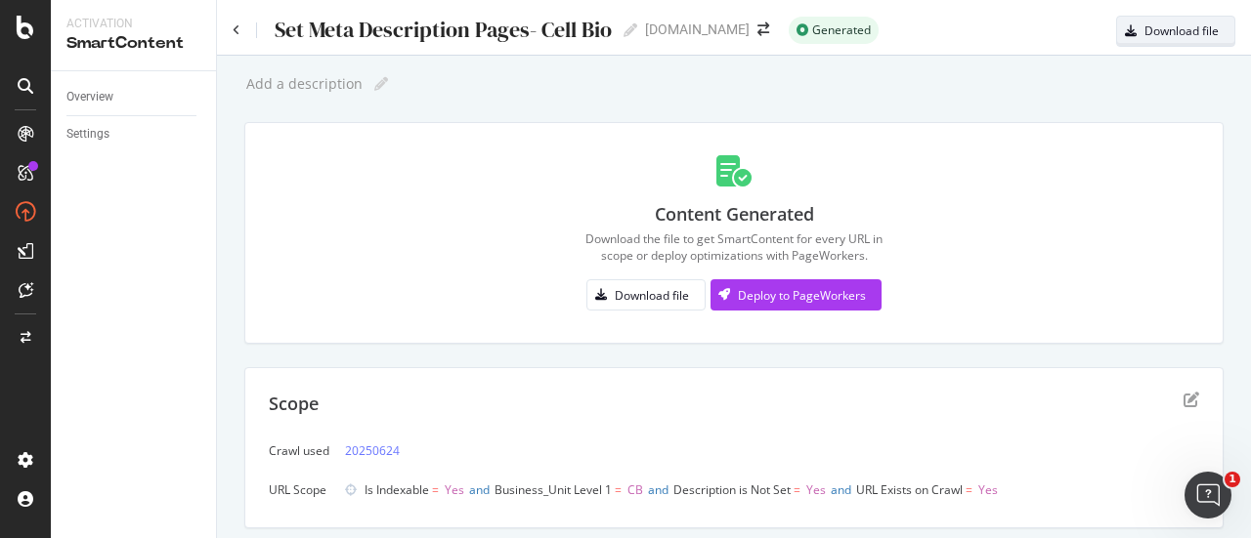
click at [1144, 30] on div "Download file" at bounding box center [1181, 30] width 74 height 17
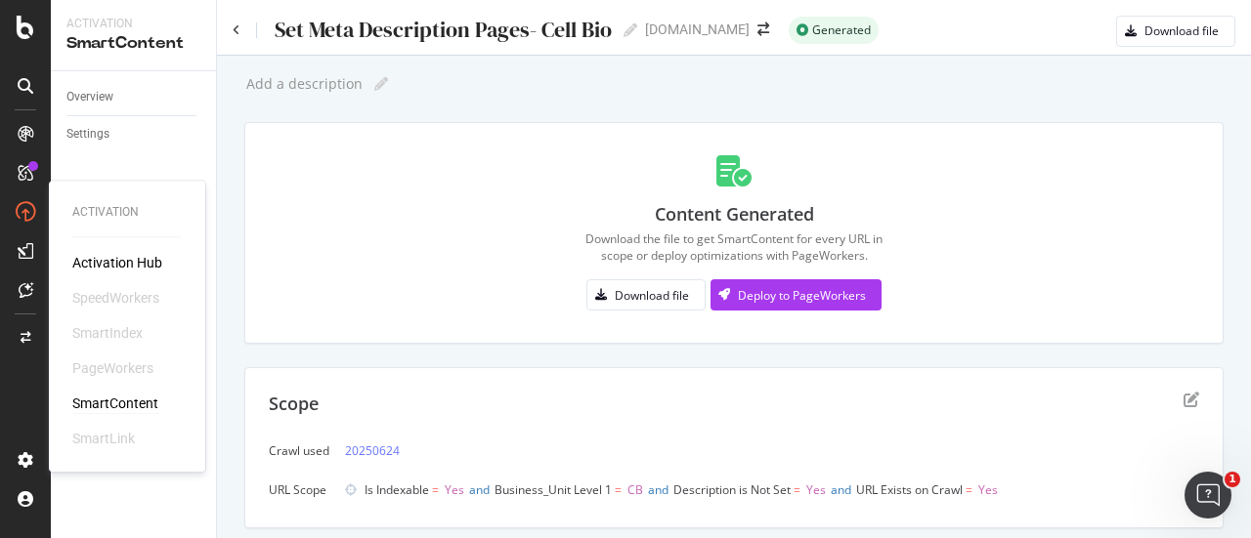
click at [117, 408] on div "SmartContent" at bounding box center [115, 404] width 86 height 20
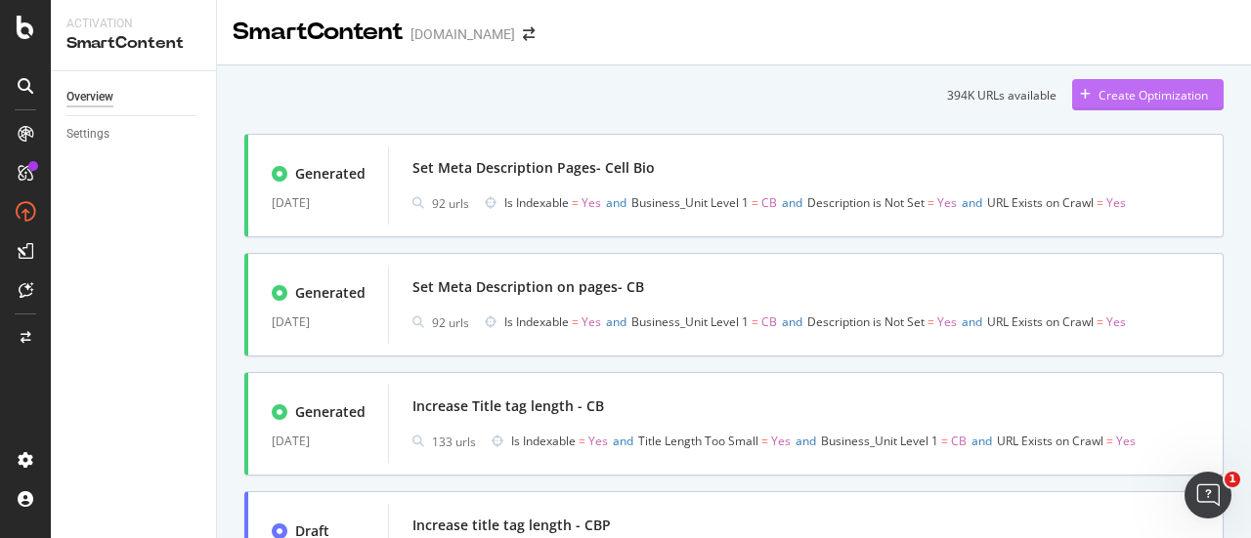
click at [1098, 99] on div "Create Optimization" at bounding box center [1152, 95] width 109 height 17
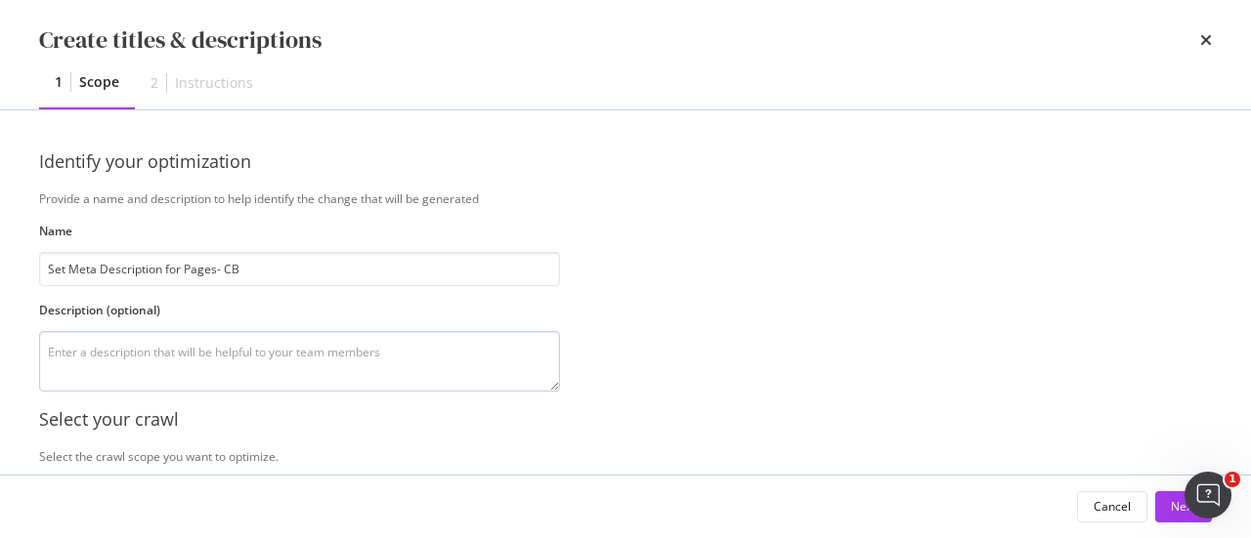
type input "Set Meta Description for Pages- CB"
click at [330, 370] on textarea "modal" at bounding box center [299, 361] width 521 height 61
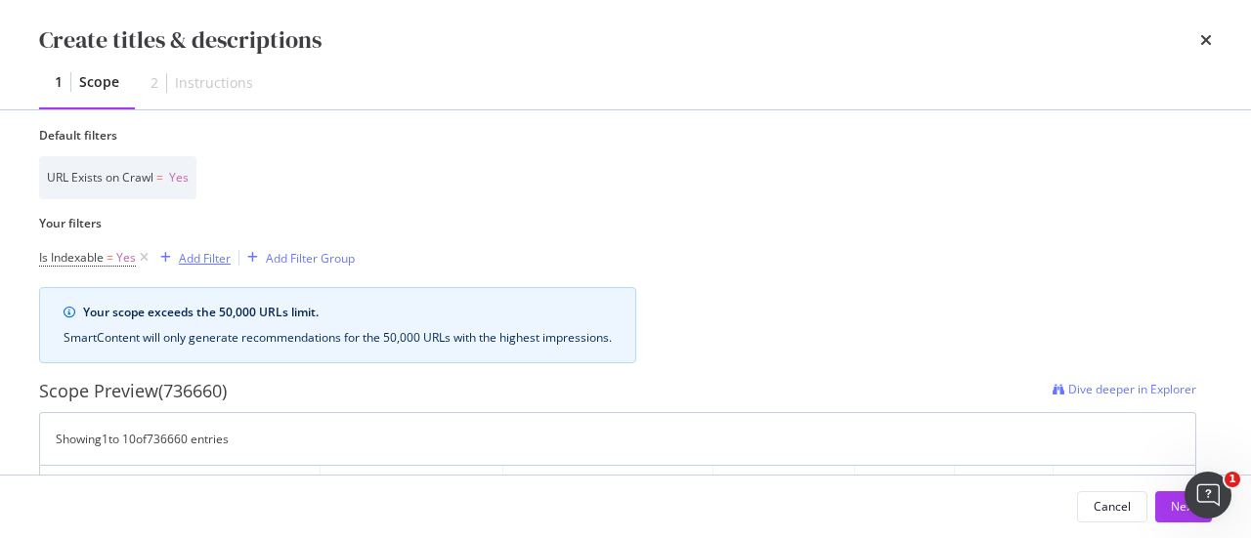
scroll to position [489, 0]
click at [219, 255] on div "Add Filter" at bounding box center [205, 259] width 52 height 17
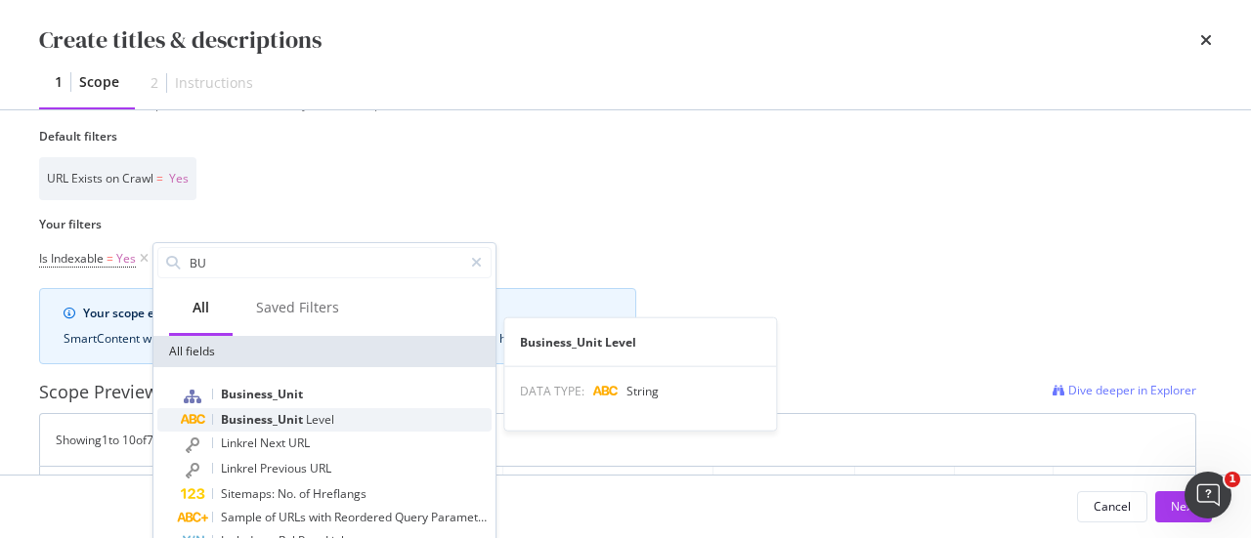
type input "BU"
click at [328, 414] on span "Level" at bounding box center [320, 419] width 28 height 17
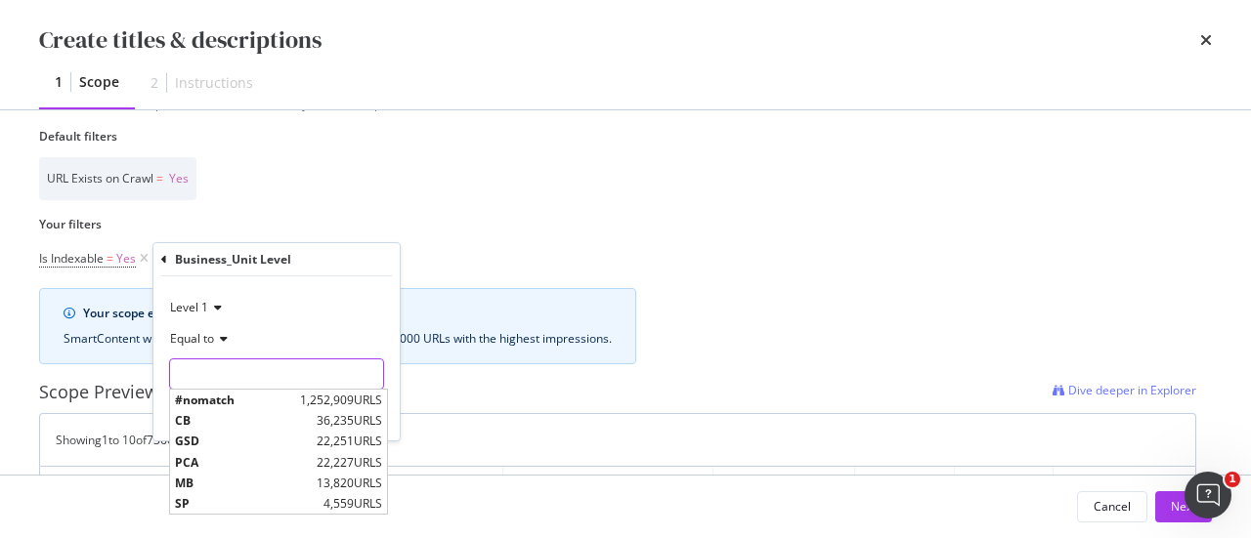
click at [232, 366] on input "Name" at bounding box center [276, 374] width 213 height 31
click at [203, 422] on span "CB" at bounding box center [243, 420] width 137 height 17
type input "CB"
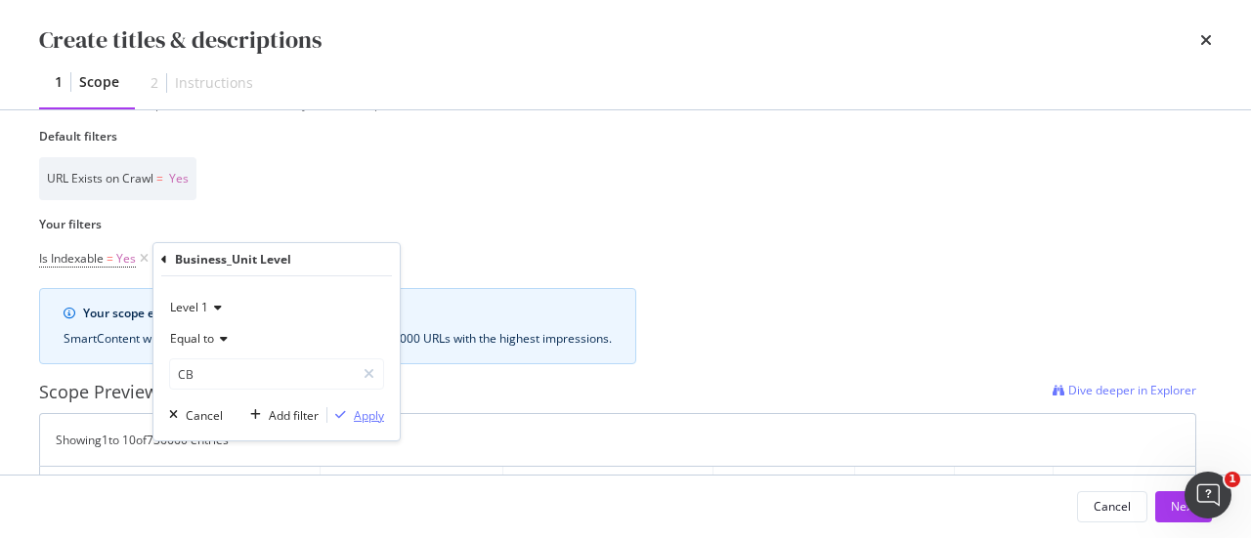
click at [354, 413] on div "Apply" at bounding box center [369, 415] width 30 height 17
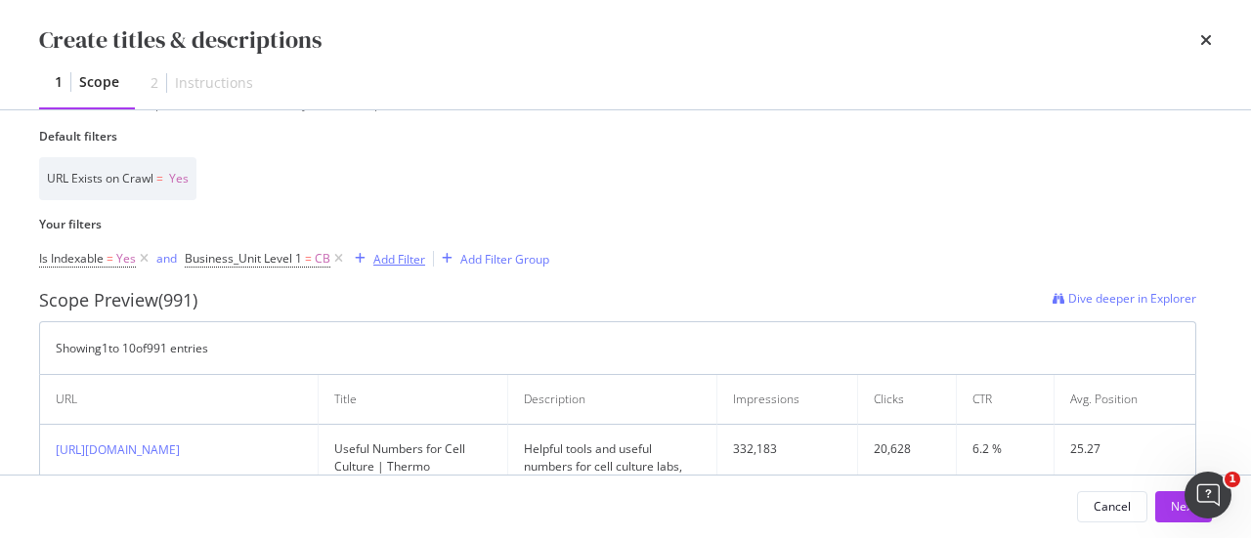
click at [404, 254] on div "Add Filter" at bounding box center [399, 259] width 52 height 17
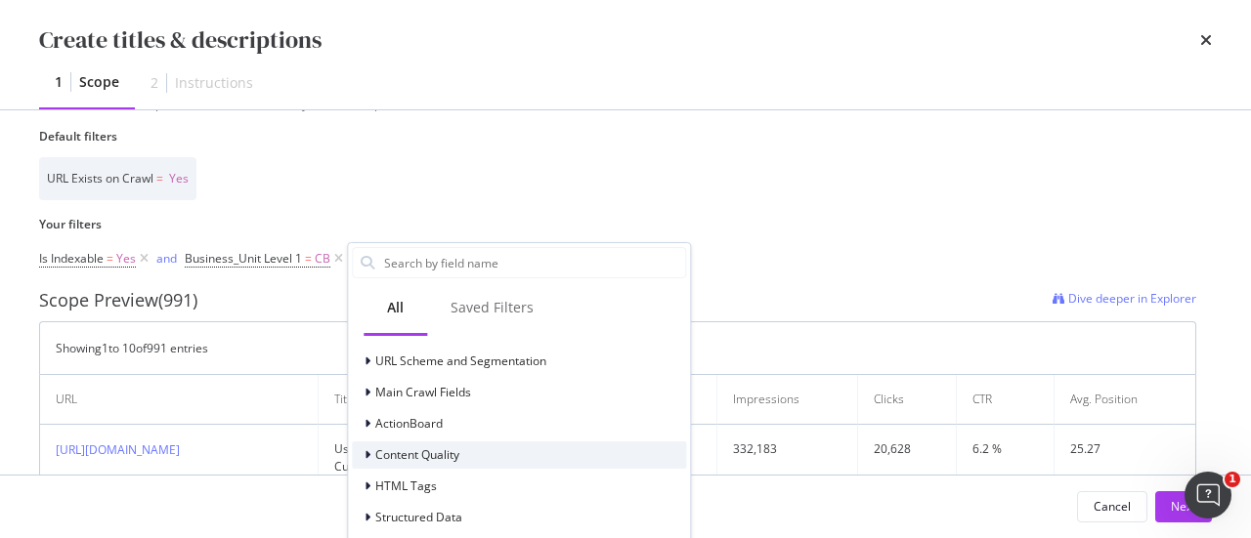
scroll to position [98, 0]
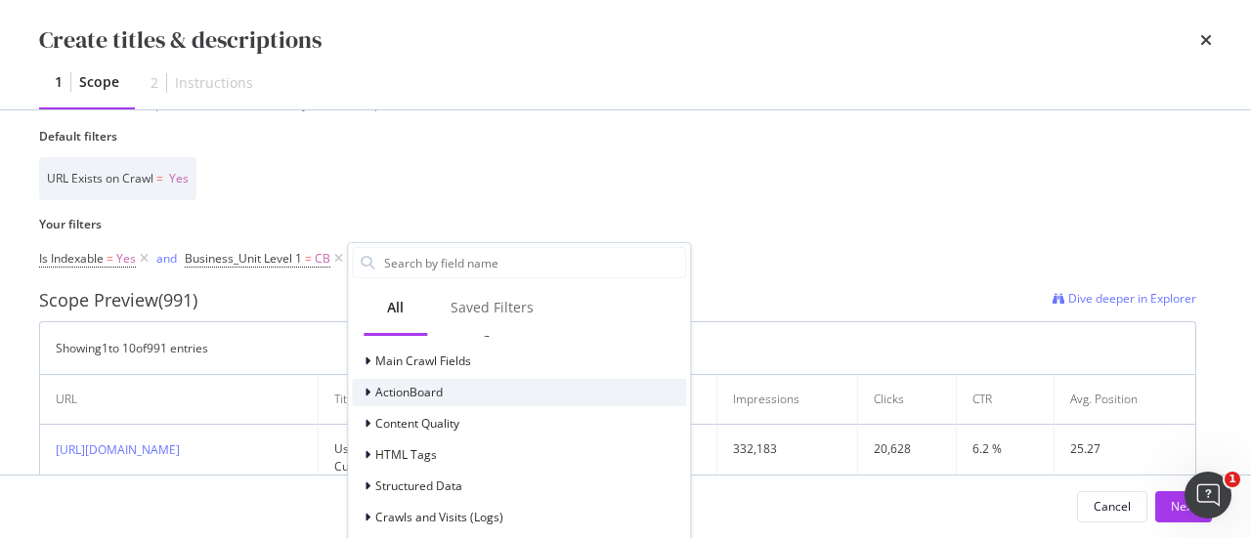
click at [368, 393] on icon "modal" at bounding box center [367, 393] width 6 height 12
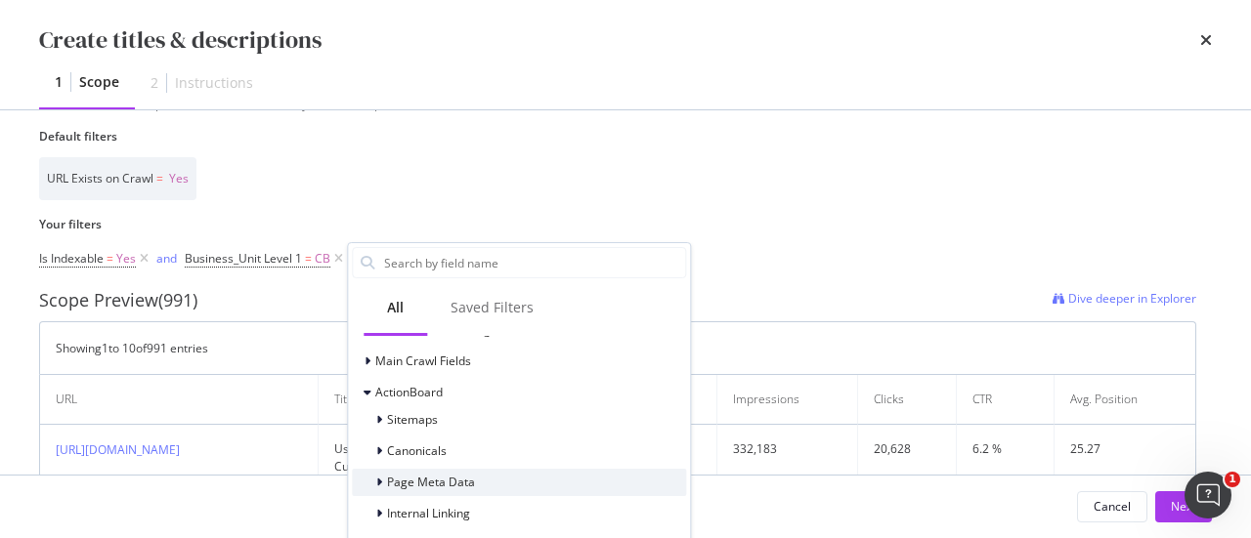
click at [377, 483] on icon "modal" at bounding box center [379, 483] width 6 height 12
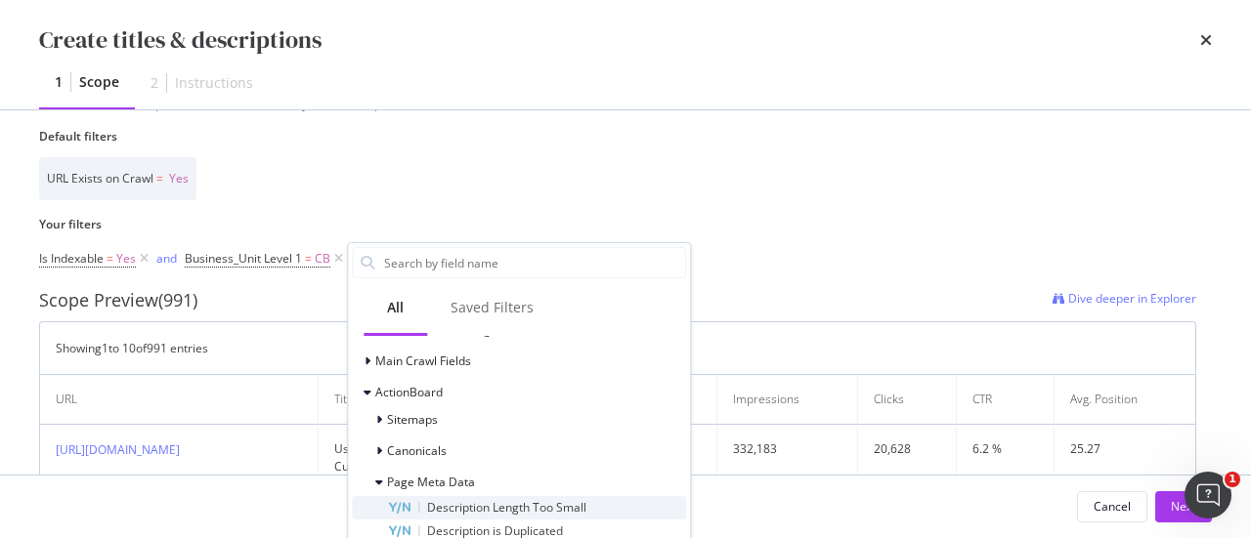
scroll to position [195, 0]
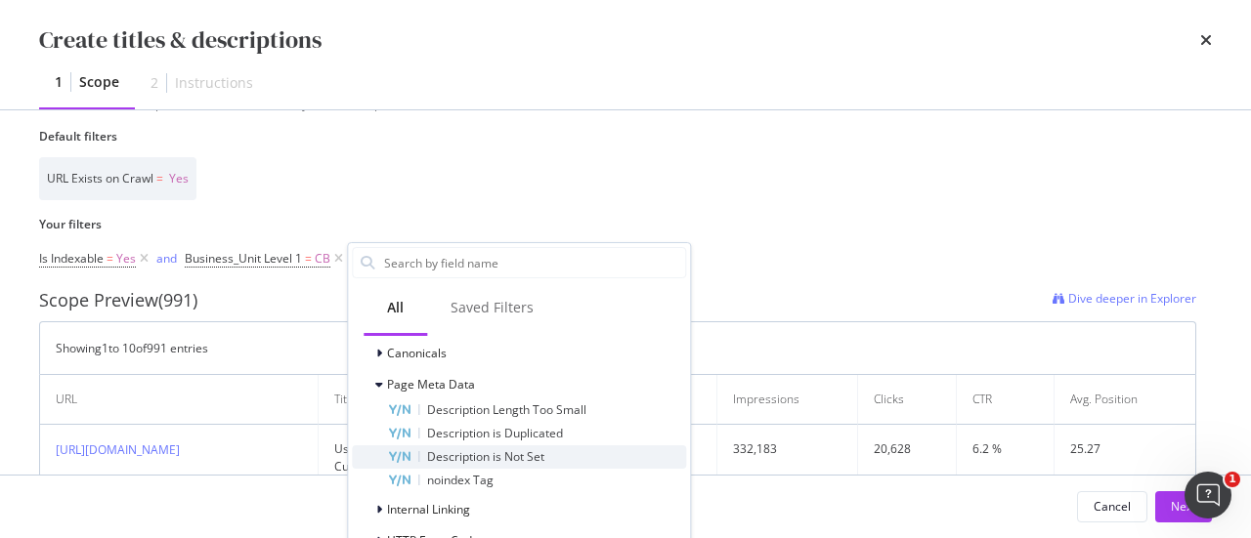
click at [466, 466] on div "Description is Not Set" at bounding box center [536, 457] width 299 height 23
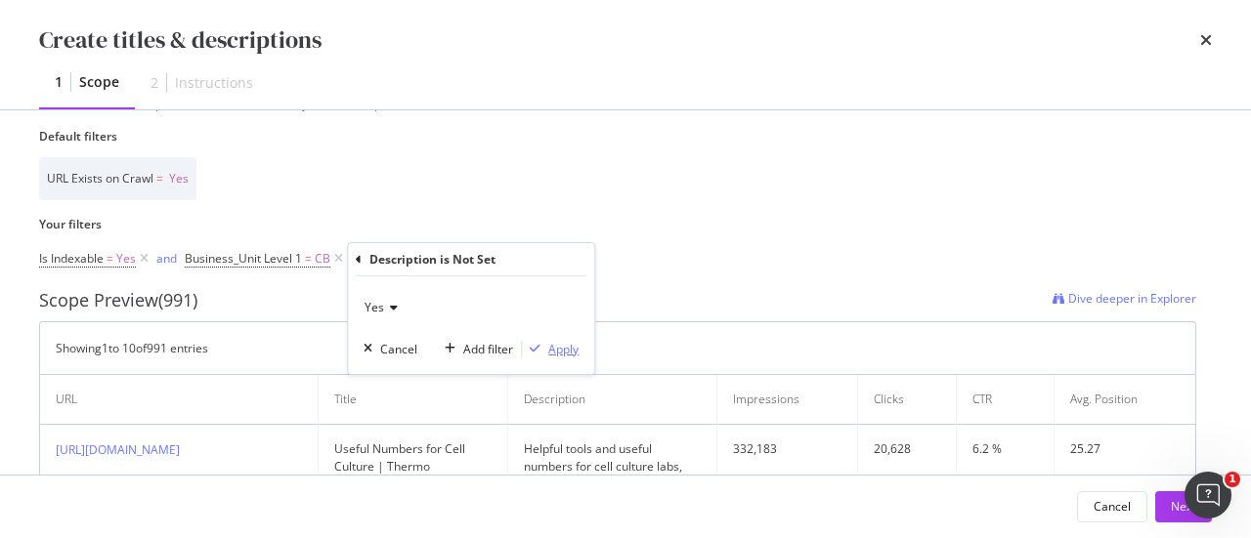
click at [547, 353] on div "modal" at bounding box center [535, 349] width 26 height 12
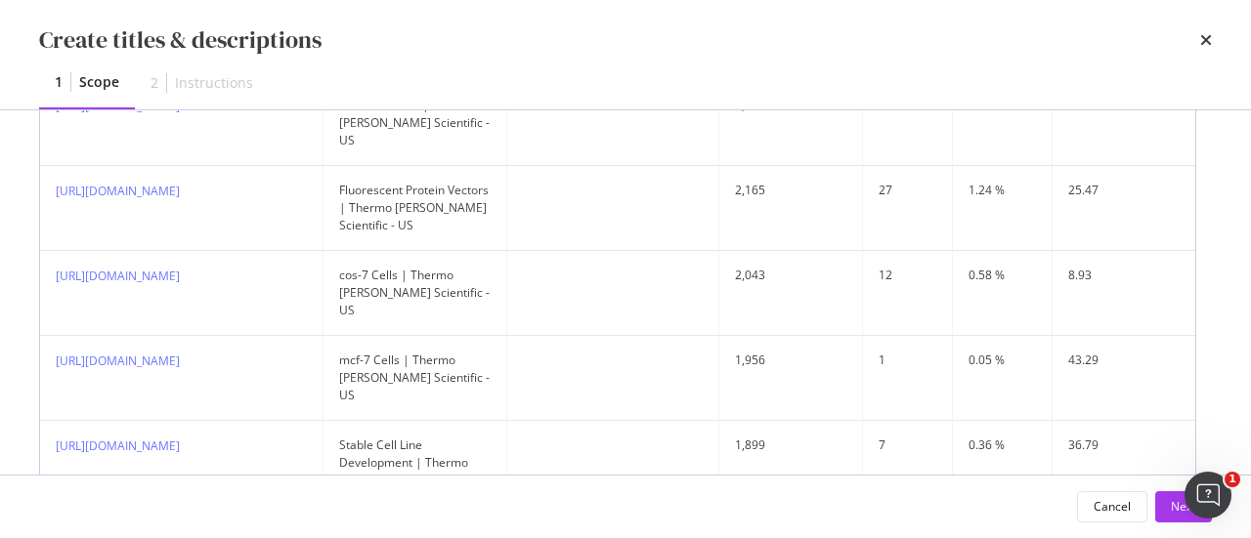
scroll to position [1485, 0]
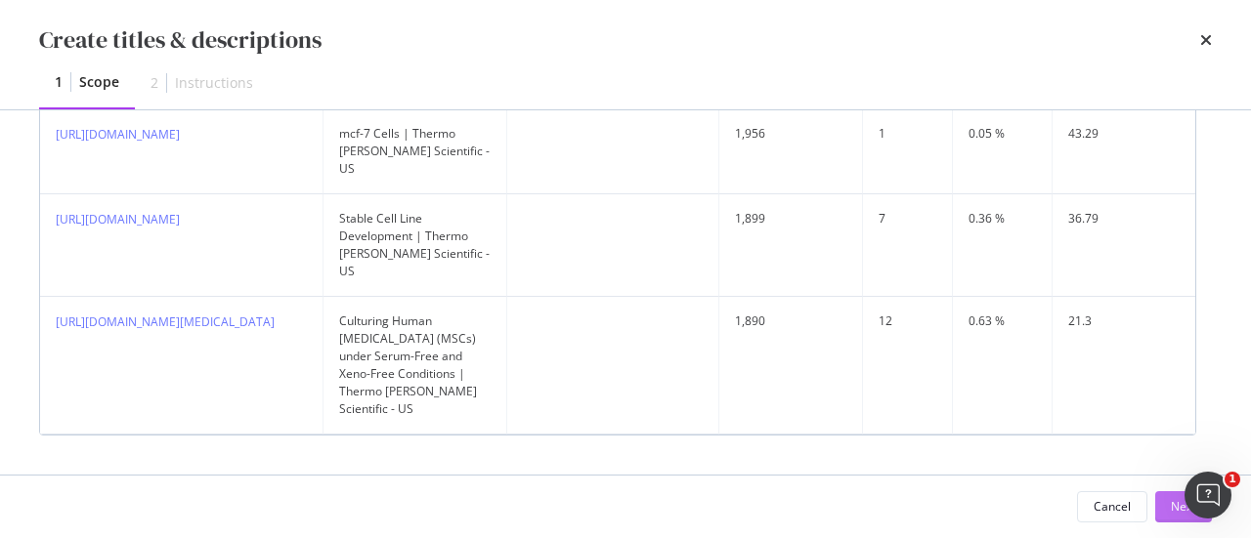
click at [1169, 503] on button "Next" at bounding box center [1183, 506] width 57 height 31
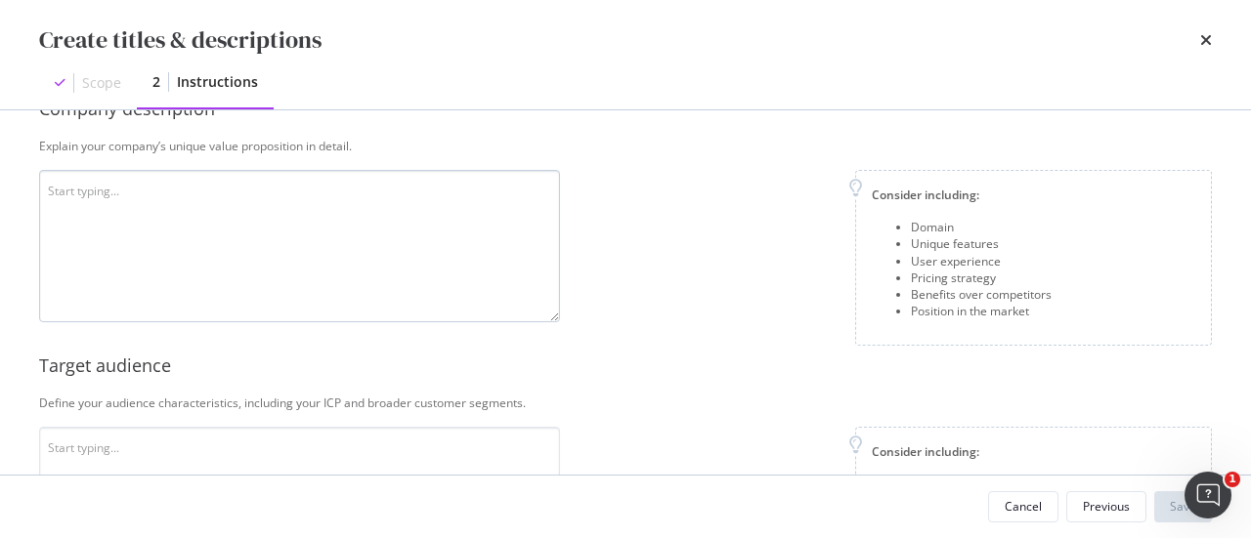
scroll to position [98, 0]
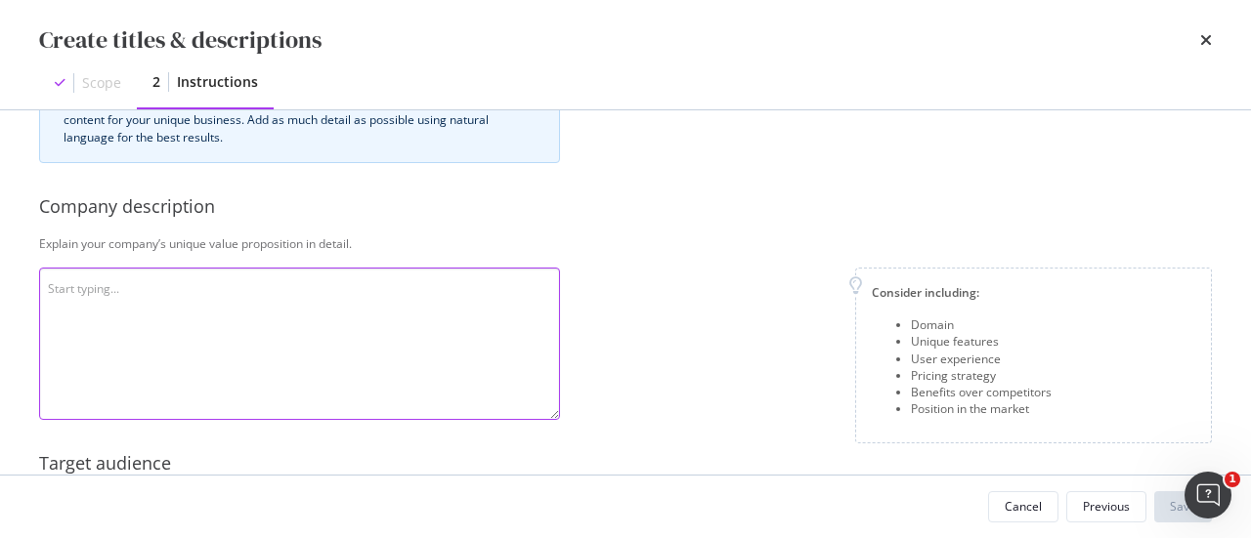
click at [299, 287] on textarea "modal" at bounding box center [299, 344] width 521 height 152
paste textarea "About Thermo [PERSON_NAME] Scientific Thermo [PERSON_NAME] Scientific Inc. is t…"
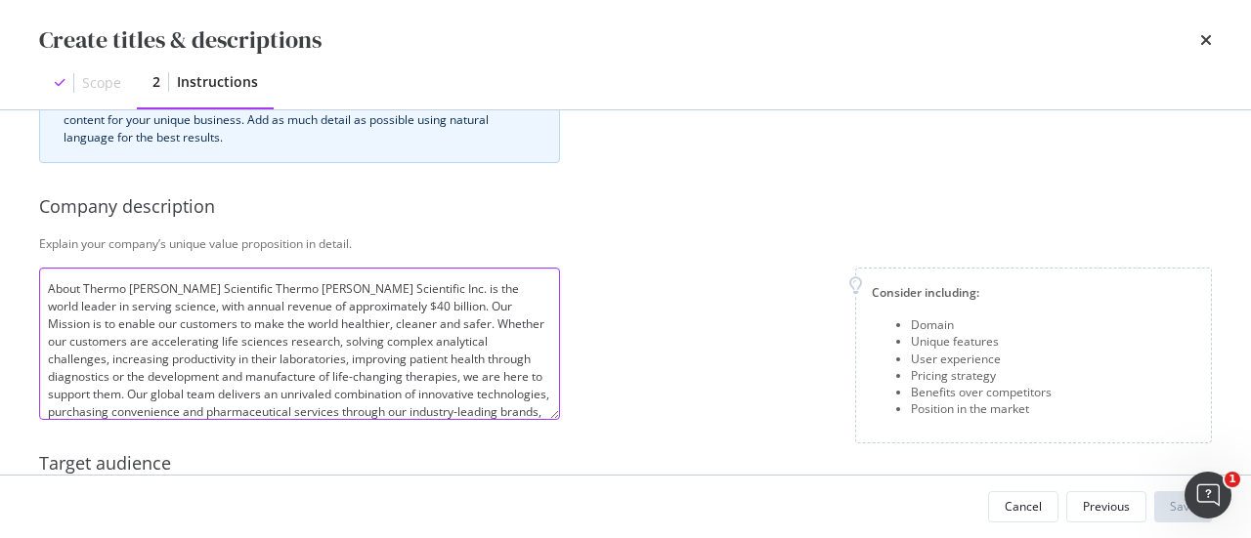
scroll to position [0, 0]
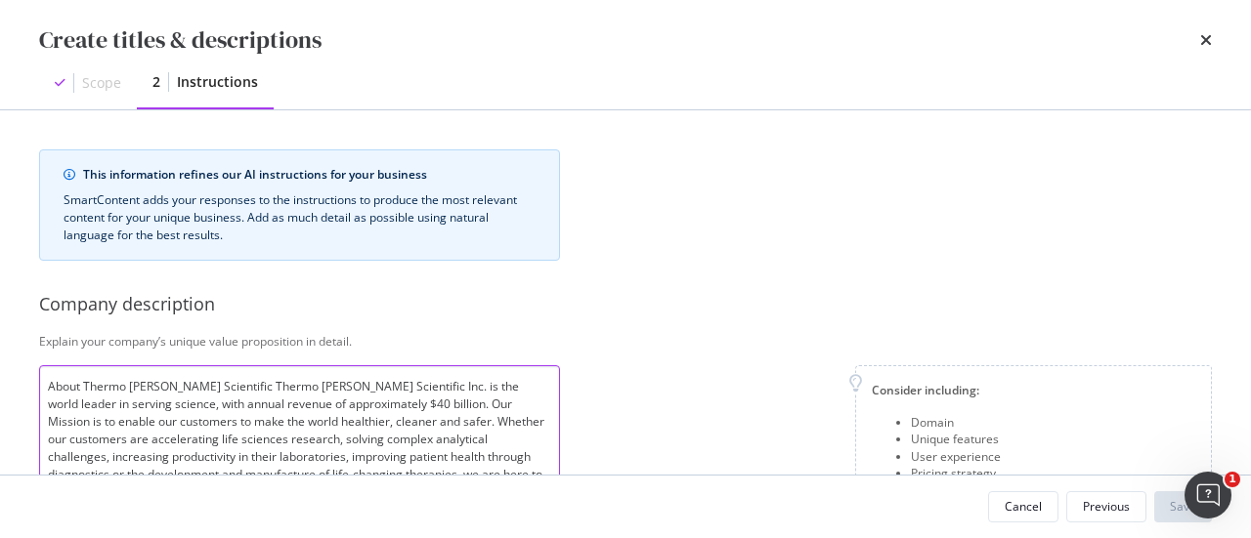
click at [216, 387] on textarea "About Thermo [PERSON_NAME] Scientific Thermo [PERSON_NAME] Scientific Inc. is t…" at bounding box center [299, 441] width 521 height 152
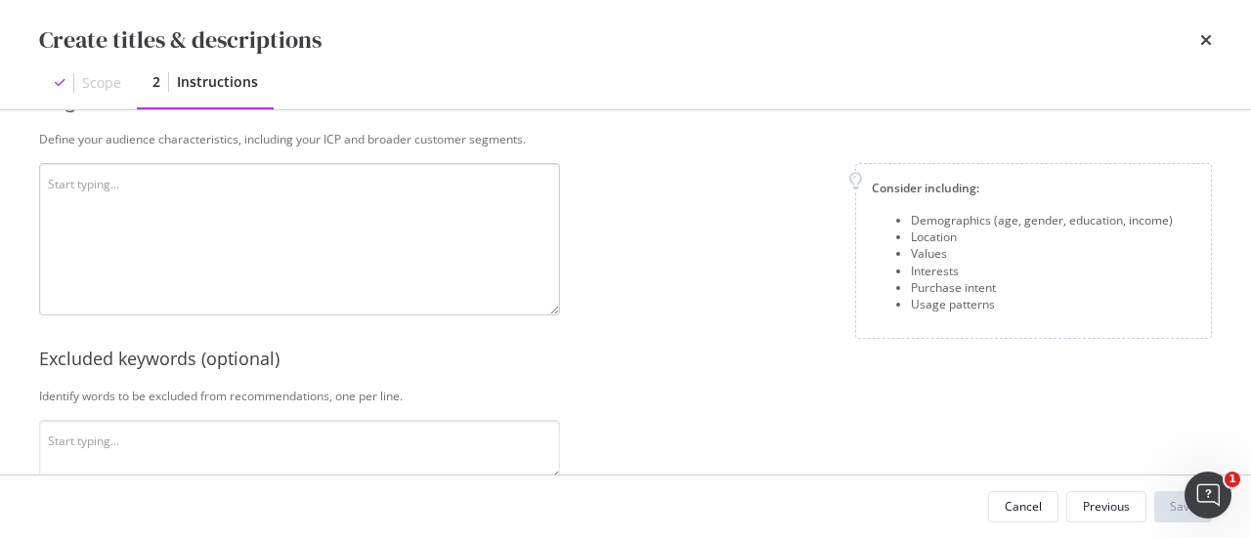
scroll to position [489, 0]
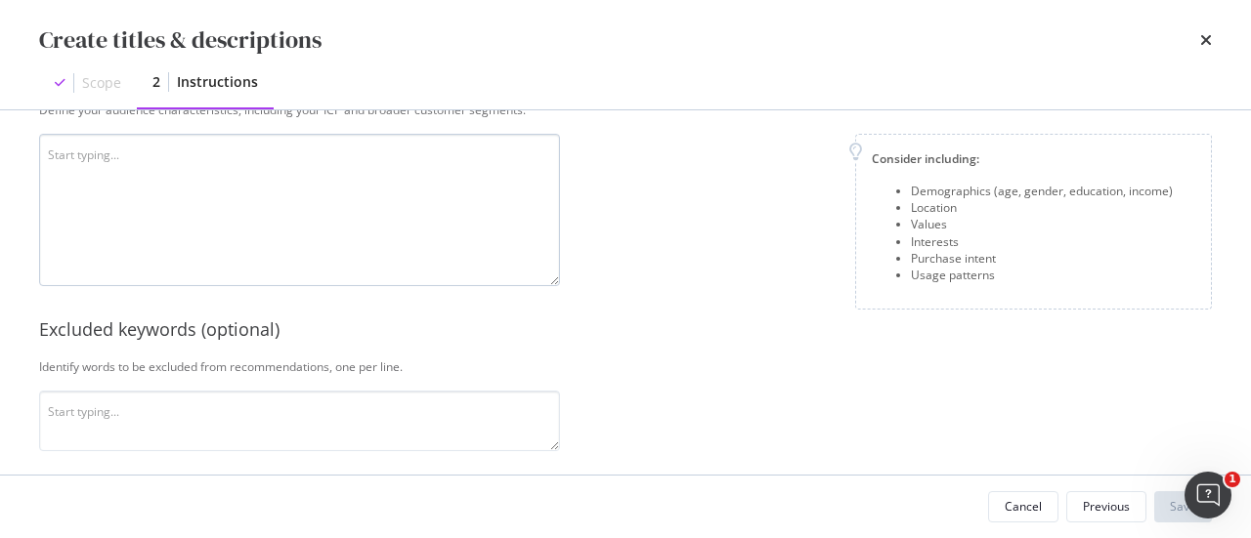
type textarea "About Thermo [PERSON_NAME] Scientific Thermo [PERSON_NAME] Scientific Inc. is t…"
click at [270, 200] on textarea "modal" at bounding box center [299, 210] width 521 height 152
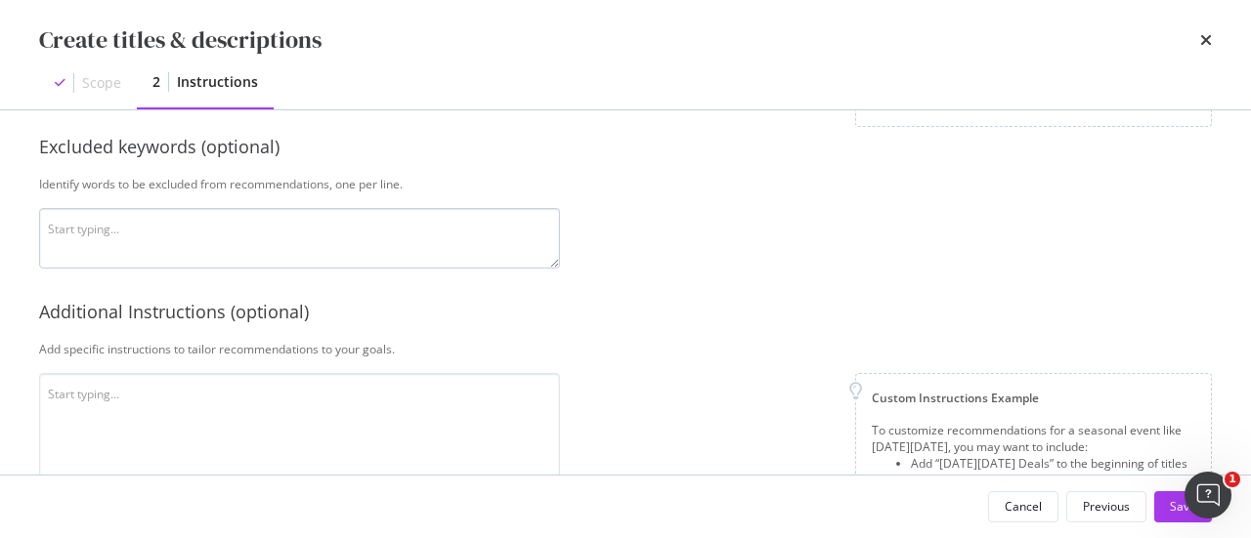
scroll to position [684, 0]
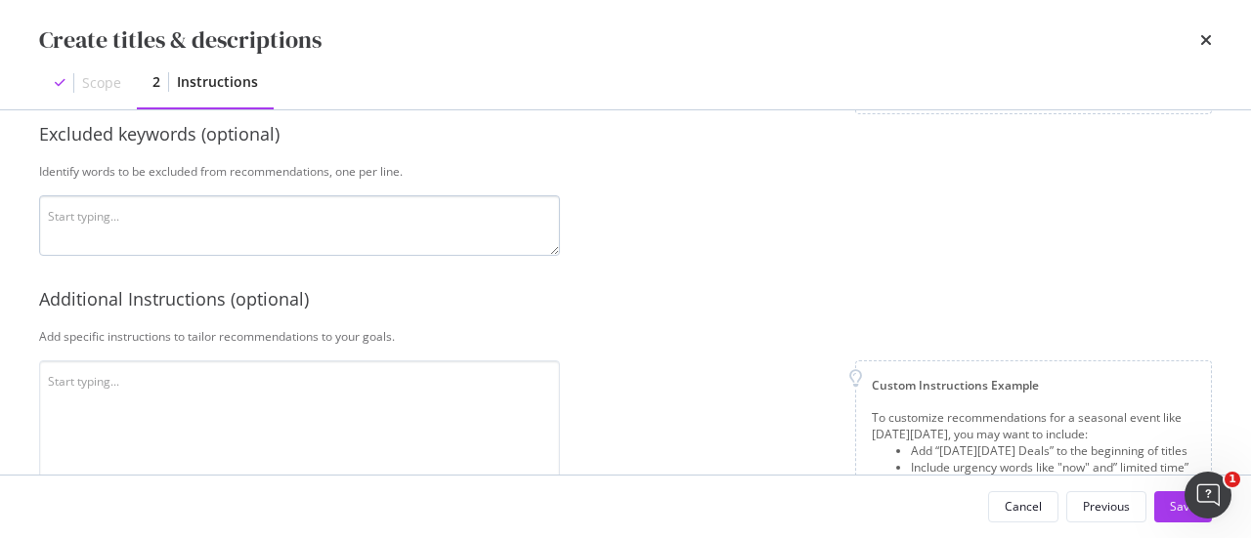
type textarea "NA"
click at [314, 224] on textarea "modal" at bounding box center [299, 225] width 521 height 61
paste textarea "Loremips, Dolorsitam, CONS (Adipisci Elitsed doe Temporincididuntut lab Etdolor…"
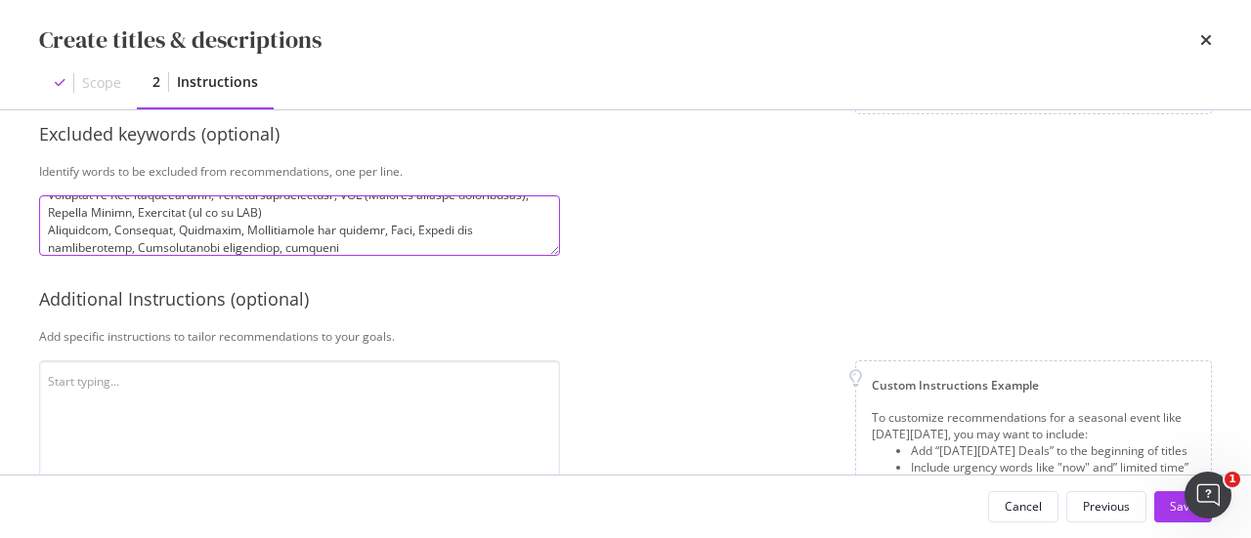
scroll to position [758, 0]
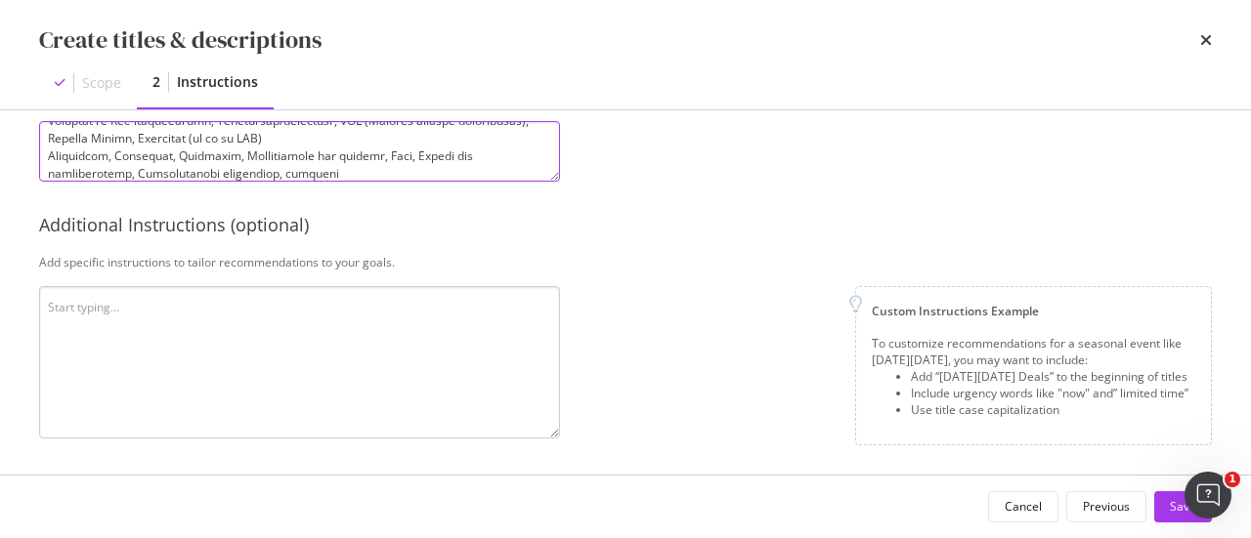
type textarea "Loremips, Dolorsitam, CONS (Adipisci Elitsed doe Temporincididuntut lab Etdolor…"
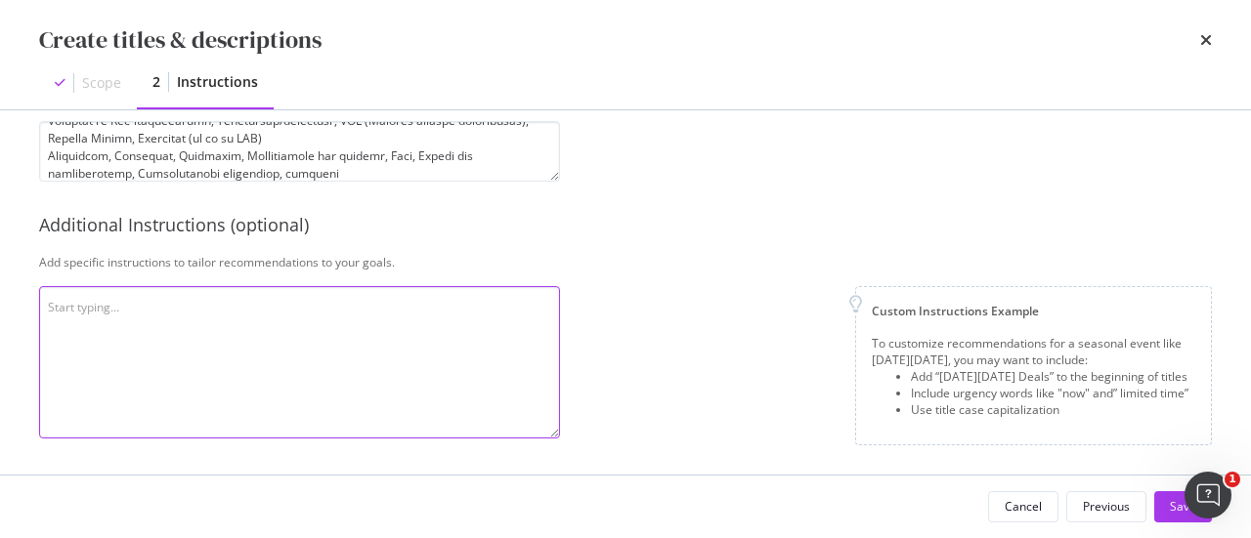
click at [481, 341] on textarea "modal" at bounding box center [299, 362] width 521 height 152
paste textarea "Create informational meta descriptions for the pages within 160 characters by i…"
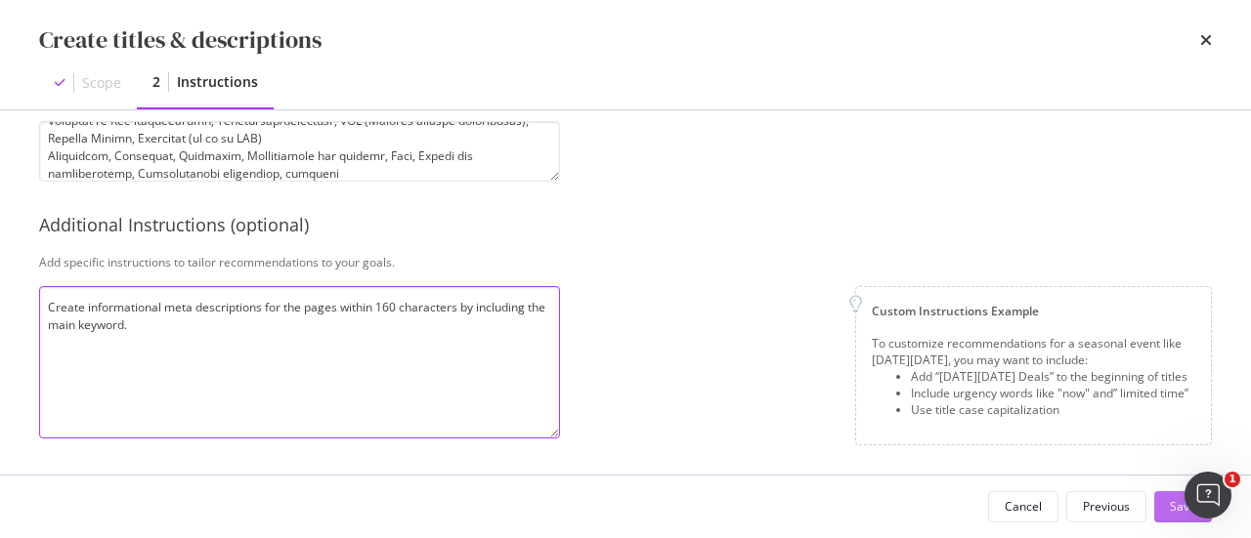
type textarea "Create informational meta descriptions for the pages within 160 characters by i…"
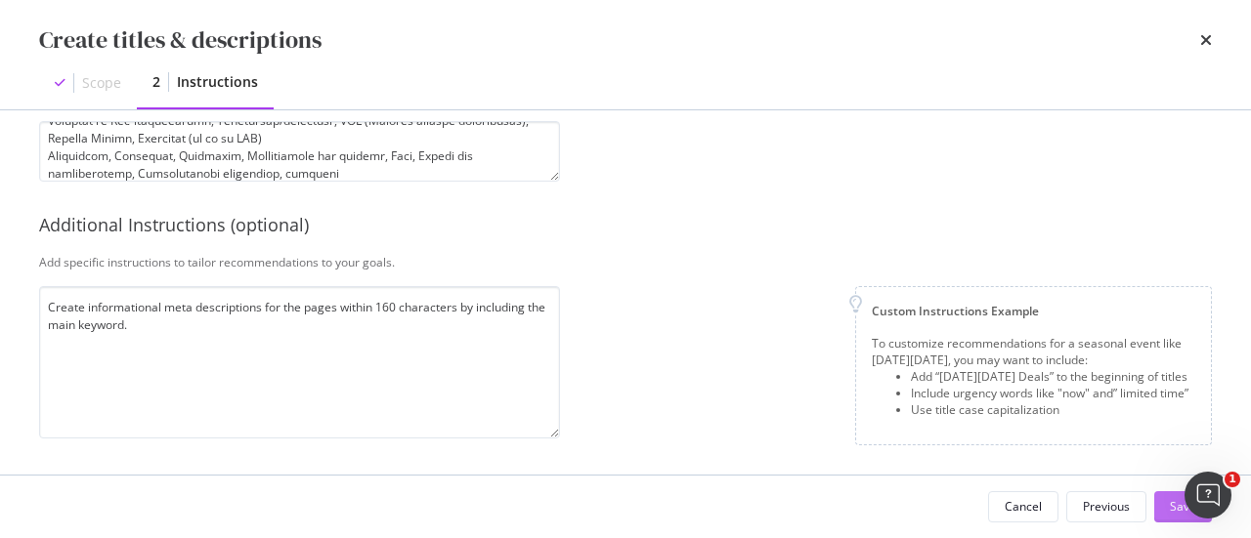
click at [1166, 511] on button "Save" at bounding box center [1183, 506] width 58 height 31
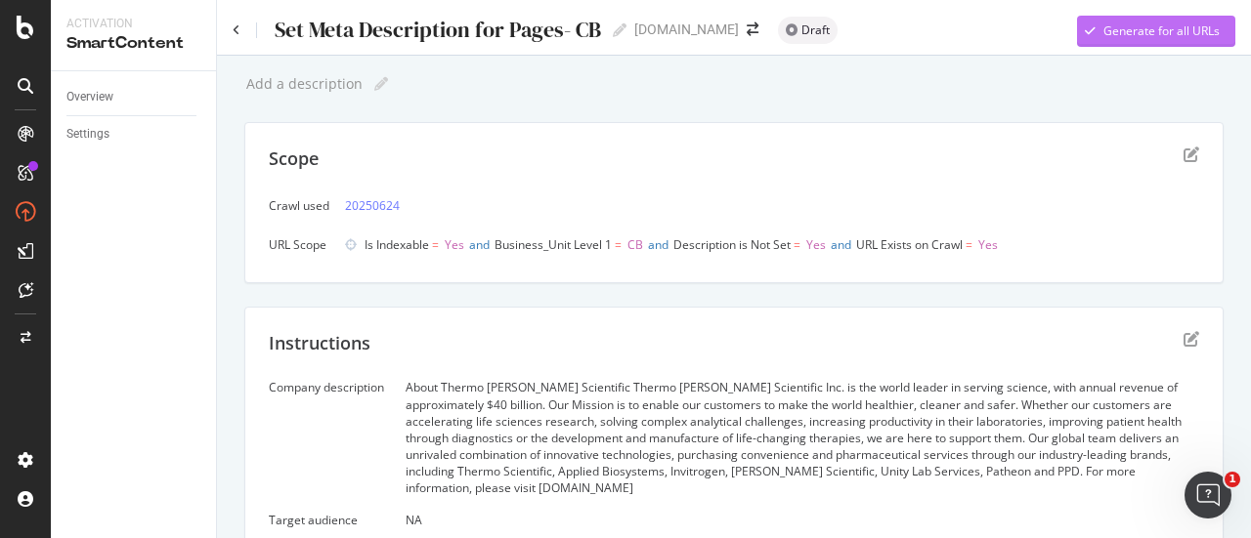
click at [1133, 32] on div "Generate for all URLs" at bounding box center [1161, 30] width 116 height 17
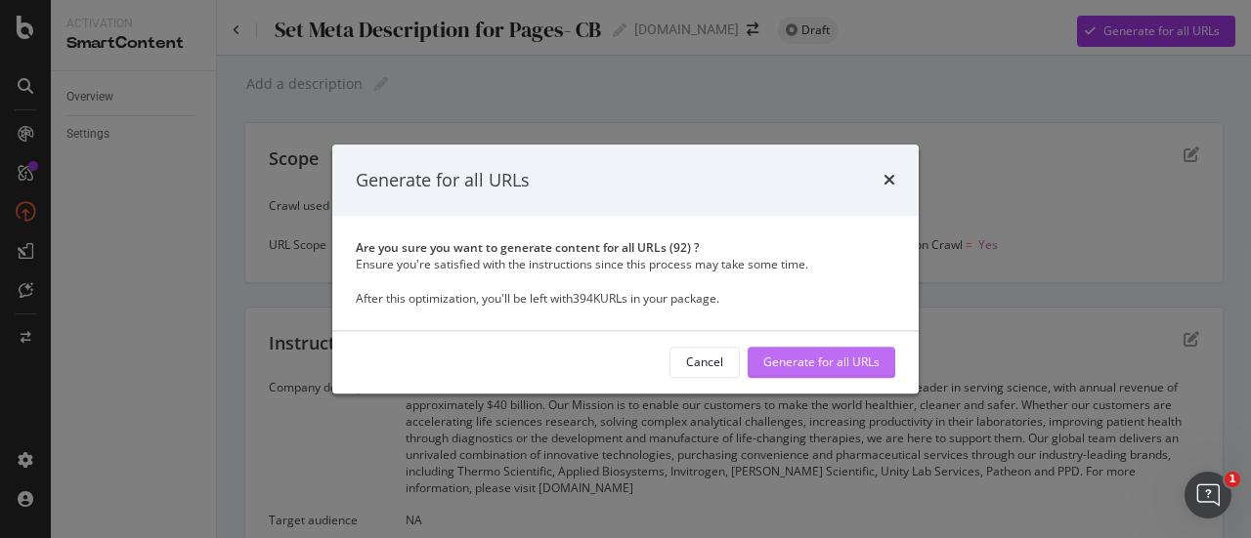
click at [825, 352] on div "Generate for all URLs" at bounding box center [821, 362] width 116 height 29
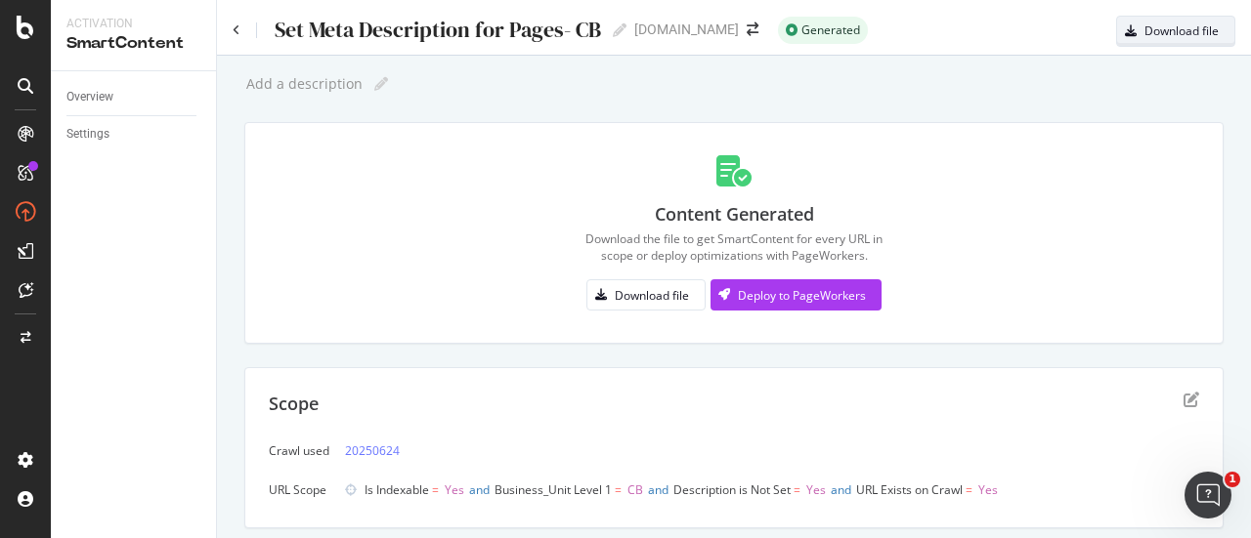
click at [1153, 26] on div "Download file" at bounding box center [1181, 30] width 74 height 17
click at [1124, 40] on div "Download file" at bounding box center [1168, 31] width 102 height 27
click at [1144, 25] on div "Download file" at bounding box center [1181, 30] width 74 height 17
